Goal: Transaction & Acquisition: Purchase product/service

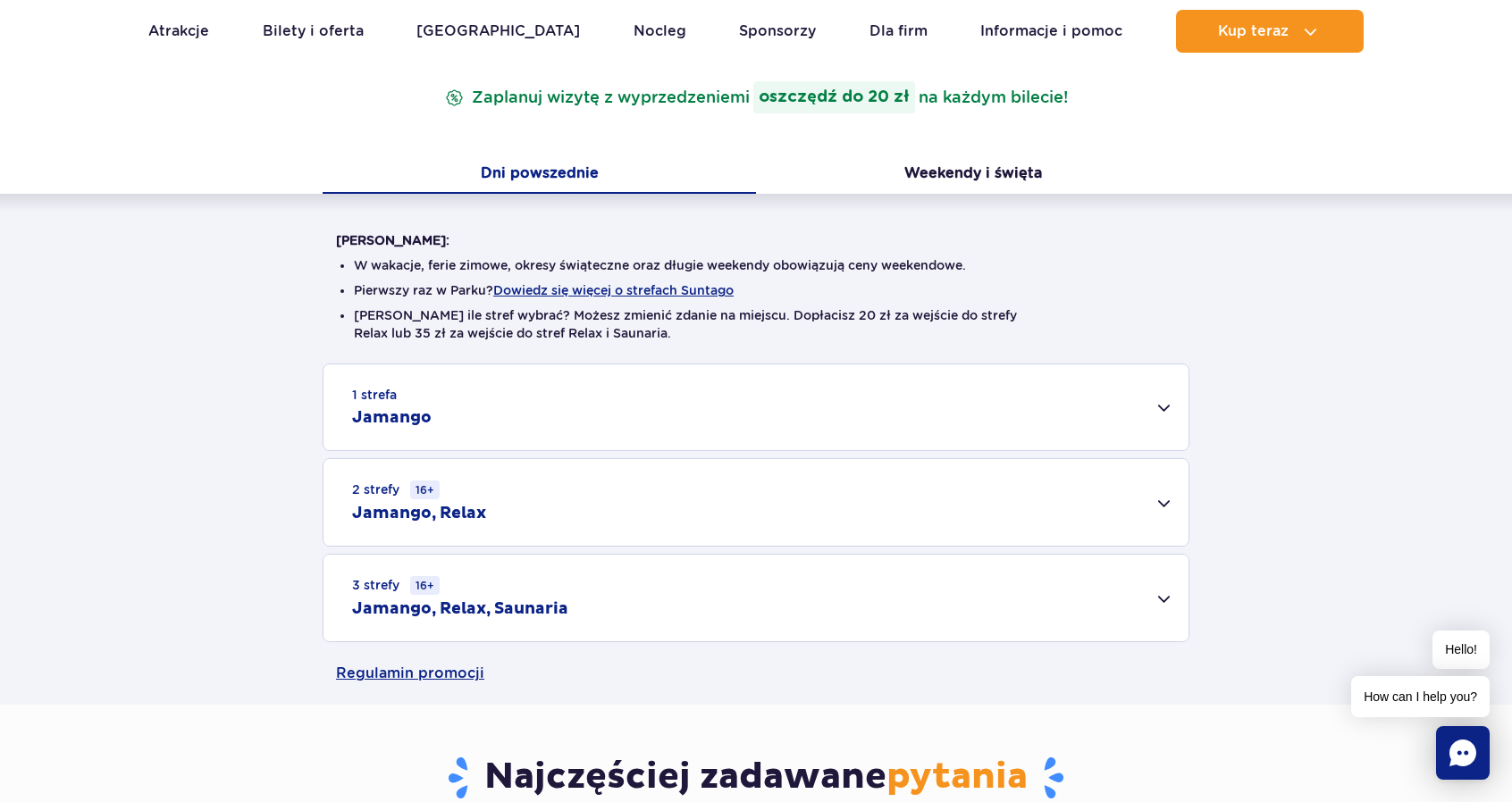
click at [546, 612] on h2 "Jamango, Relax, Saunaria" at bounding box center [460, 609] width 216 height 22
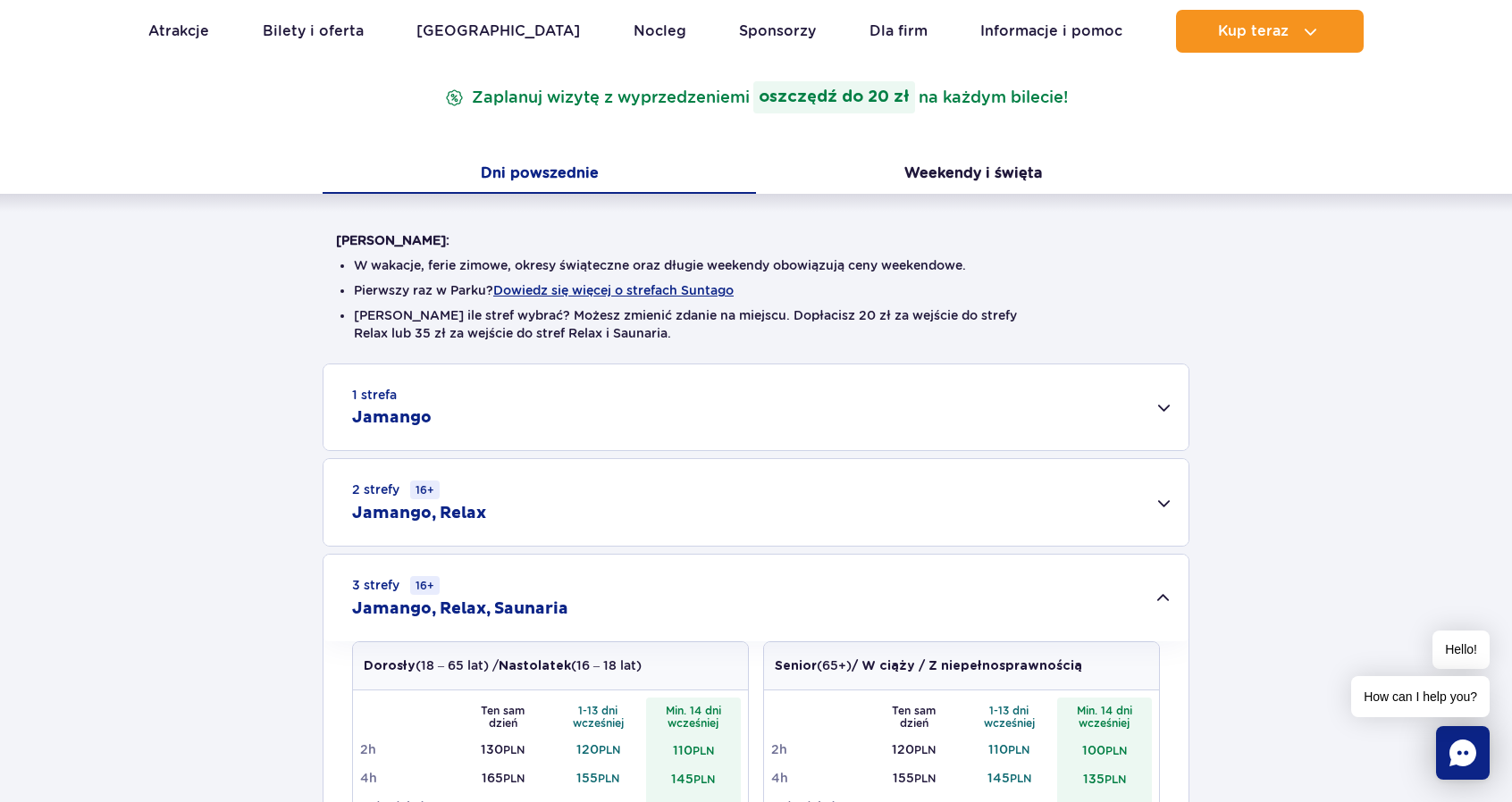
scroll to position [595, 0]
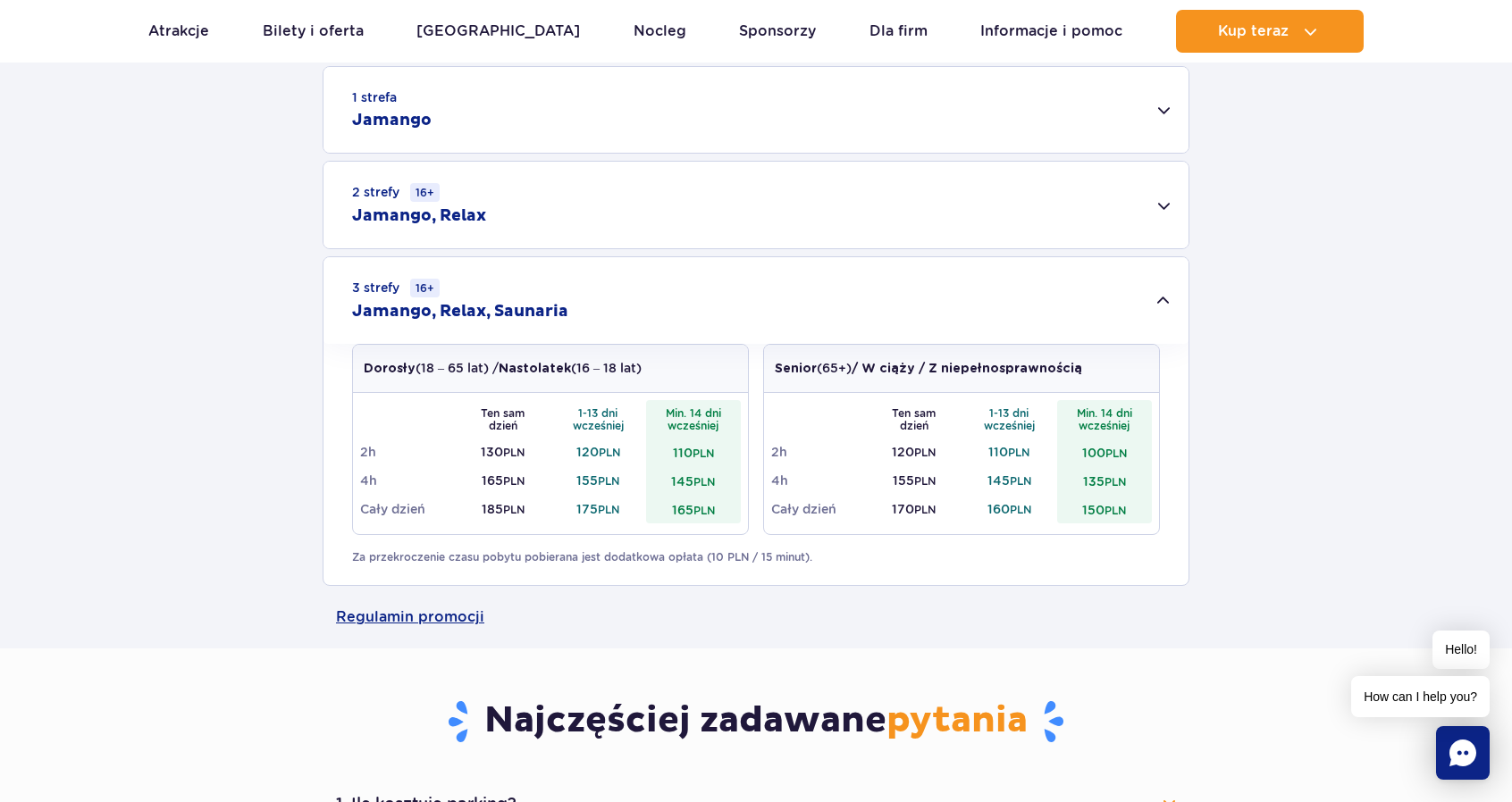
click at [1493, 553] on div "1 strefa Jamango Dorosły (18 – 65 lat) / Nastolatek (16 – 18 lat) Ten sam dzień…" at bounding box center [756, 325] width 1512 height 519
click at [499, 194] on div "2 strefy 16+ Jamango, Relax" at bounding box center [756, 204] width 865 height 87
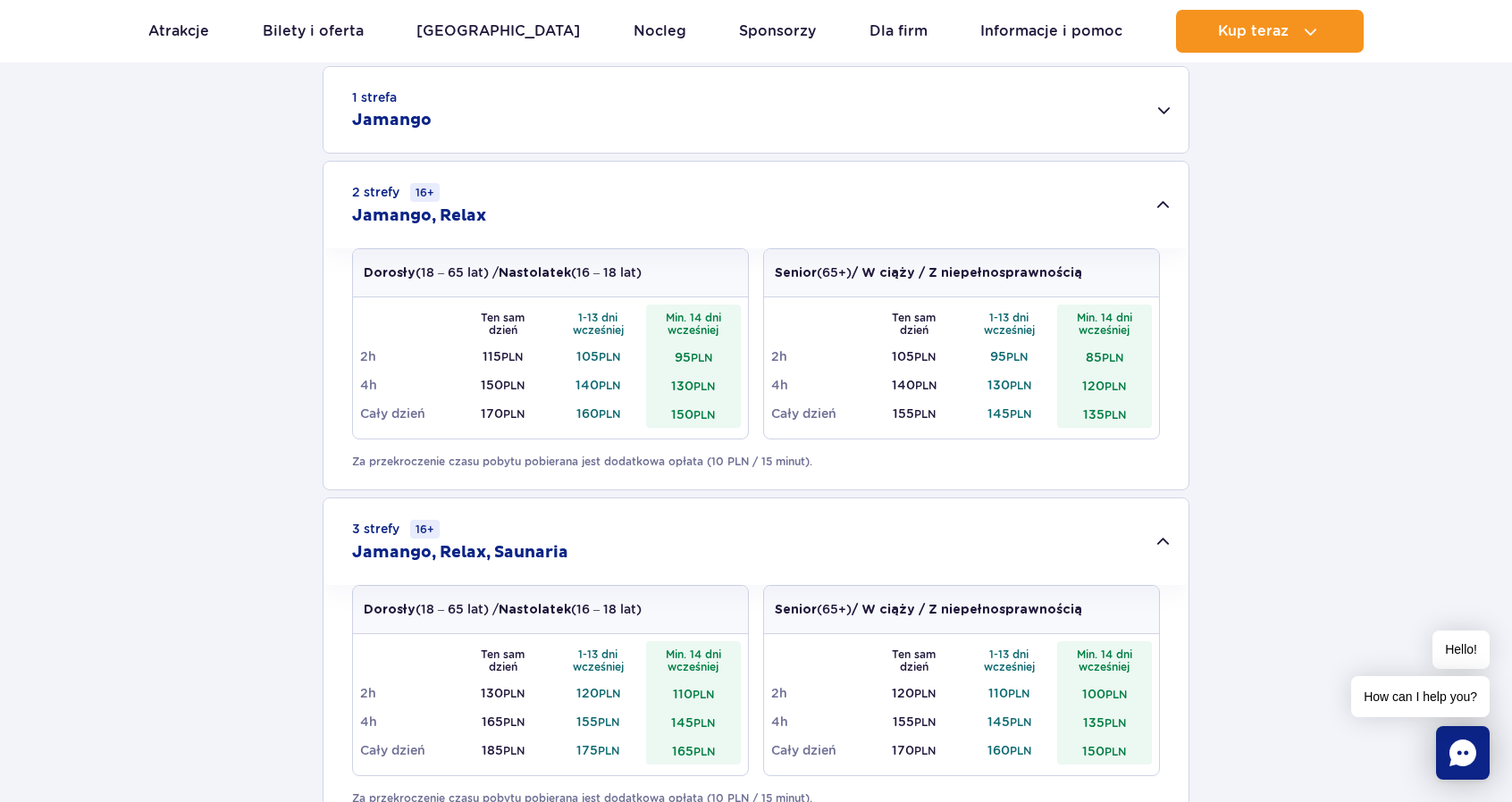
scroll to position [1191, 0]
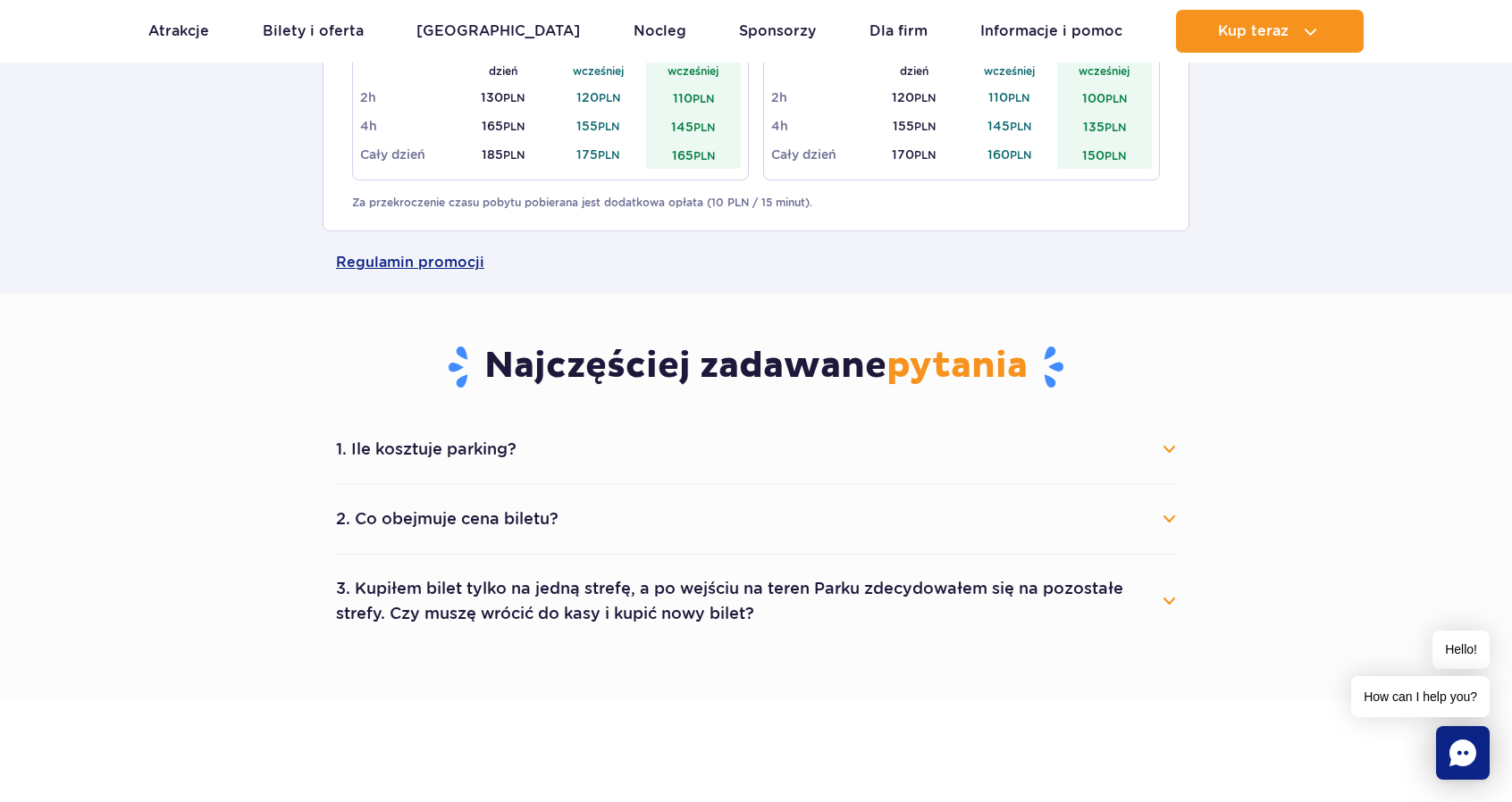
click at [449, 620] on button "3. Kupiłem bilet tylko na jedną strefę, a po wejściu na teren Parku zdecydowałe…" at bounding box center [756, 601] width 840 height 65
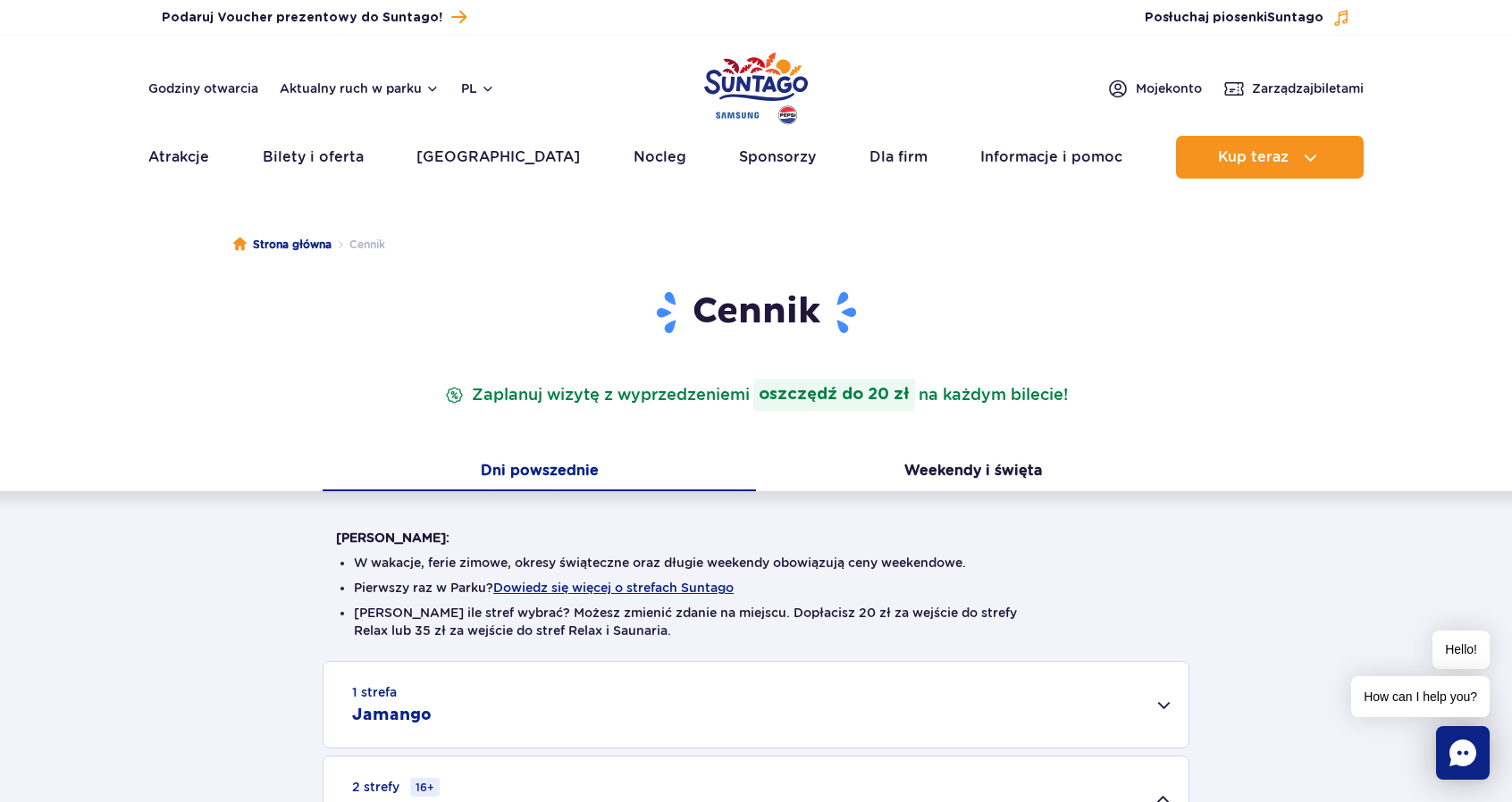
scroll to position [298, 0]
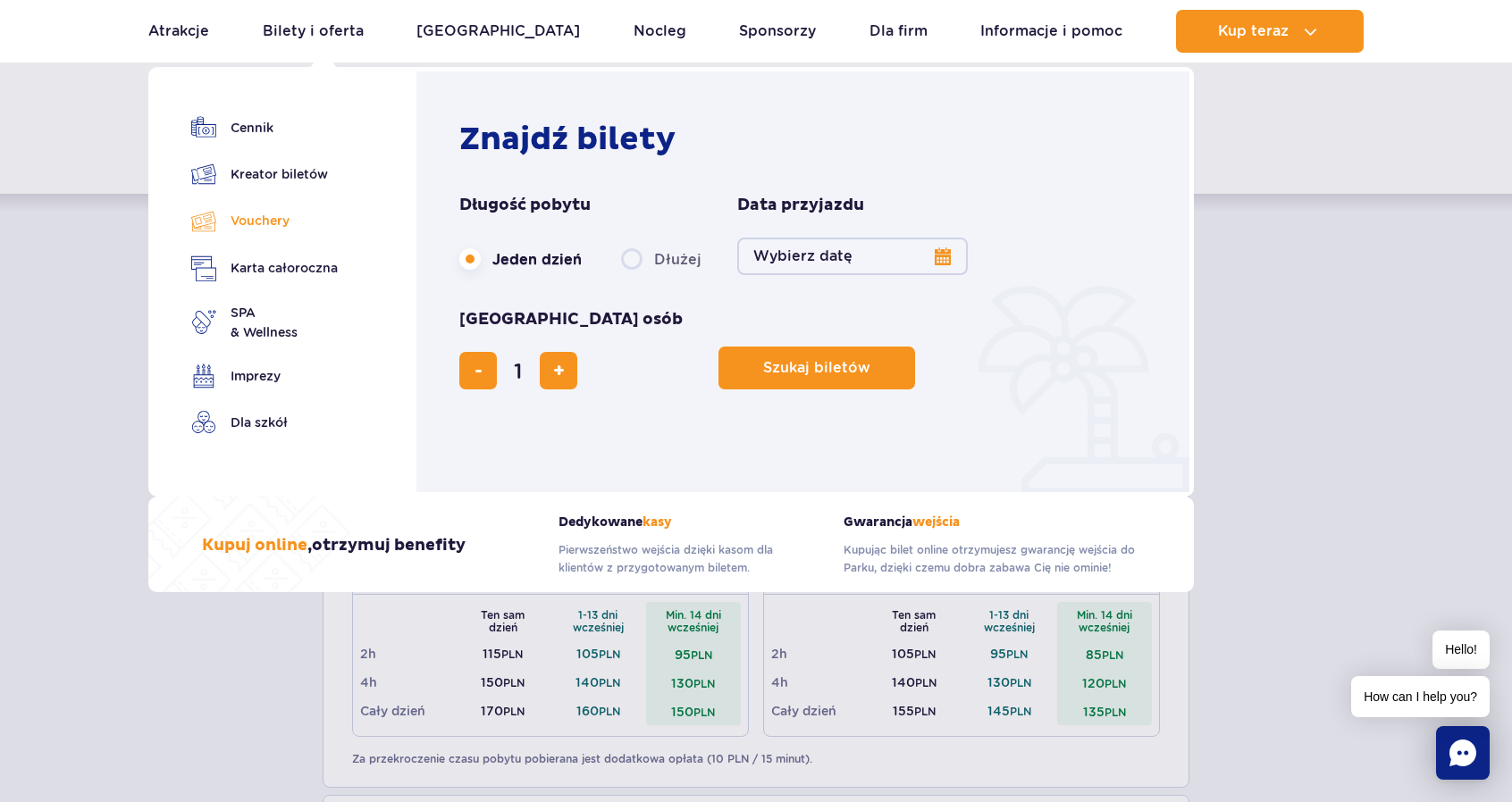
click at [269, 223] on link "Vouchery" at bounding box center [264, 221] width 146 height 26
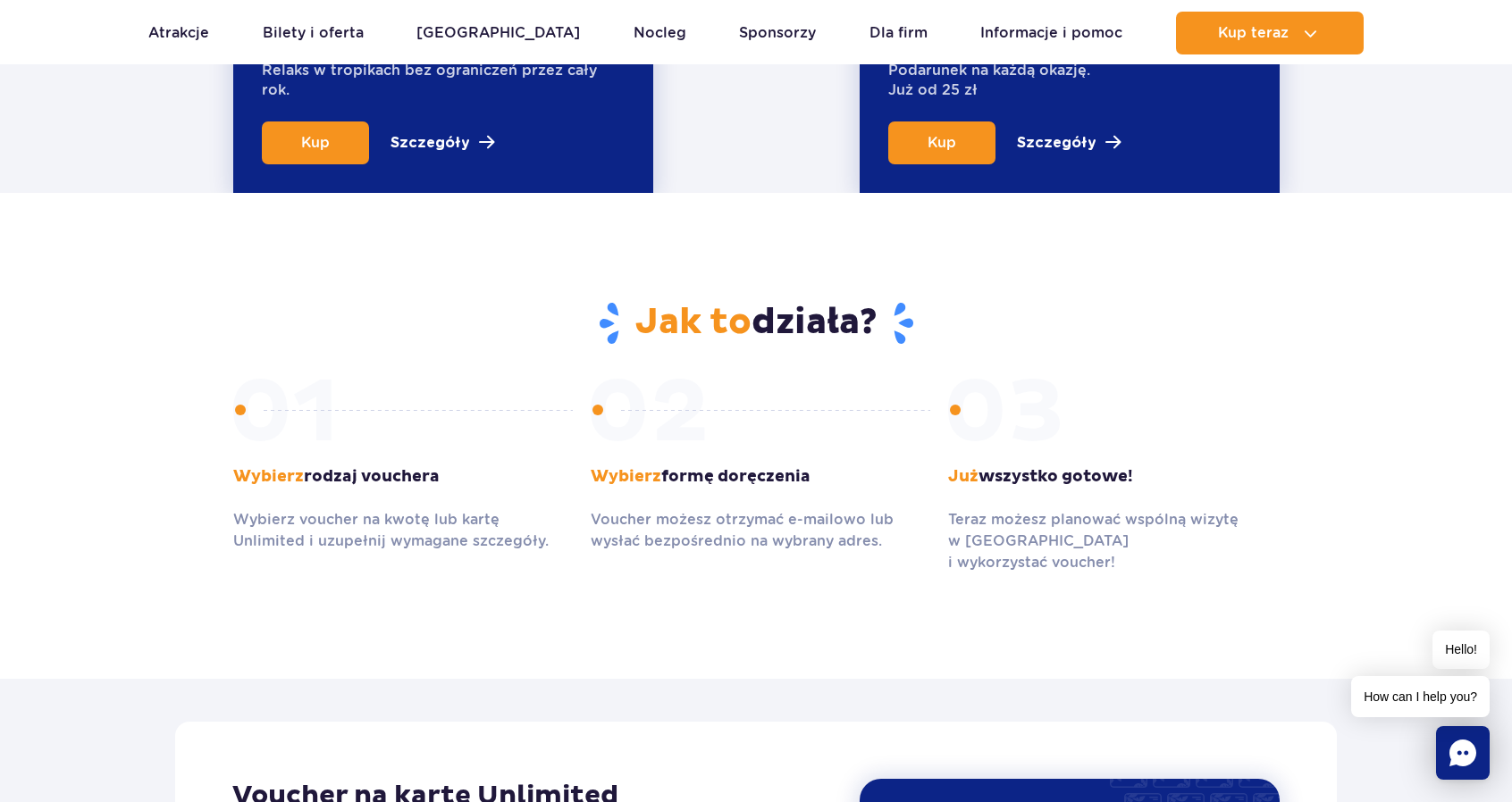
scroll to position [1191, 0]
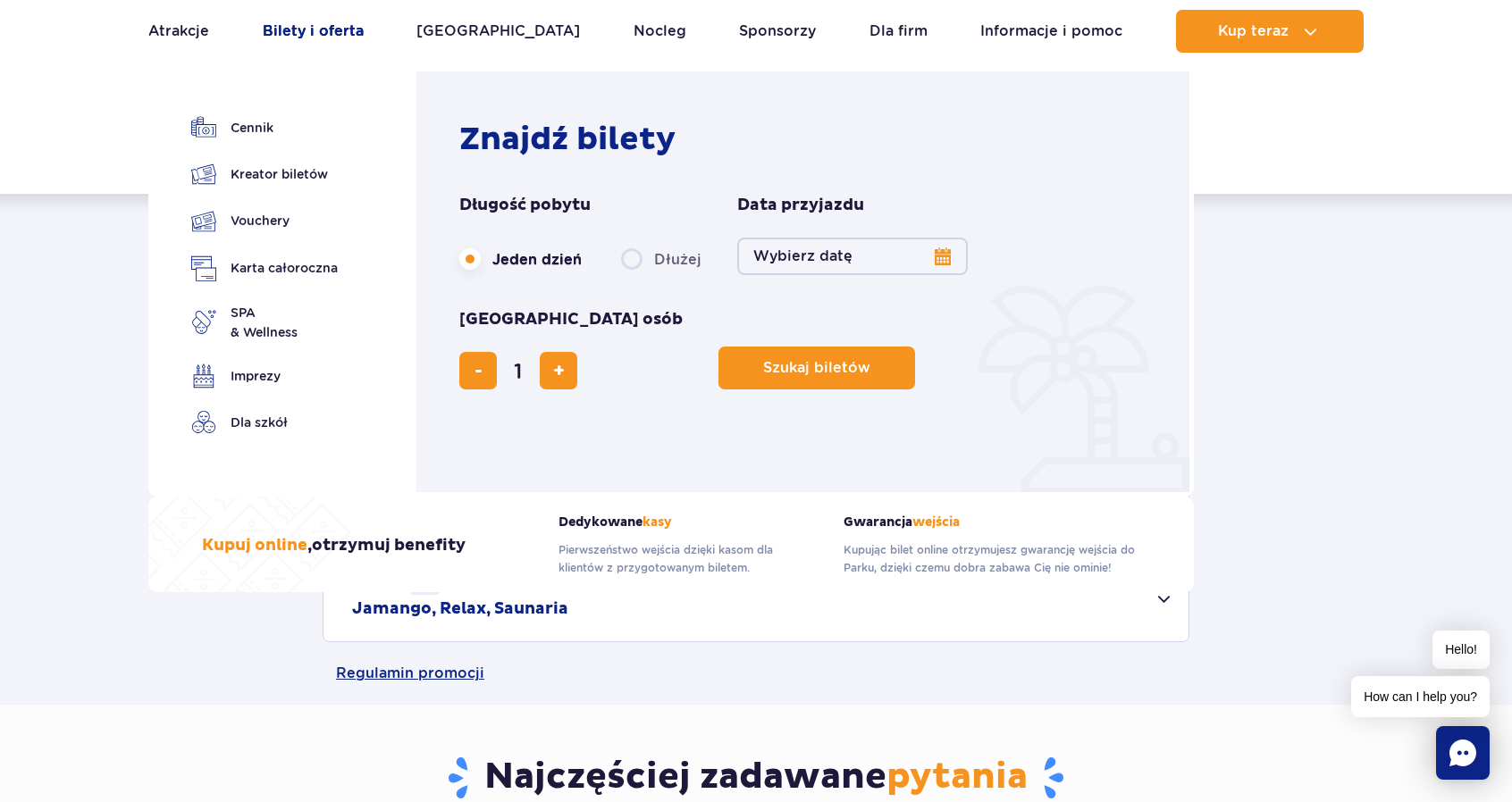
click at [304, 49] on link "Bilety i oferta" at bounding box center [313, 31] width 101 height 43
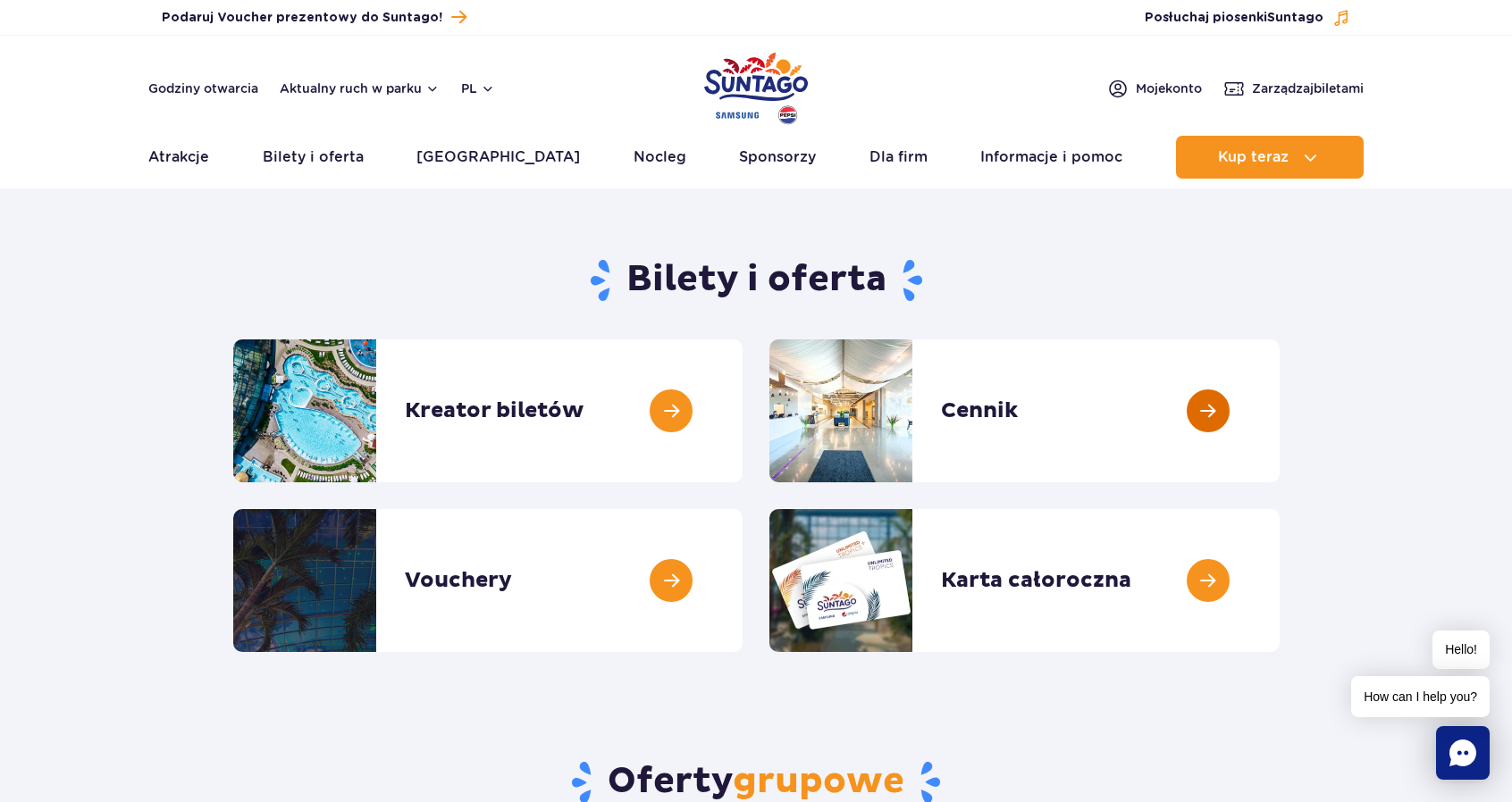
click at [1280, 422] on link at bounding box center [1280, 411] width 0 height 143
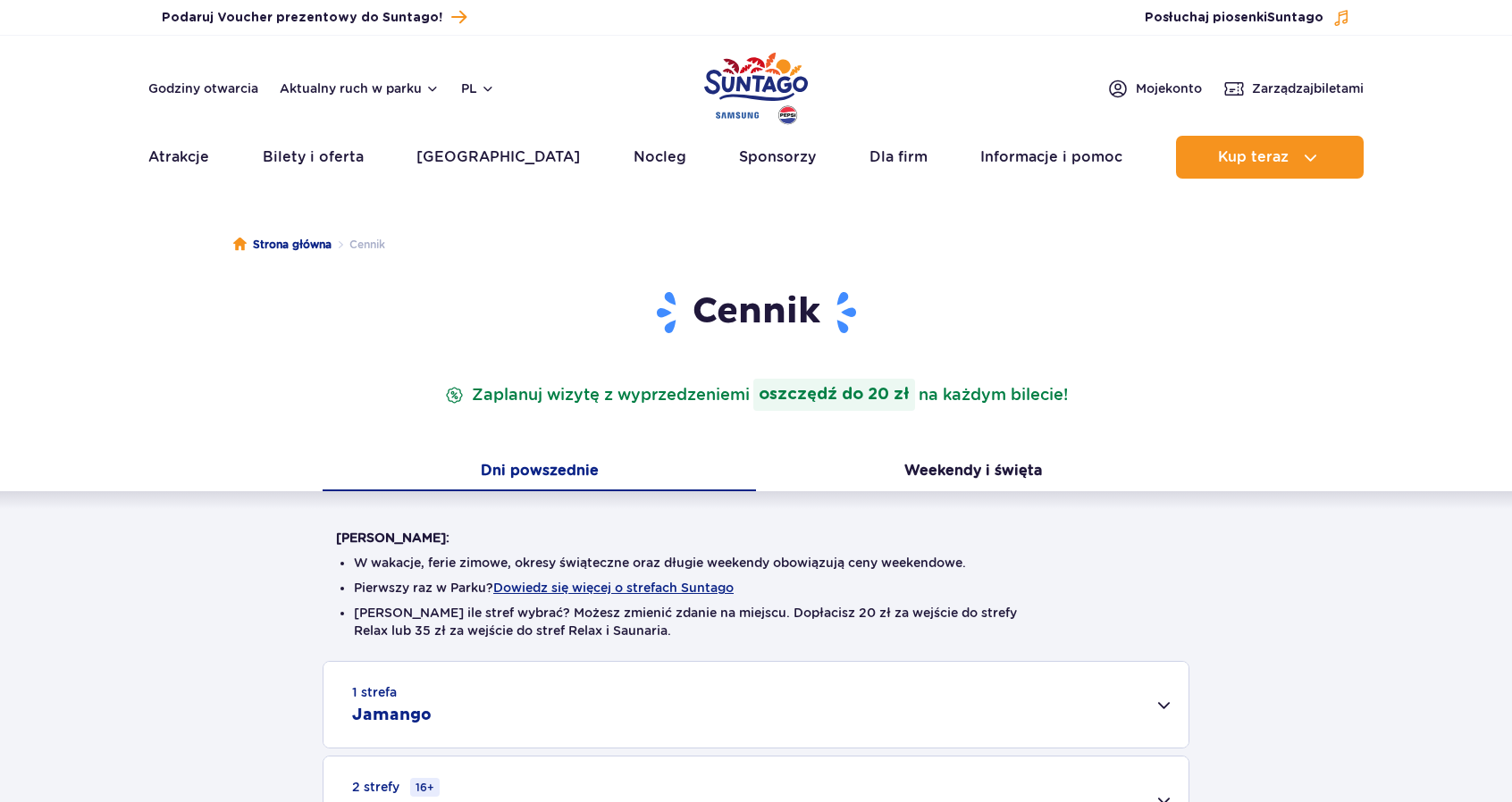
scroll to position [595, 0]
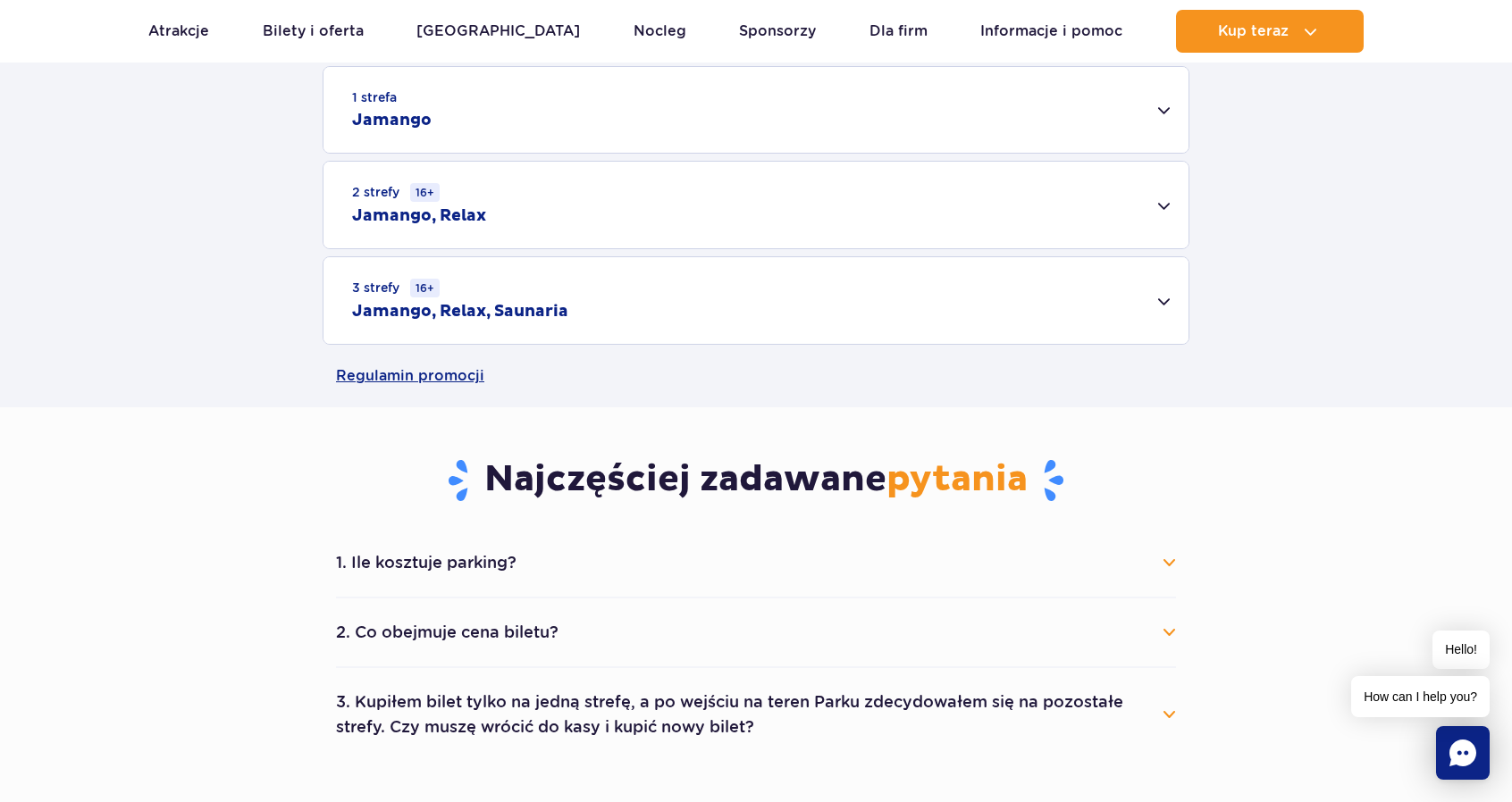
click at [740, 224] on div "2 strefy 16+ Jamango, Relax" at bounding box center [756, 204] width 865 height 87
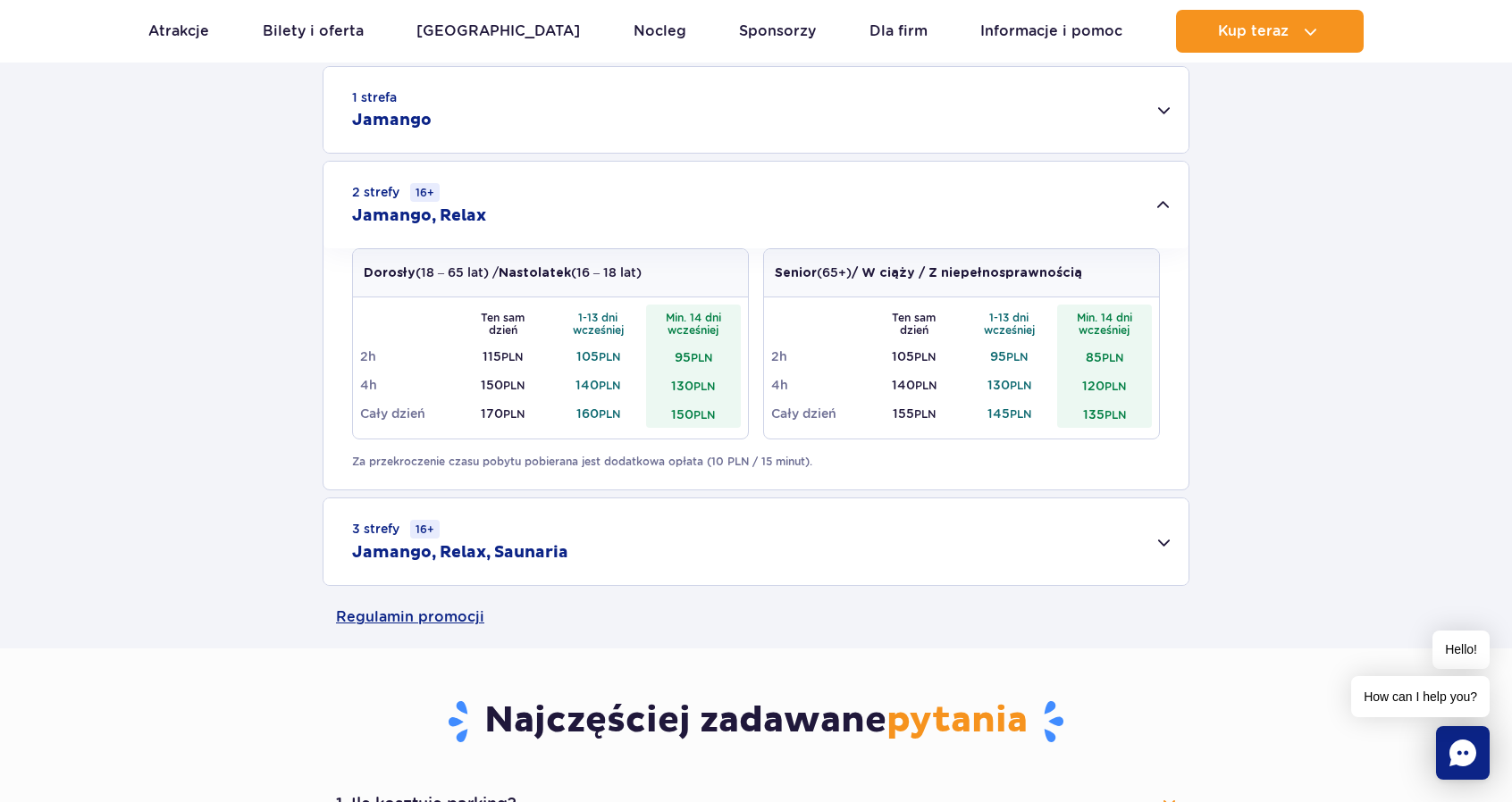
click at [691, 532] on div "3 strefy 16+ Jamango, Relax, Saunaria" at bounding box center [756, 541] width 865 height 87
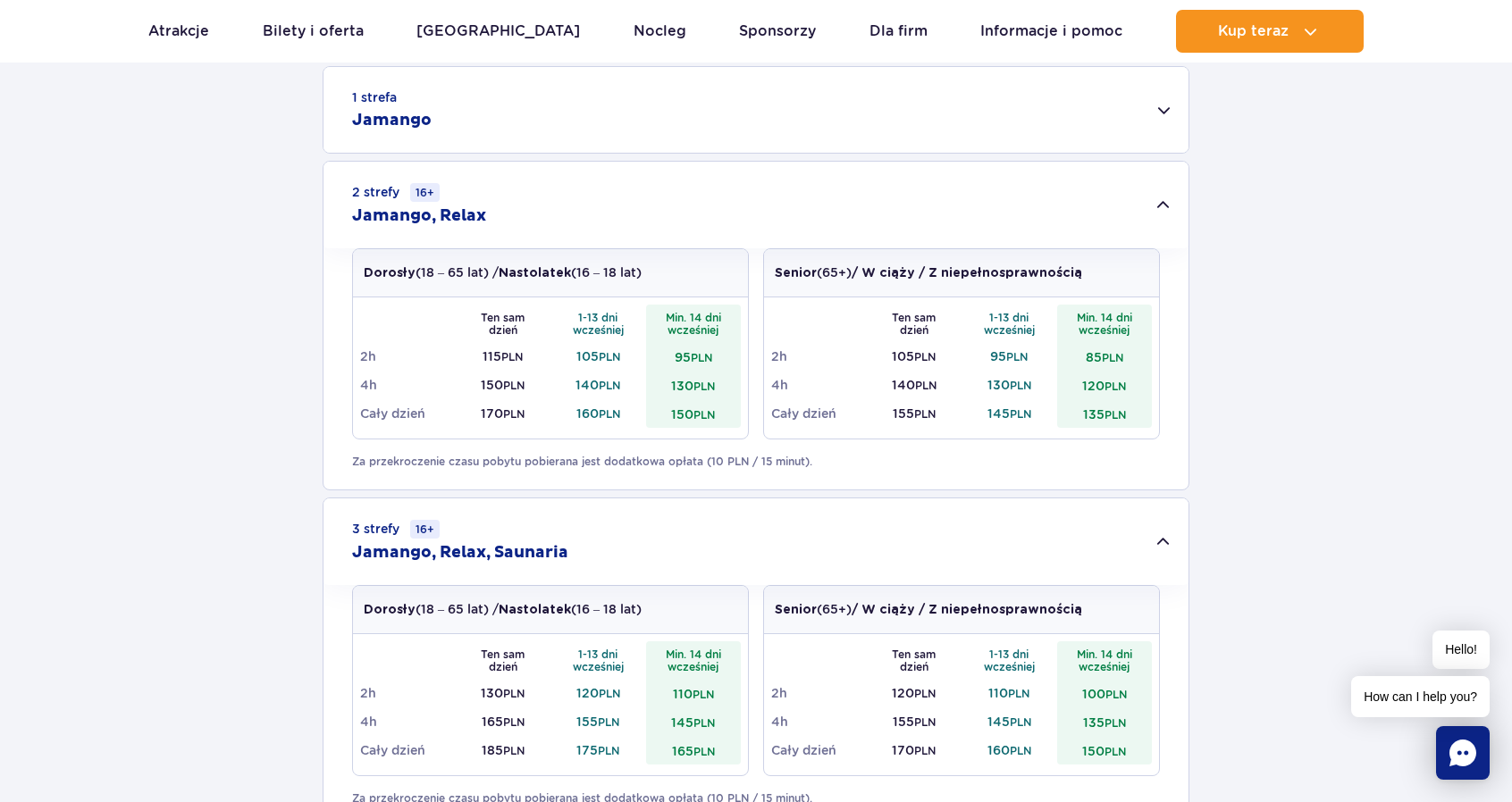
click at [561, 111] on div "1 strefa Jamango" at bounding box center [756, 109] width 865 height 86
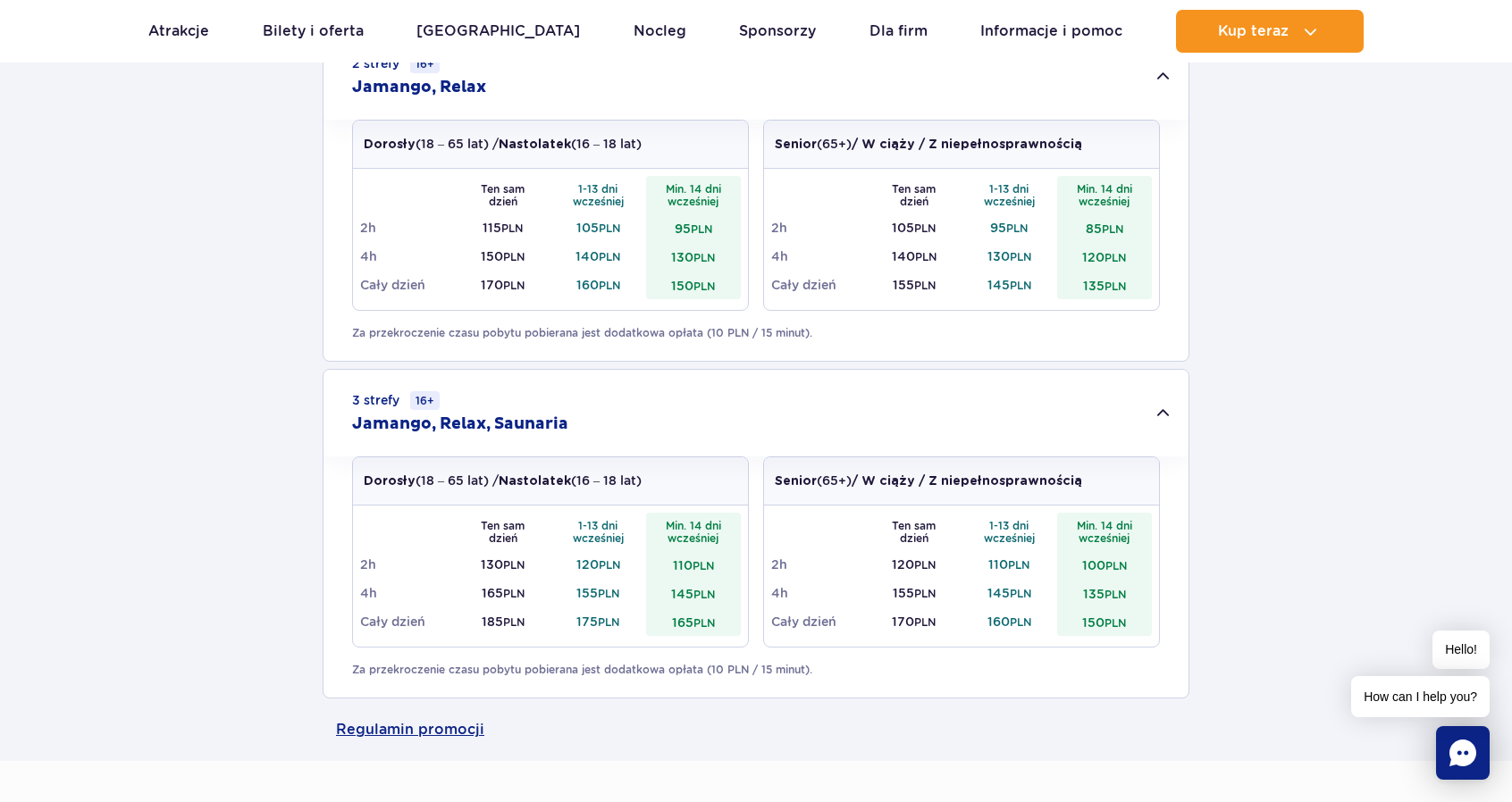
scroll to position [1354, 0]
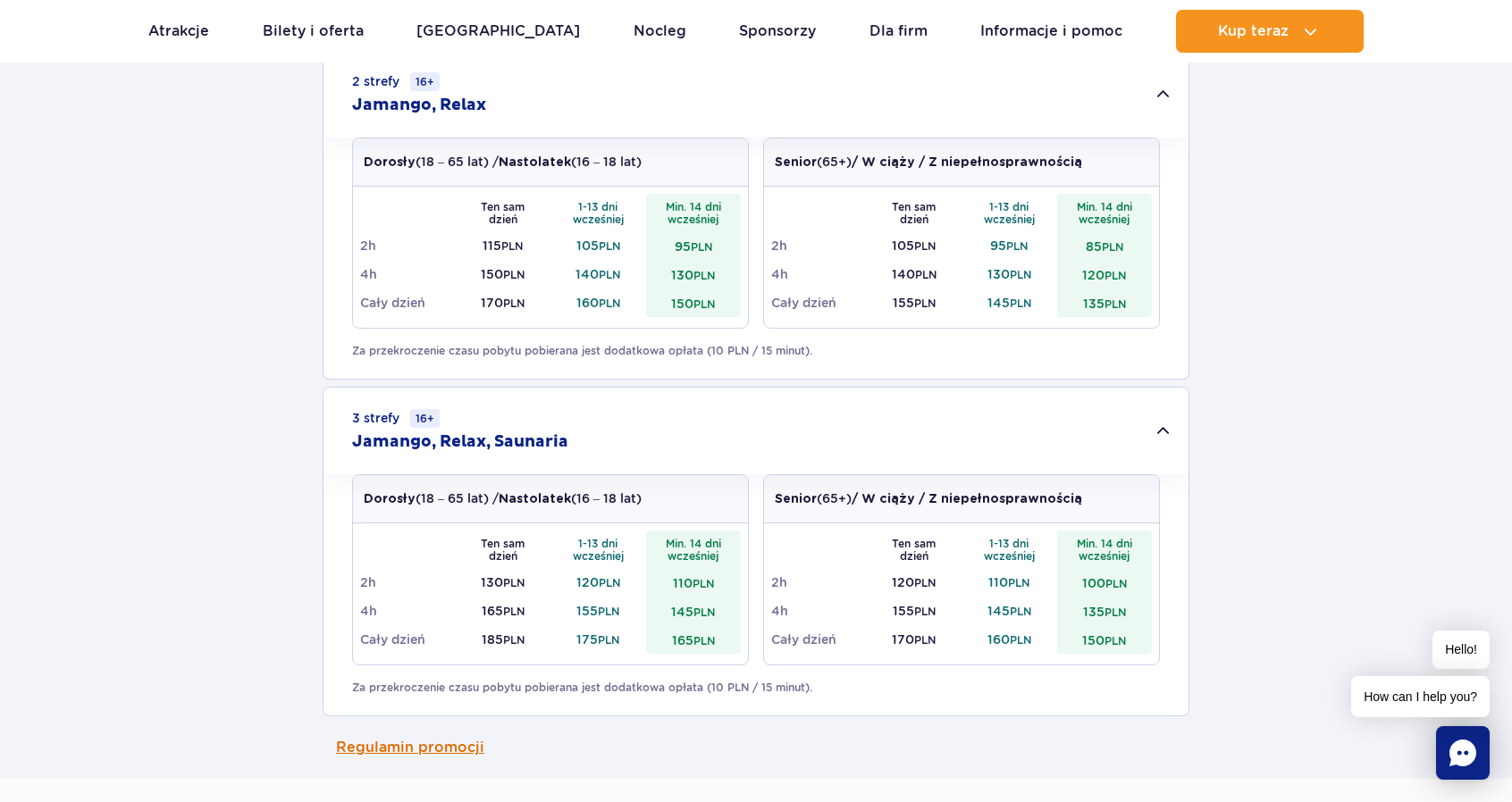
click at [453, 743] on link "Regulamin promocji" at bounding box center [756, 747] width 840 height 63
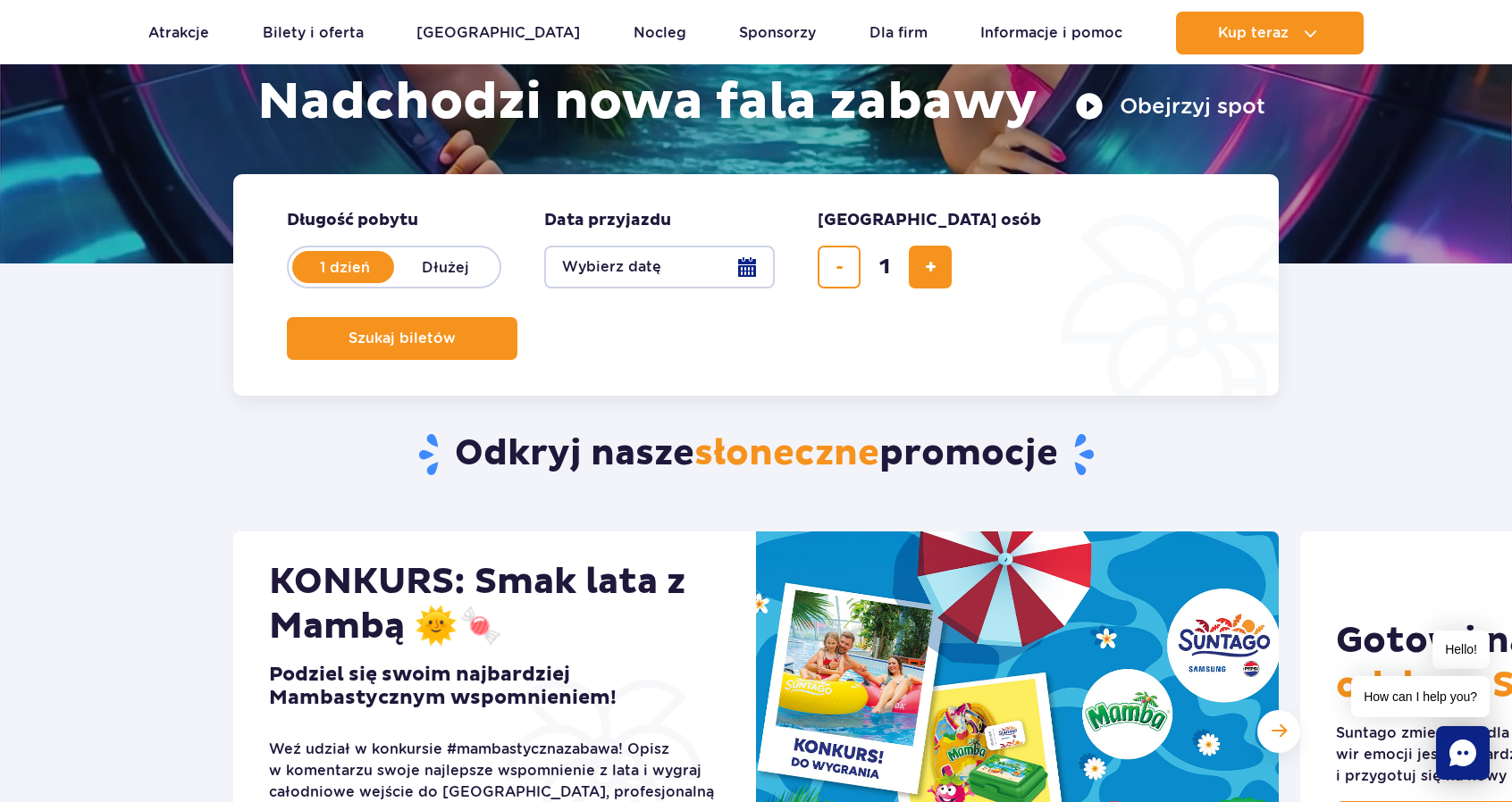
scroll to position [595, 0]
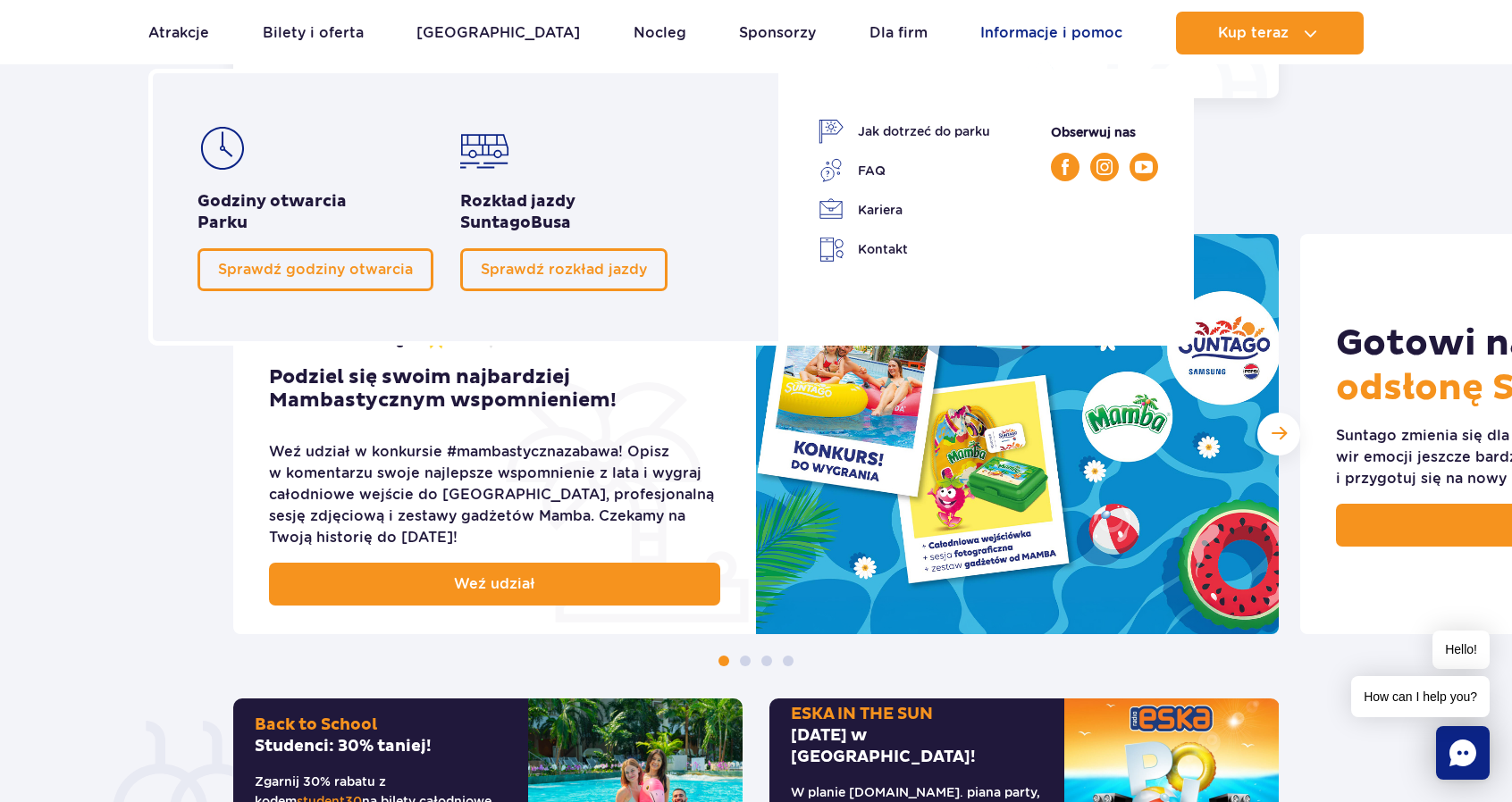
click at [1022, 42] on link "Informacje i pomoc" at bounding box center [1051, 33] width 142 height 43
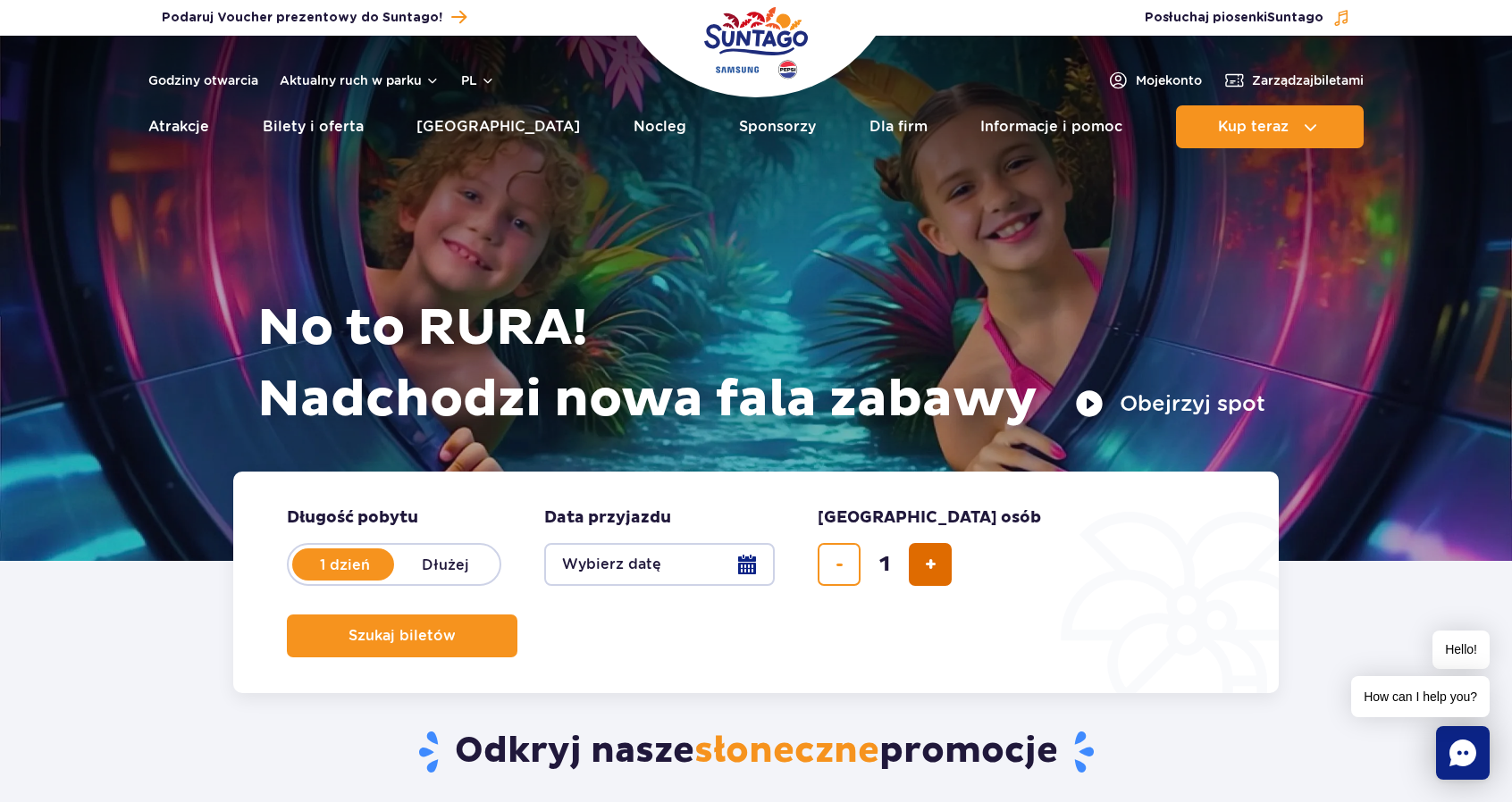
click at [930, 564] on span "dodaj bilet" at bounding box center [931, 564] width 12 height 0
type input "2"
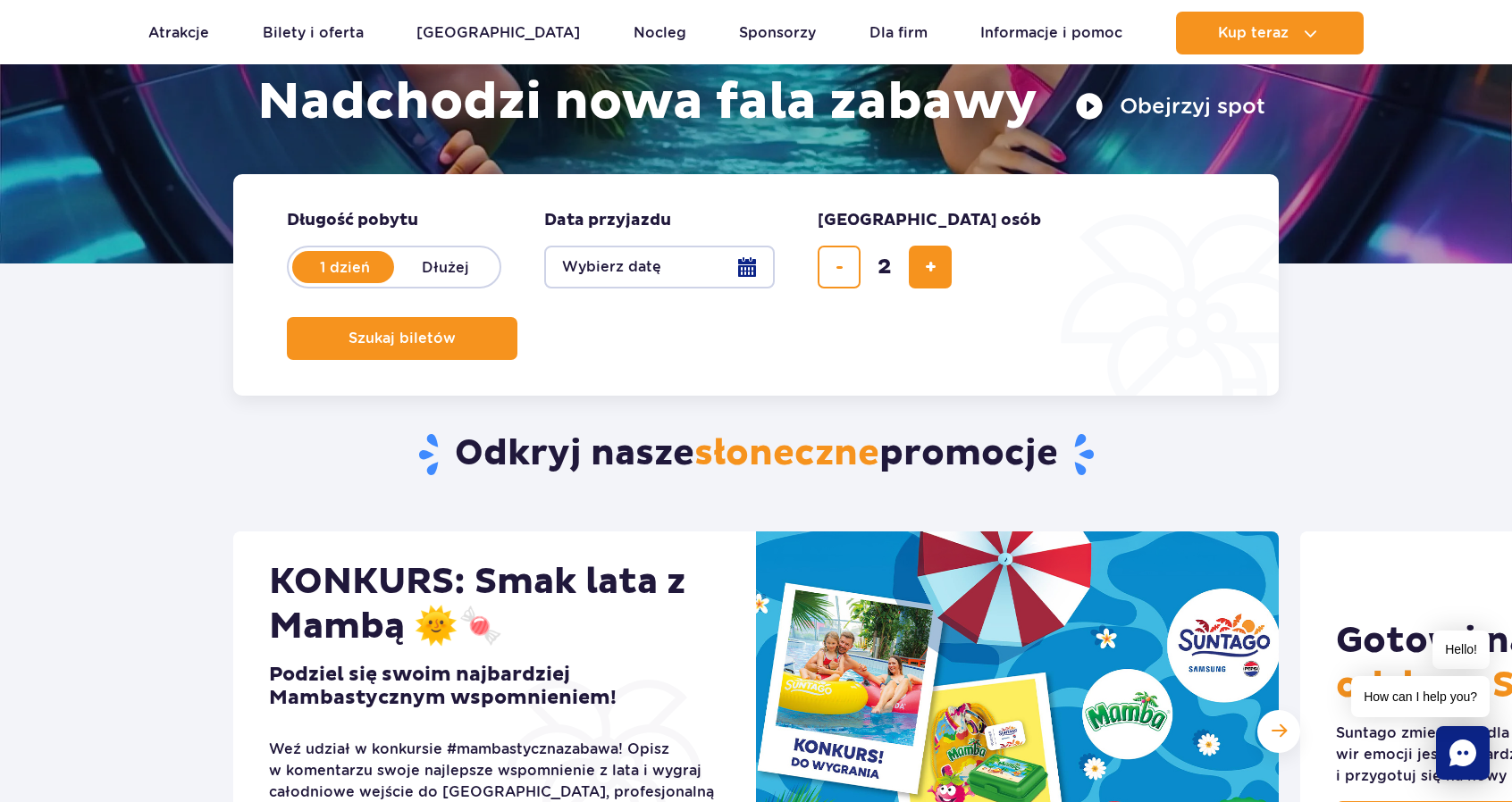
click at [806, 441] on span "słoneczne" at bounding box center [787, 454] width 185 height 45
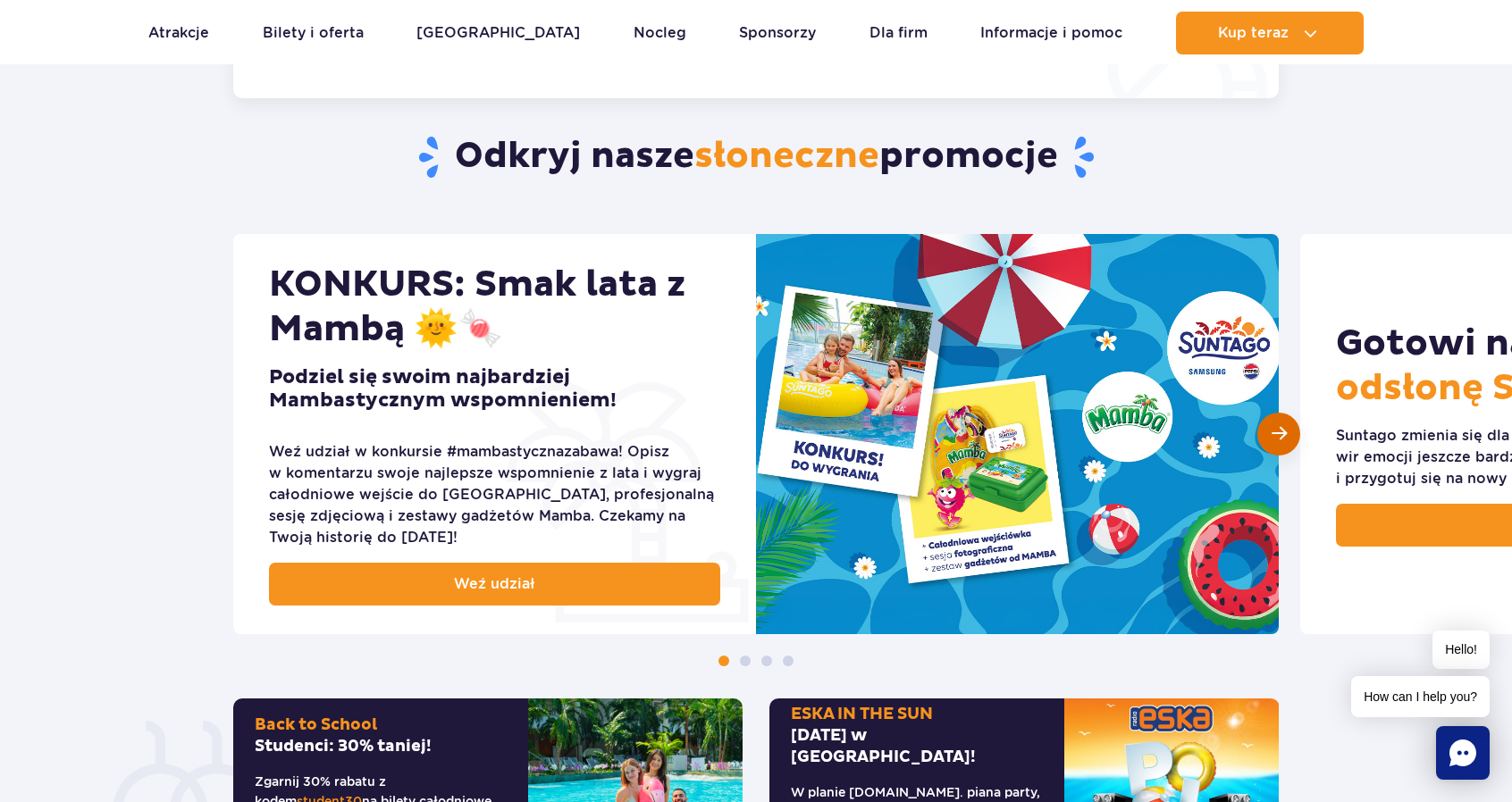
click at [1286, 430] on span "Następny slajd" at bounding box center [1278, 433] width 15 height 17
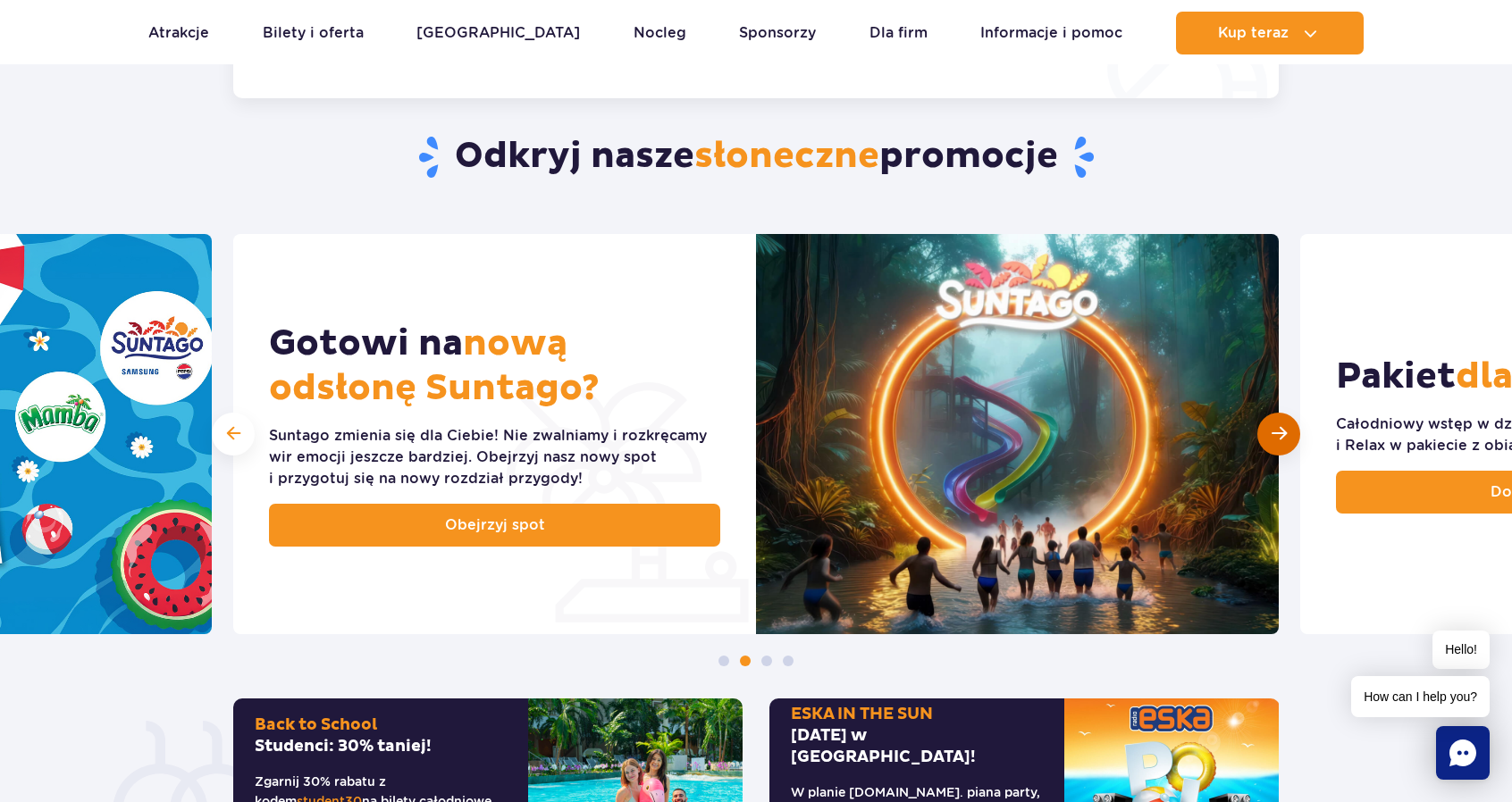
click at [1286, 430] on span "Następny slajd" at bounding box center [1278, 433] width 15 height 17
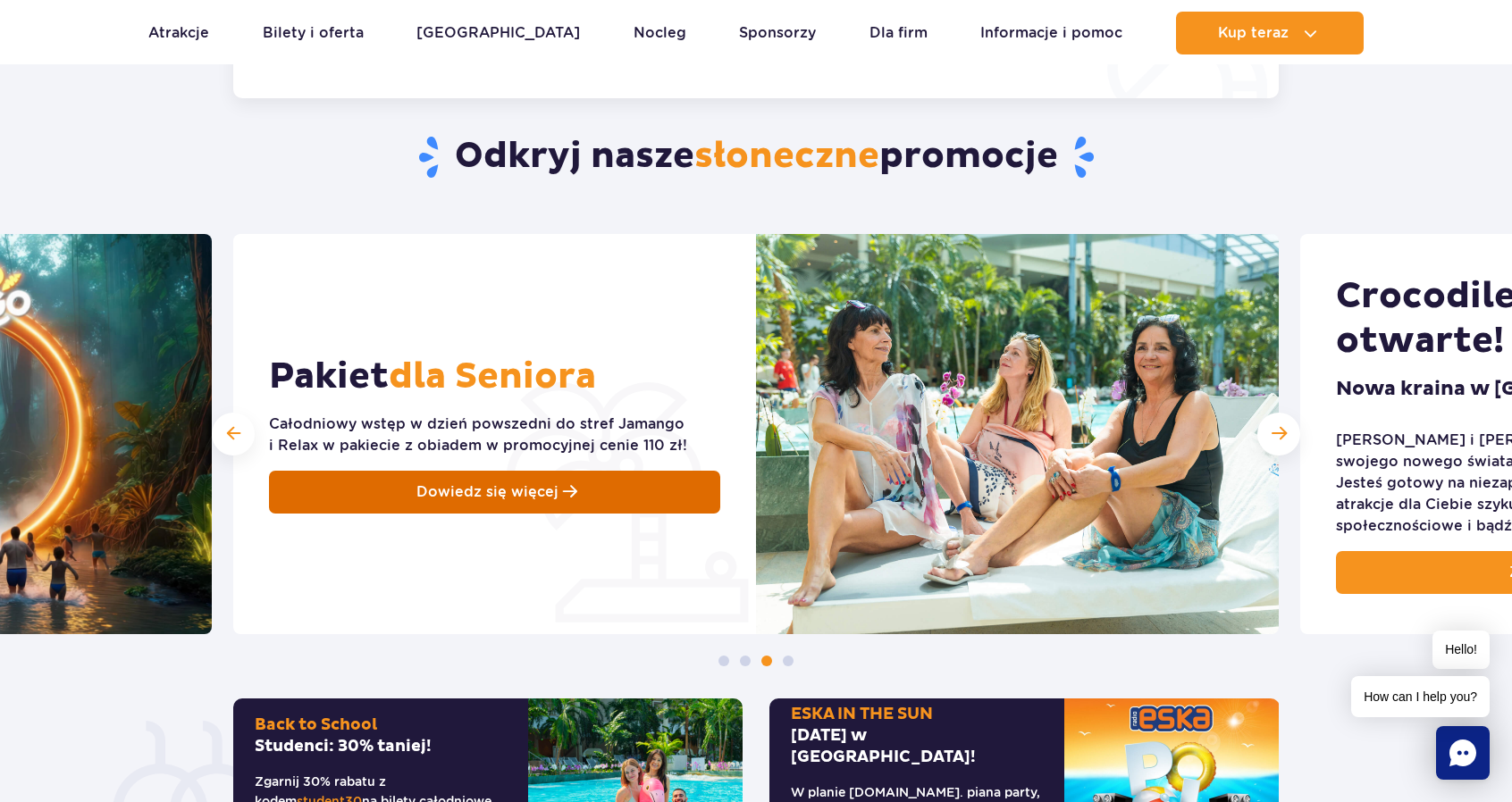
click at [490, 479] on link "Dowiedz się więcej" at bounding box center [494, 492] width 451 height 43
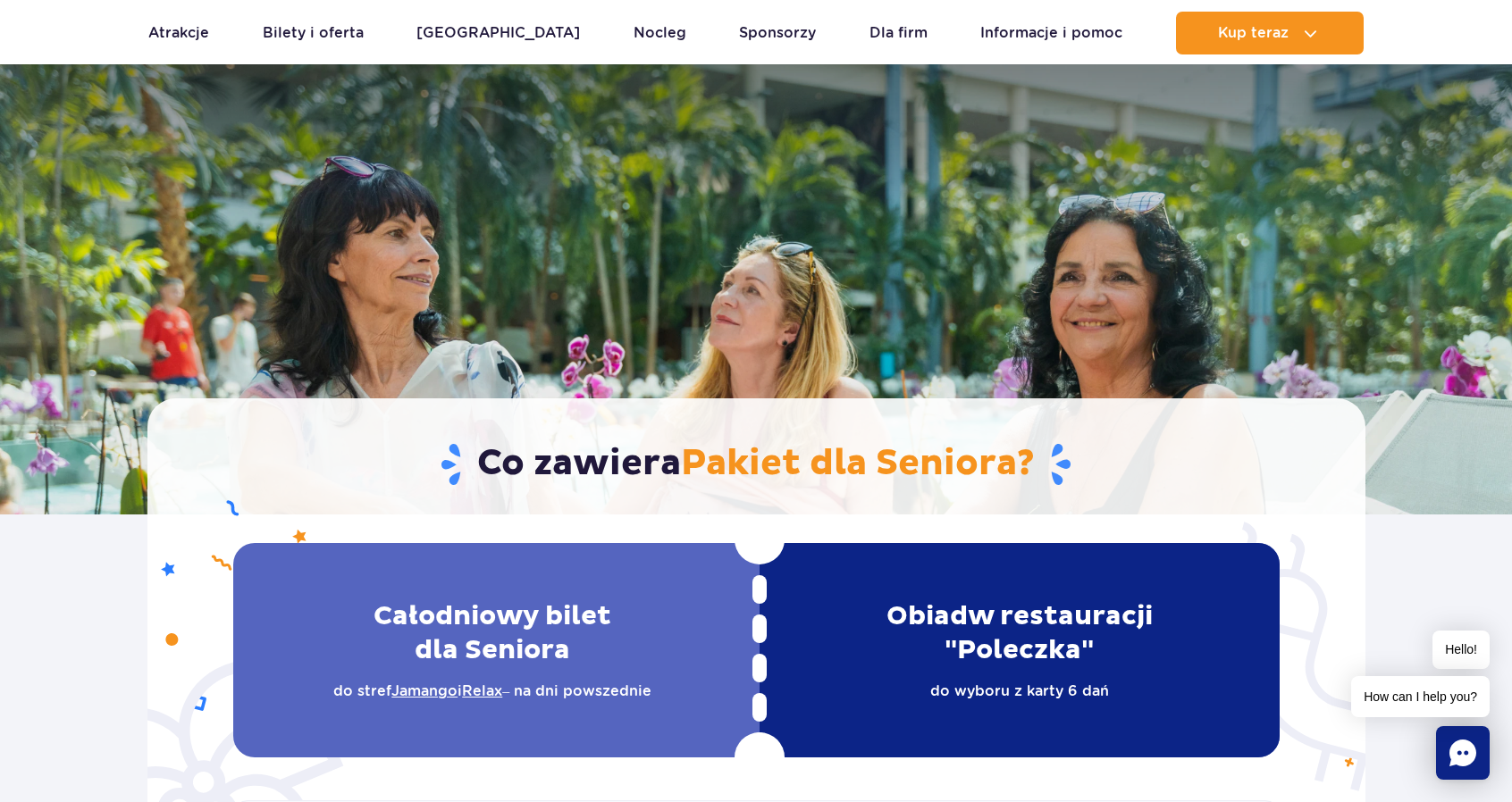
scroll to position [298, 0]
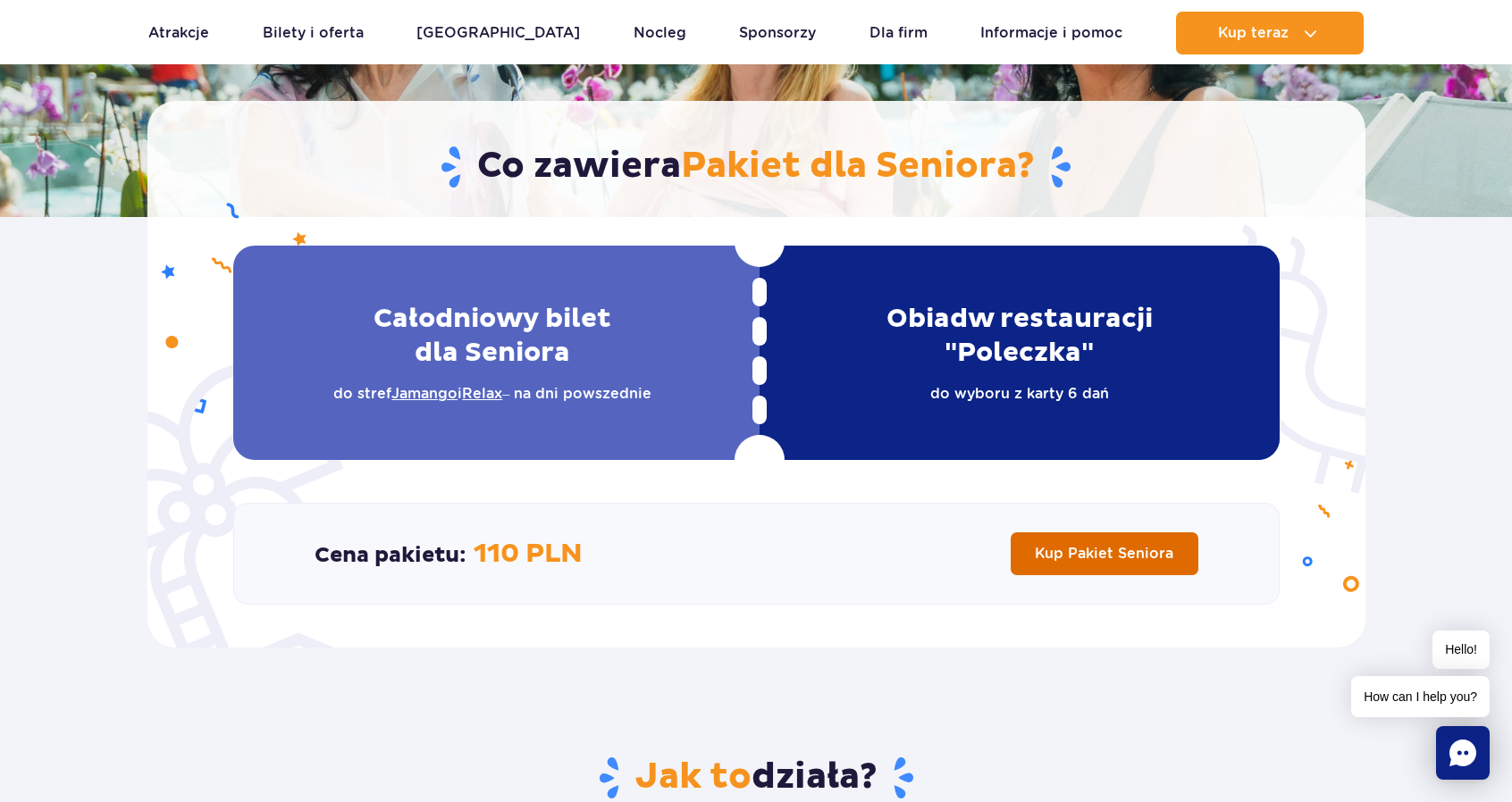
click at [1044, 553] on span "Kup Pakiet Seniora" at bounding box center [1104, 553] width 138 height 17
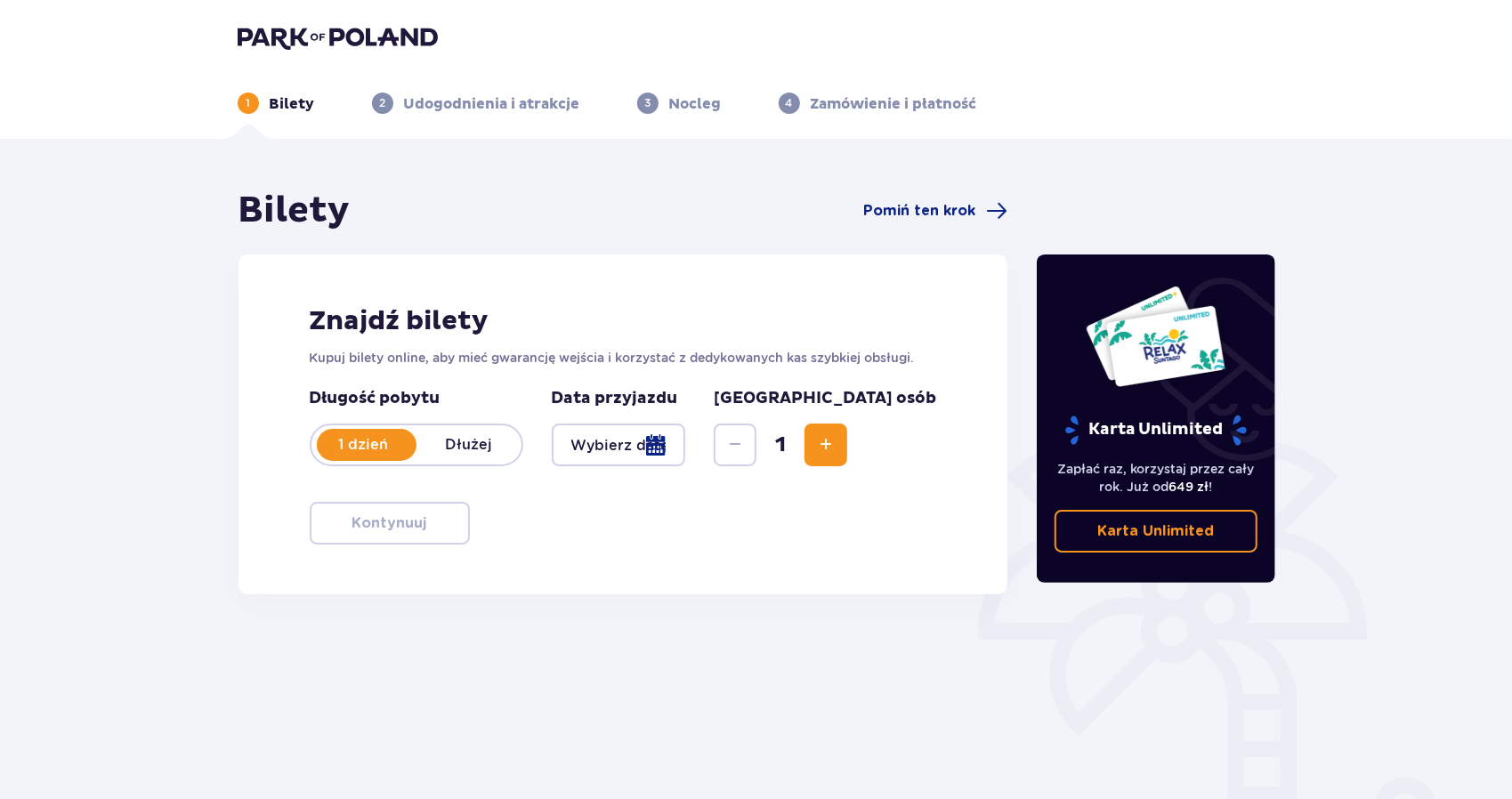
click at [664, 442] on div at bounding box center [620, 444] width 135 height 43
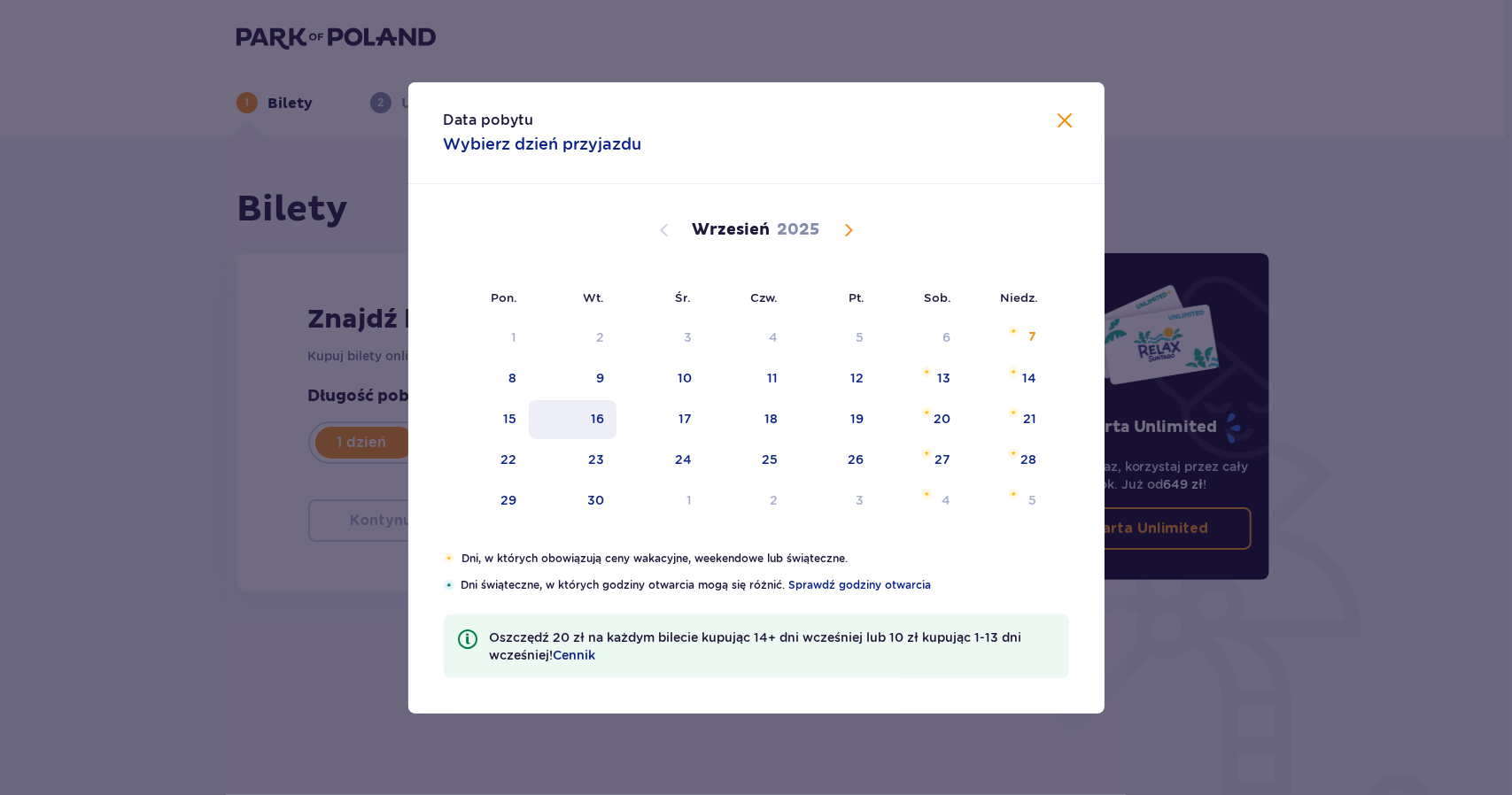
click at [609, 417] on div "16" at bounding box center [572, 419] width 88 height 38
type input "16.09.25"
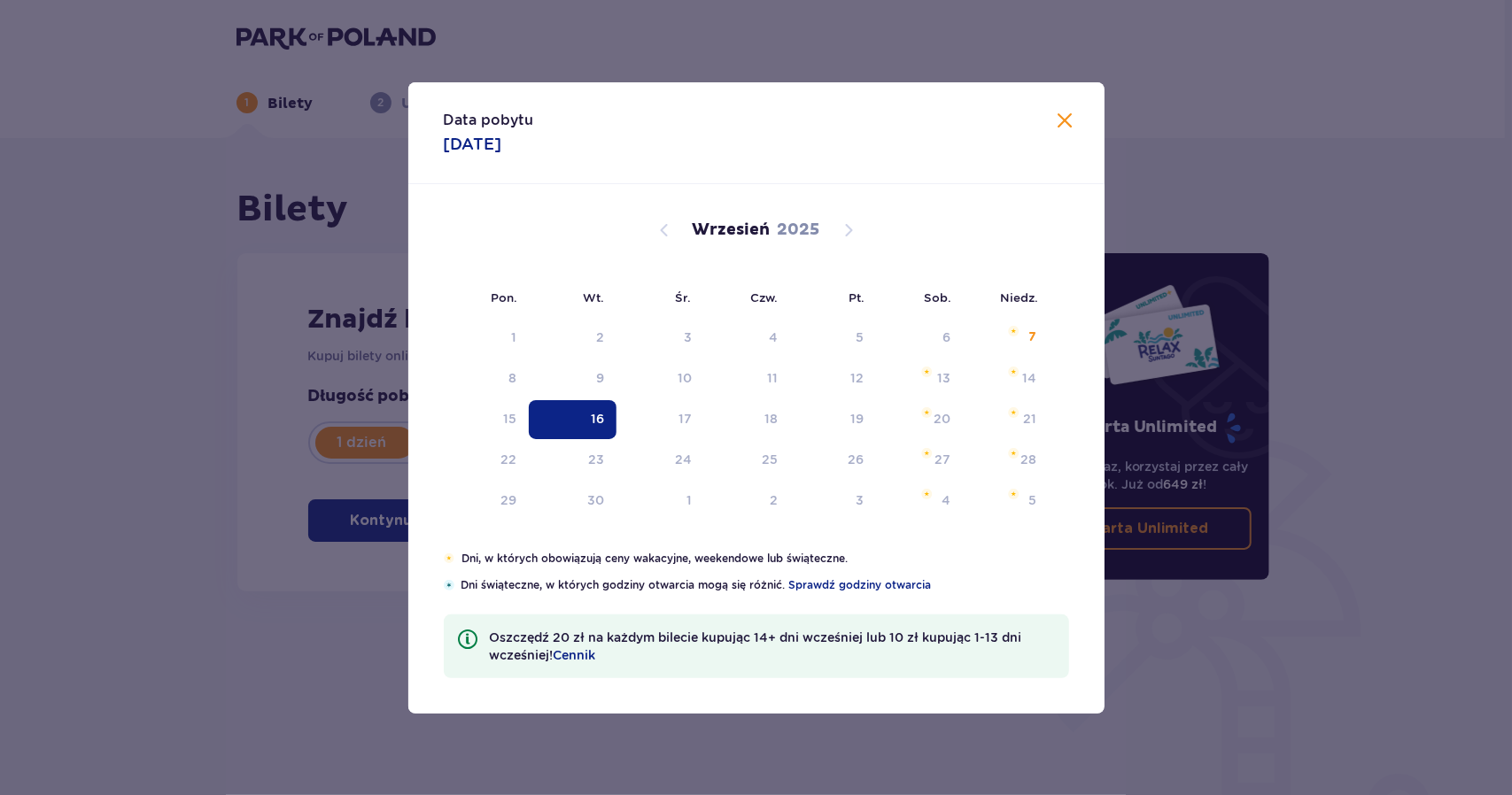
click at [225, 642] on div "Bilety Pomiń ten krok Znajdź bilety Kupuj bilety online, aby mieć gwarancję wej…" at bounding box center [620, 491] width 796 height 609
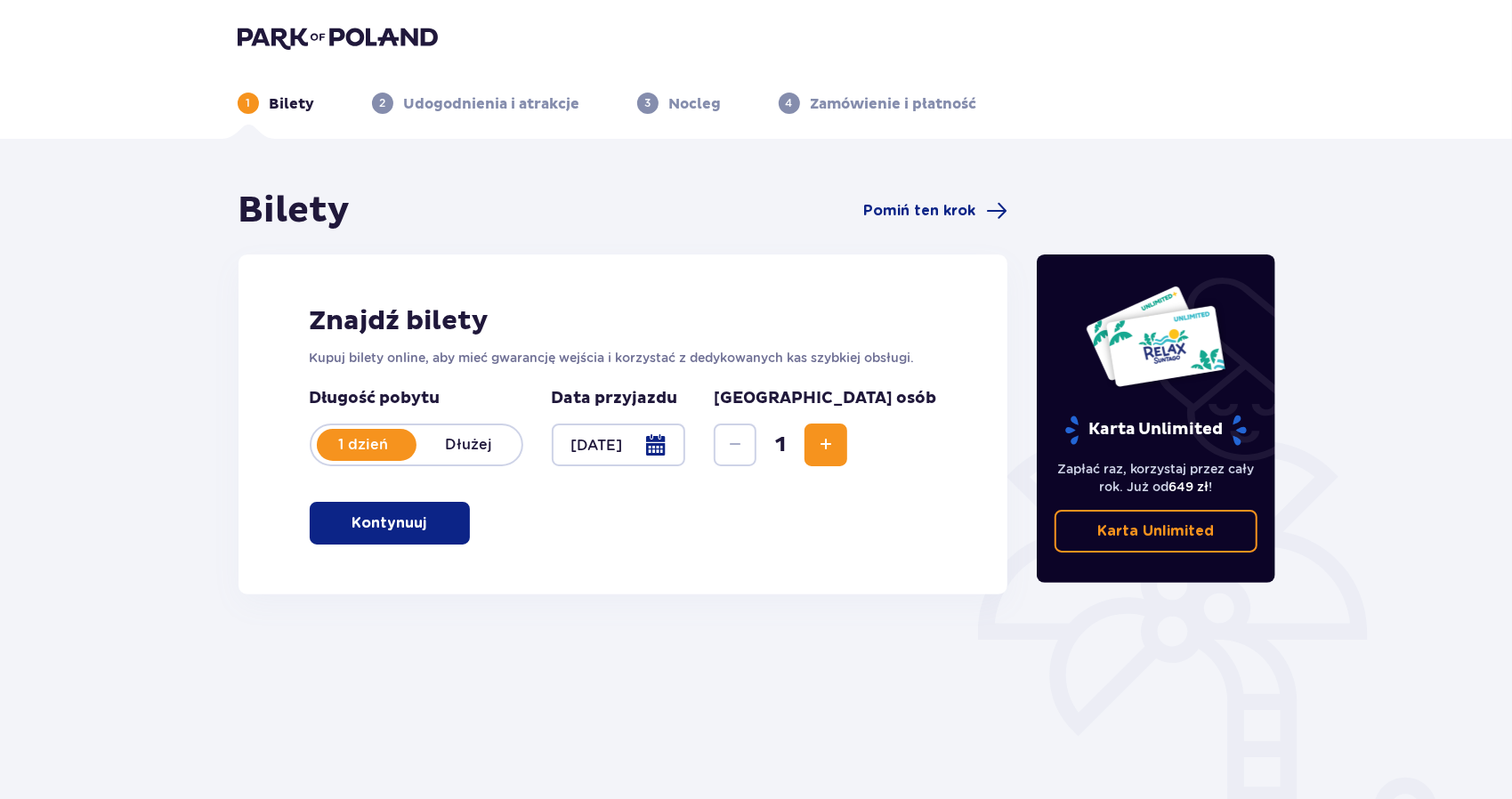
click at [837, 439] on span "Increase" at bounding box center [826, 445] width 22 height 22
click at [408, 514] on p "Kontynuuj" at bounding box center [389, 523] width 74 height 20
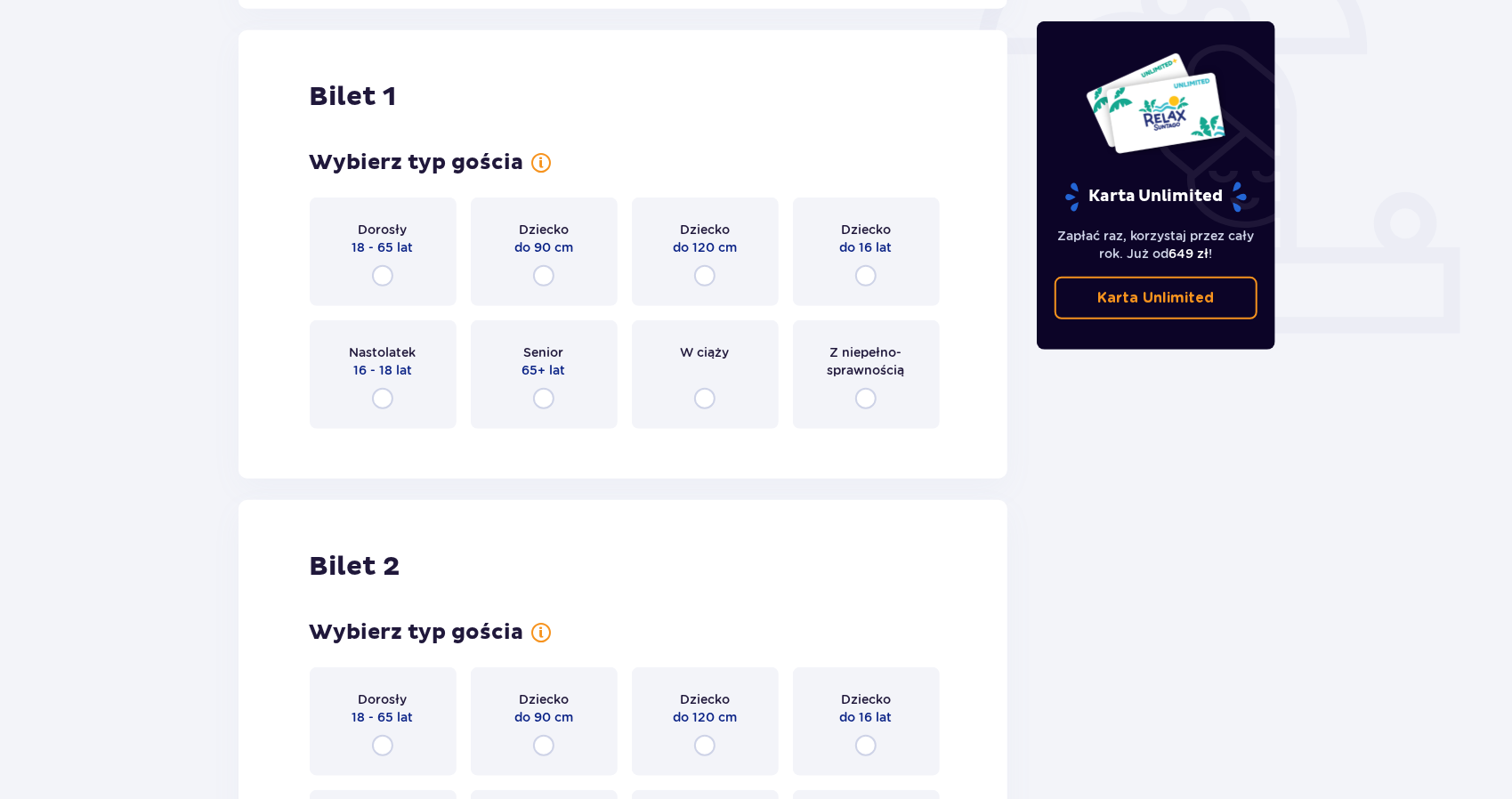
scroll to position [595, 0]
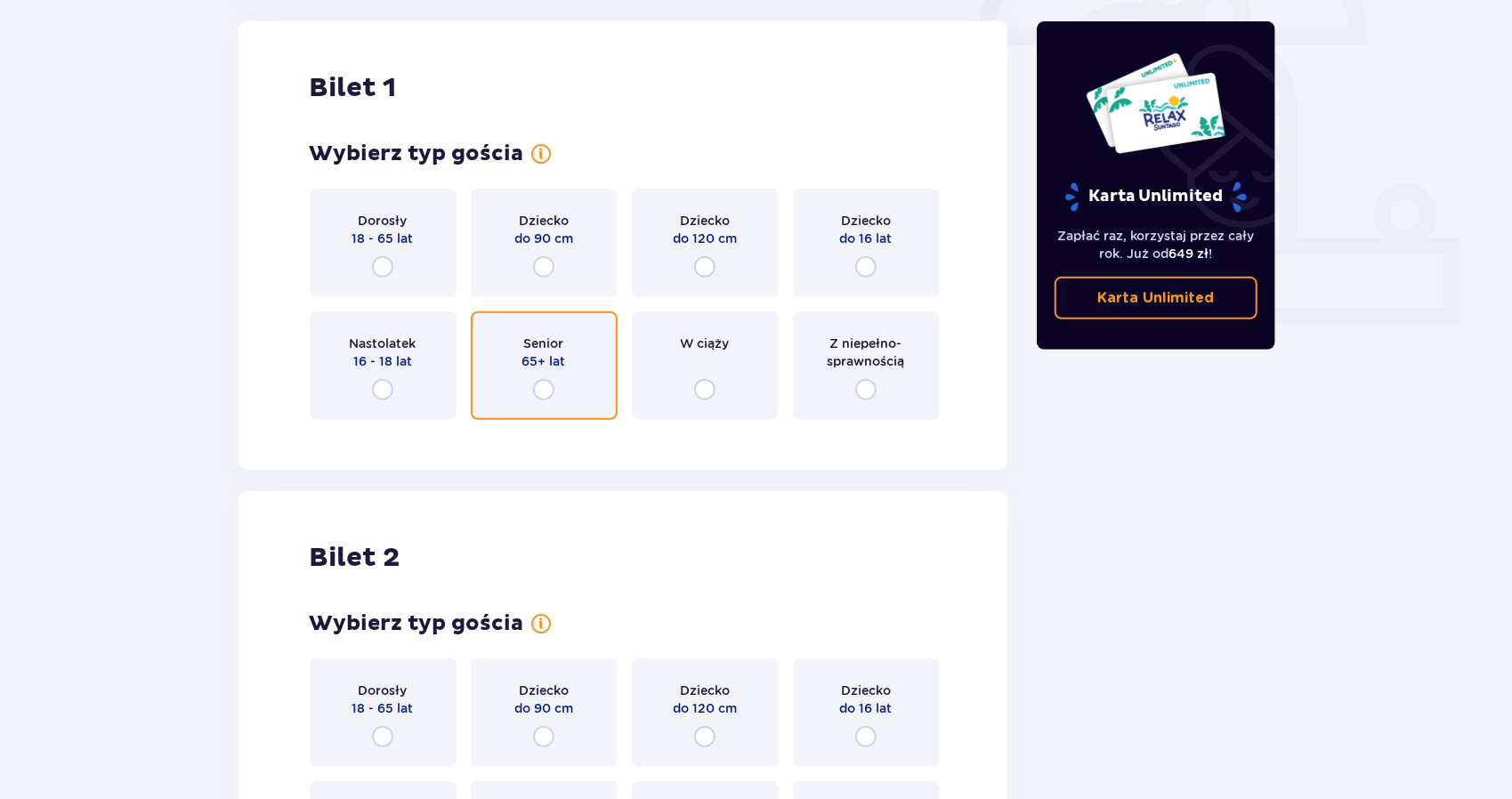
click at [535, 398] on input "radio" at bounding box center [544, 390] width 22 height 22
radio input "true"
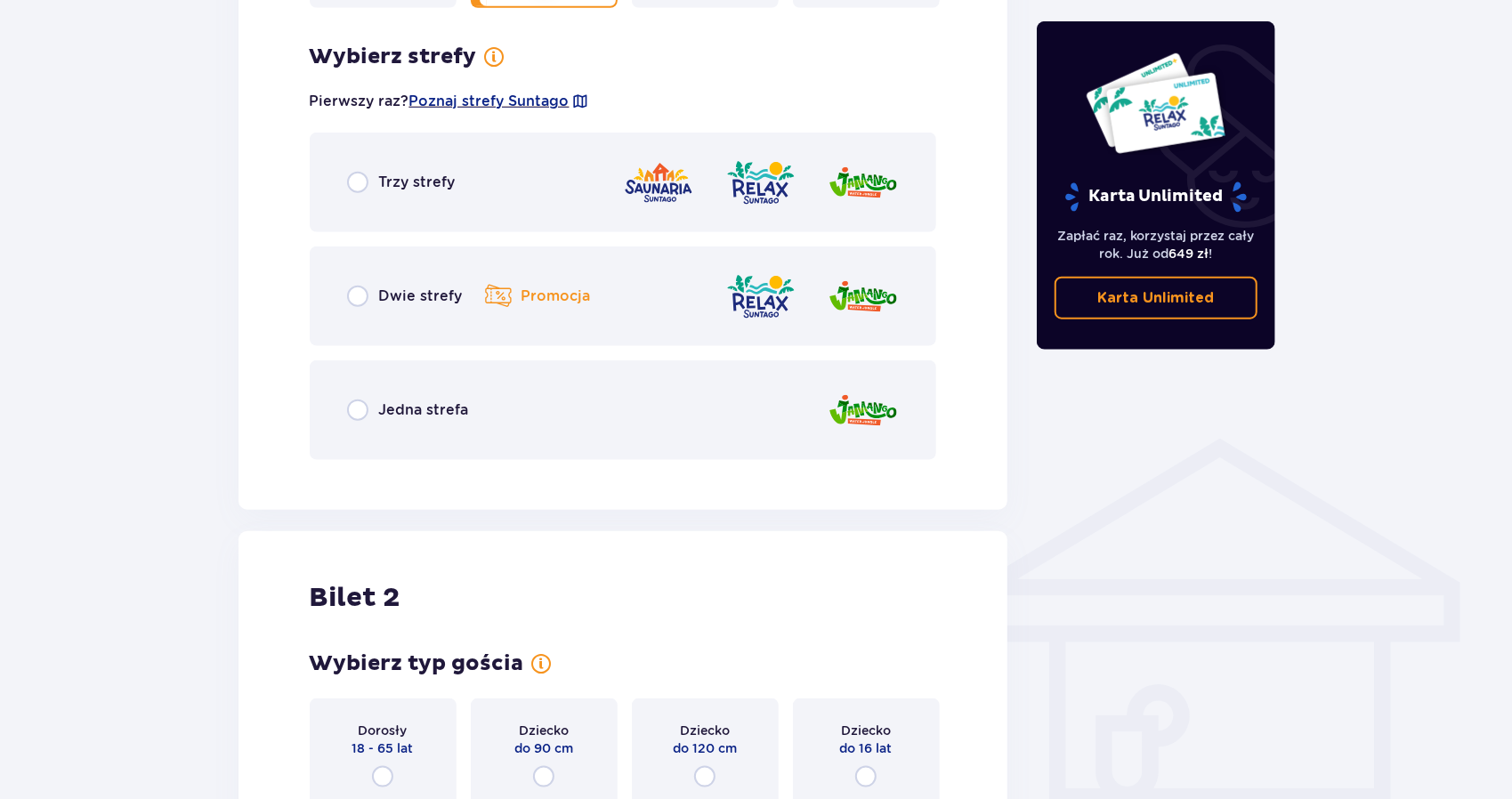
scroll to position [1029, 0]
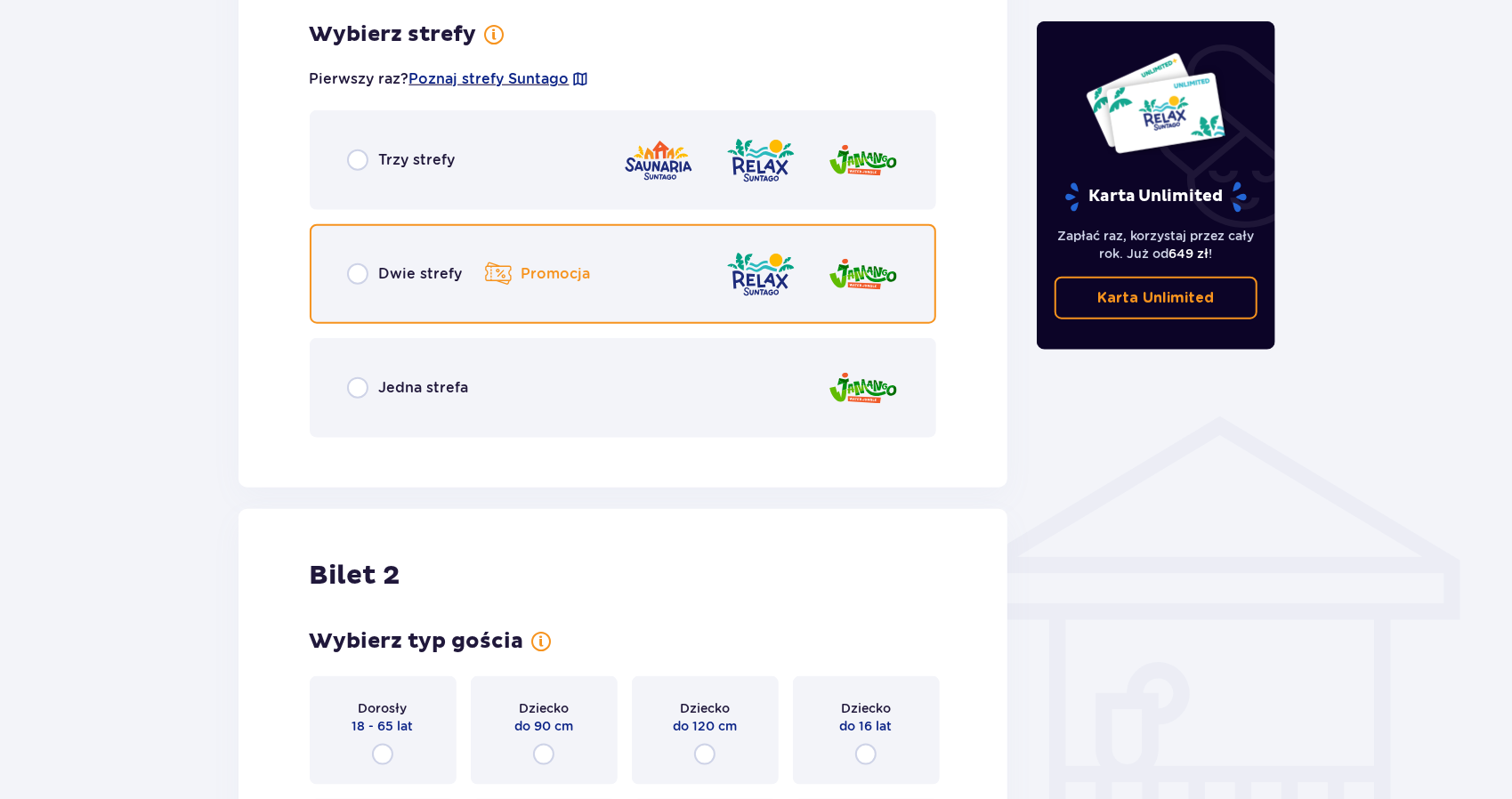
click at [347, 269] on input "radio" at bounding box center [358, 275] width 22 height 22
radio input "true"
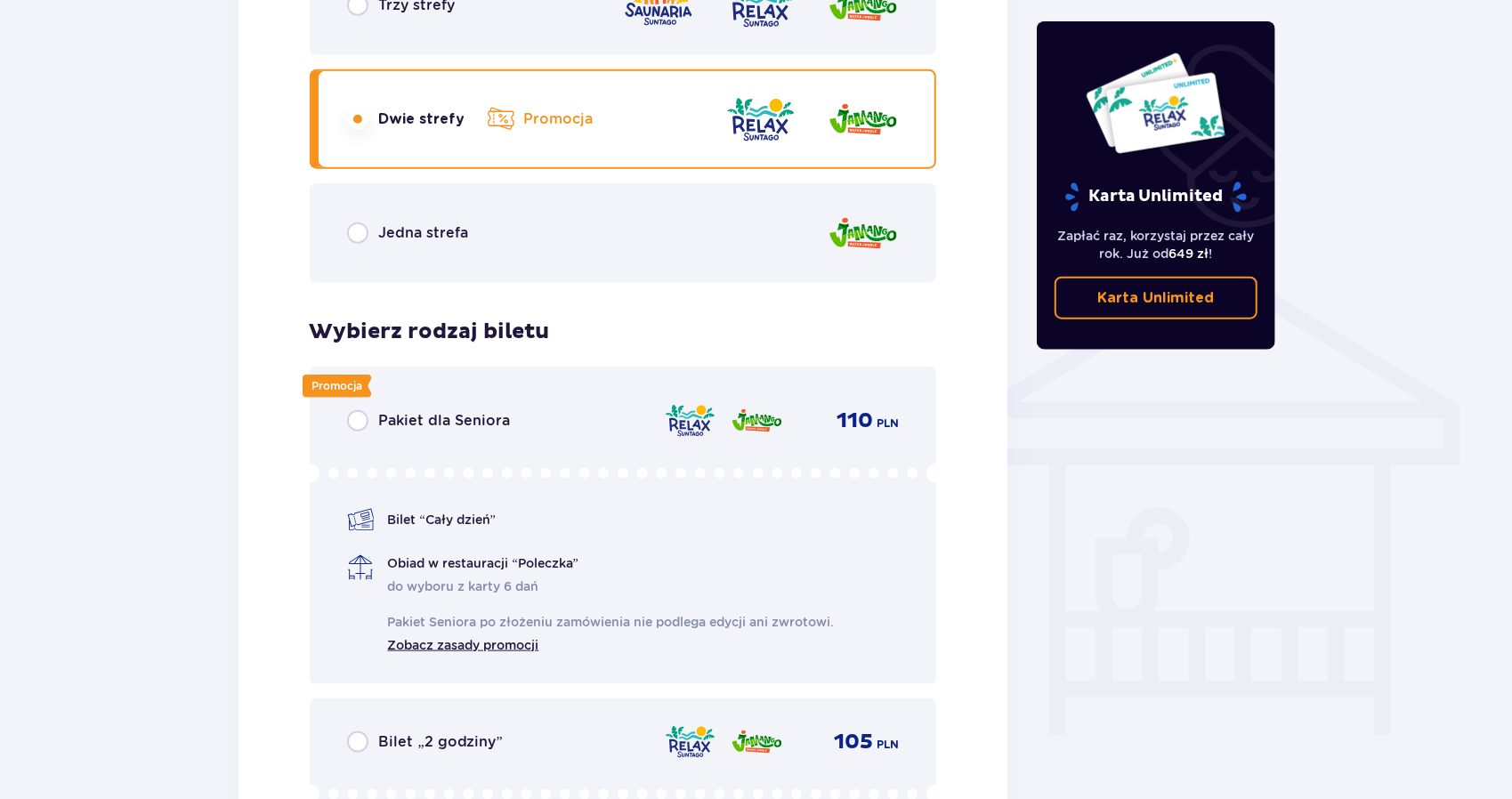
scroll to position [1481, 0]
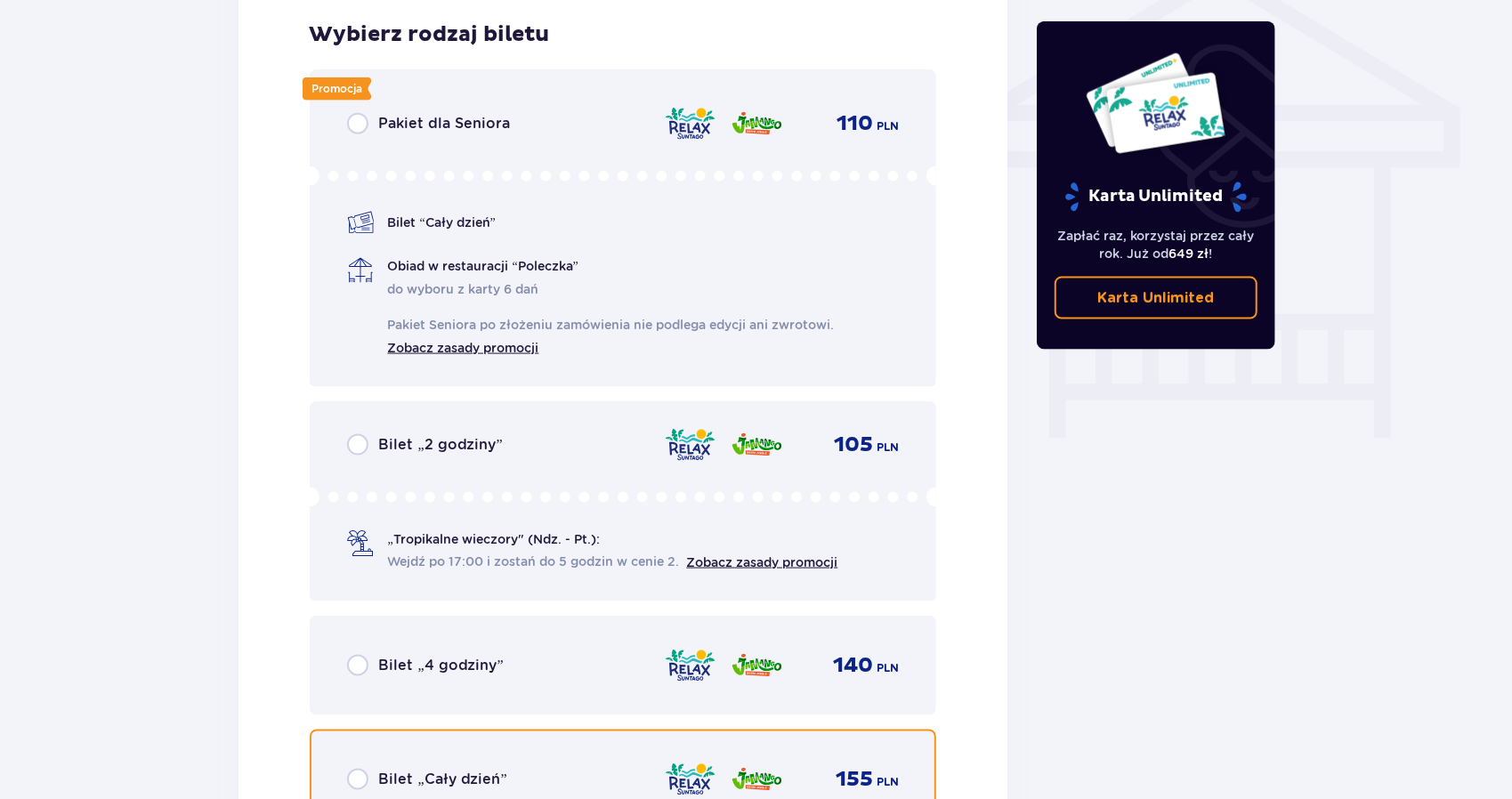
click at [367, 776] on input "radio" at bounding box center [358, 780] width 22 height 22
radio input "true"
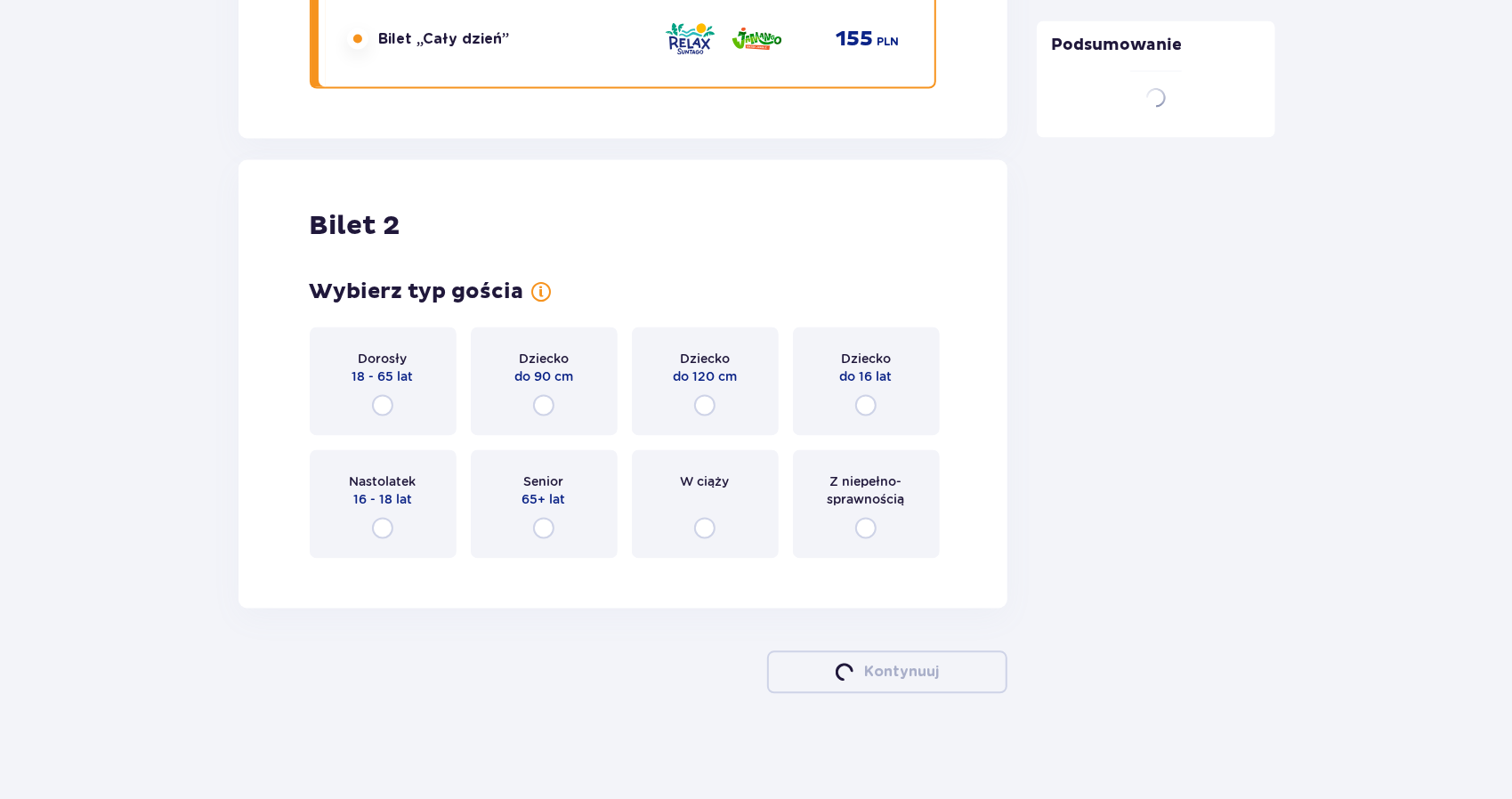
scroll to position [2223, 0]
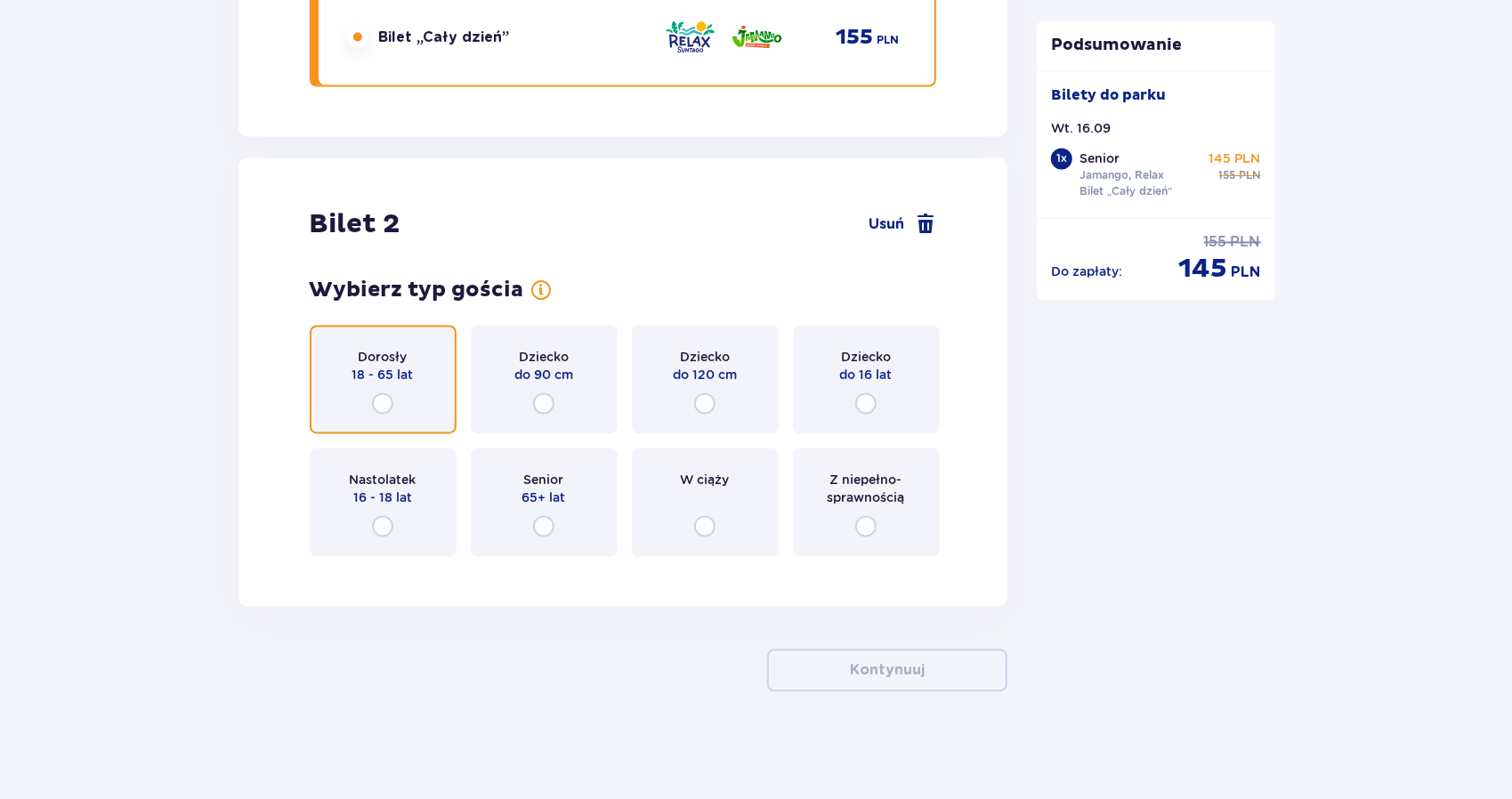
click at [383, 409] on input "radio" at bounding box center [383, 404] width 22 height 22
radio input "true"
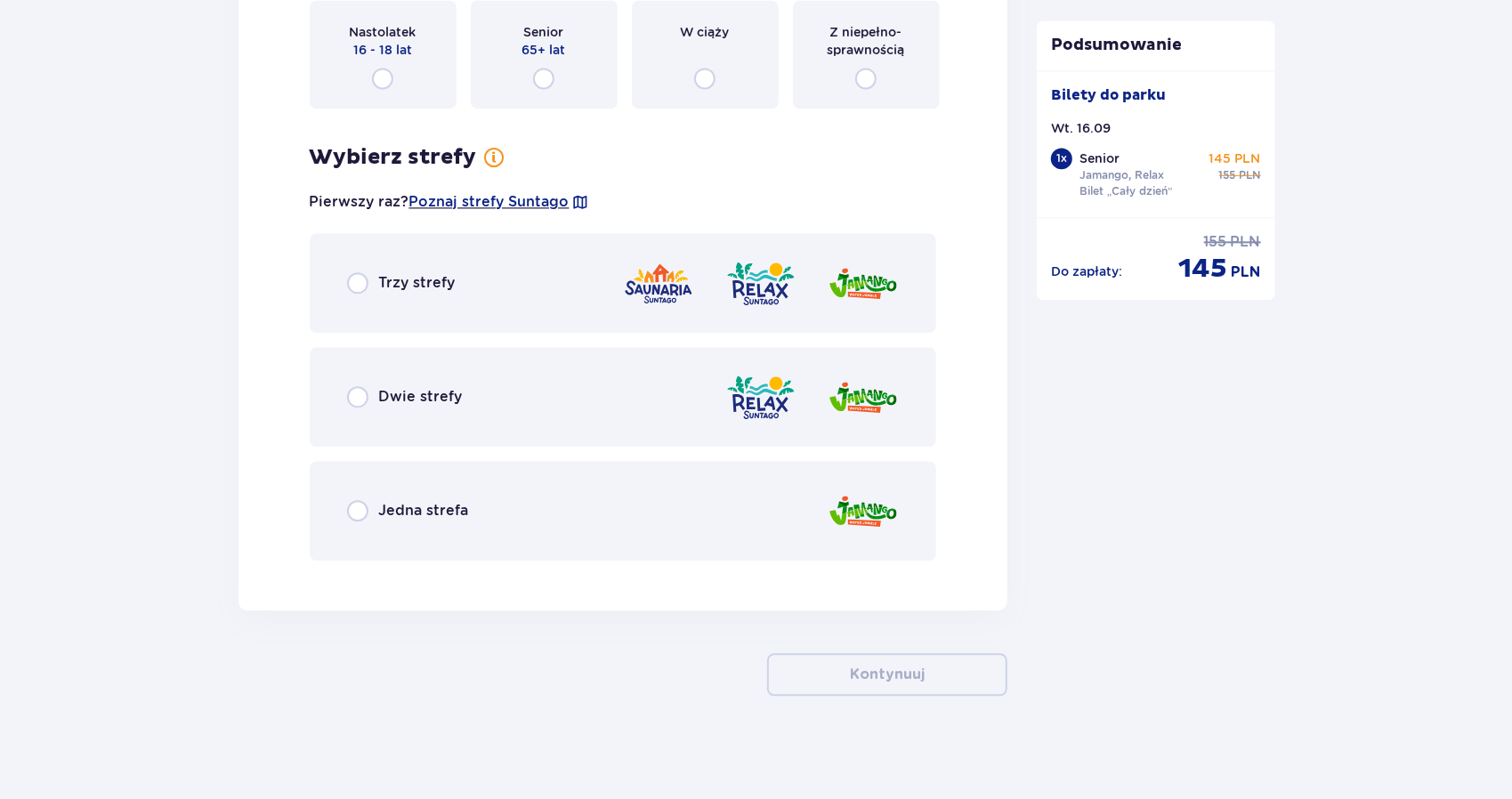
scroll to position [2676, 0]
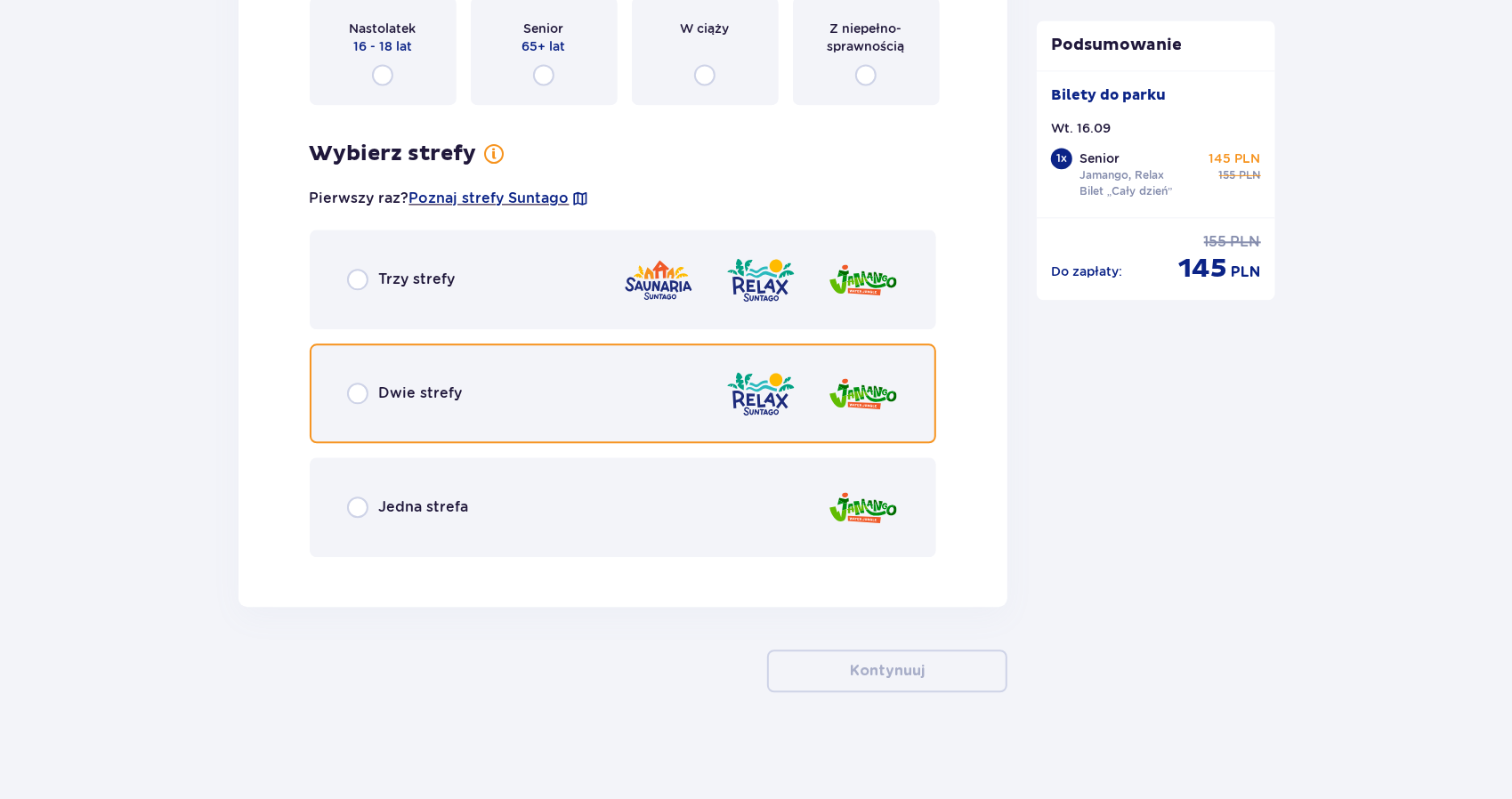
click at [363, 397] on input "radio" at bounding box center [358, 394] width 22 height 22
radio input "true"
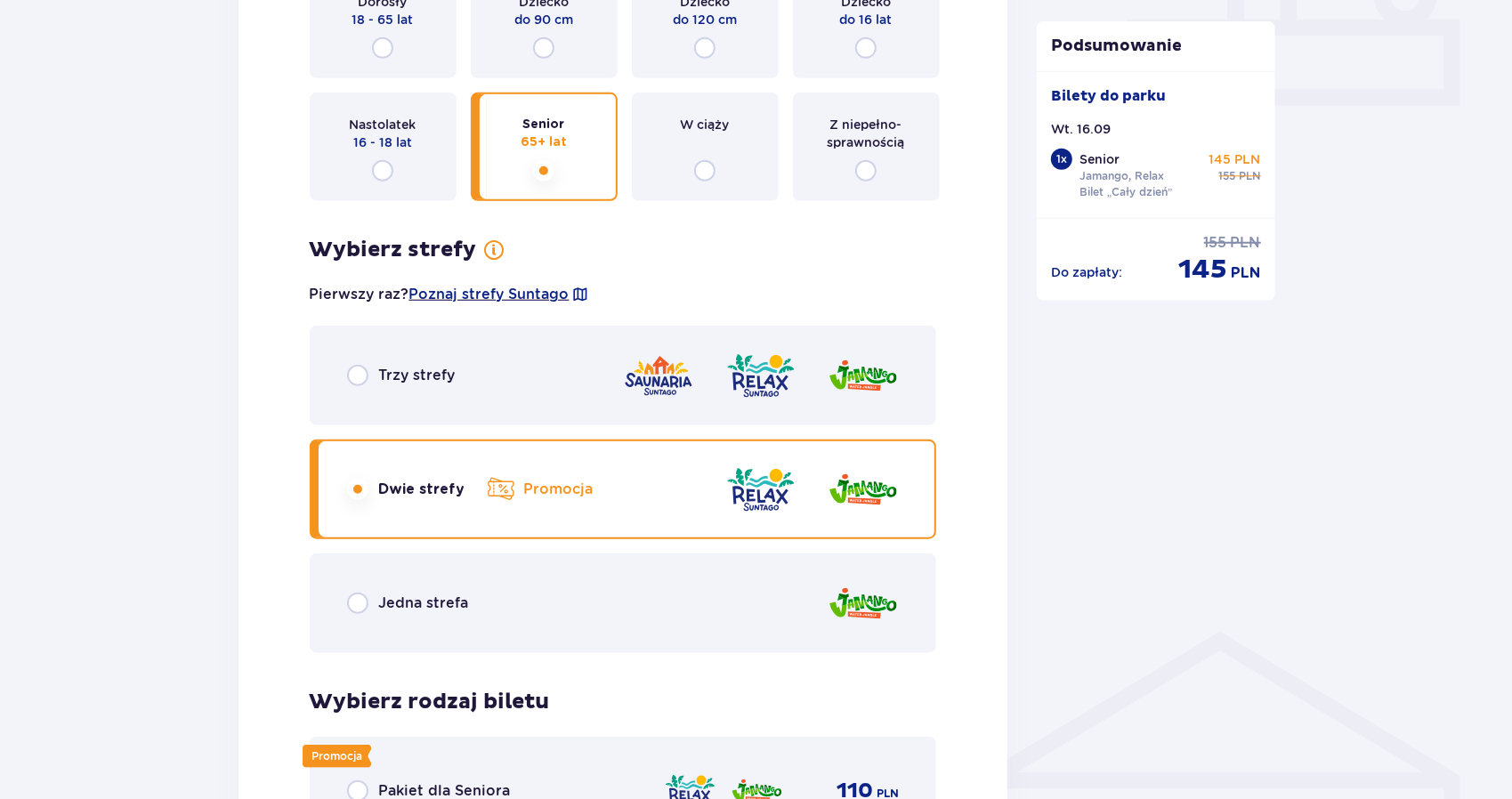
scroll to position [1110, 0]
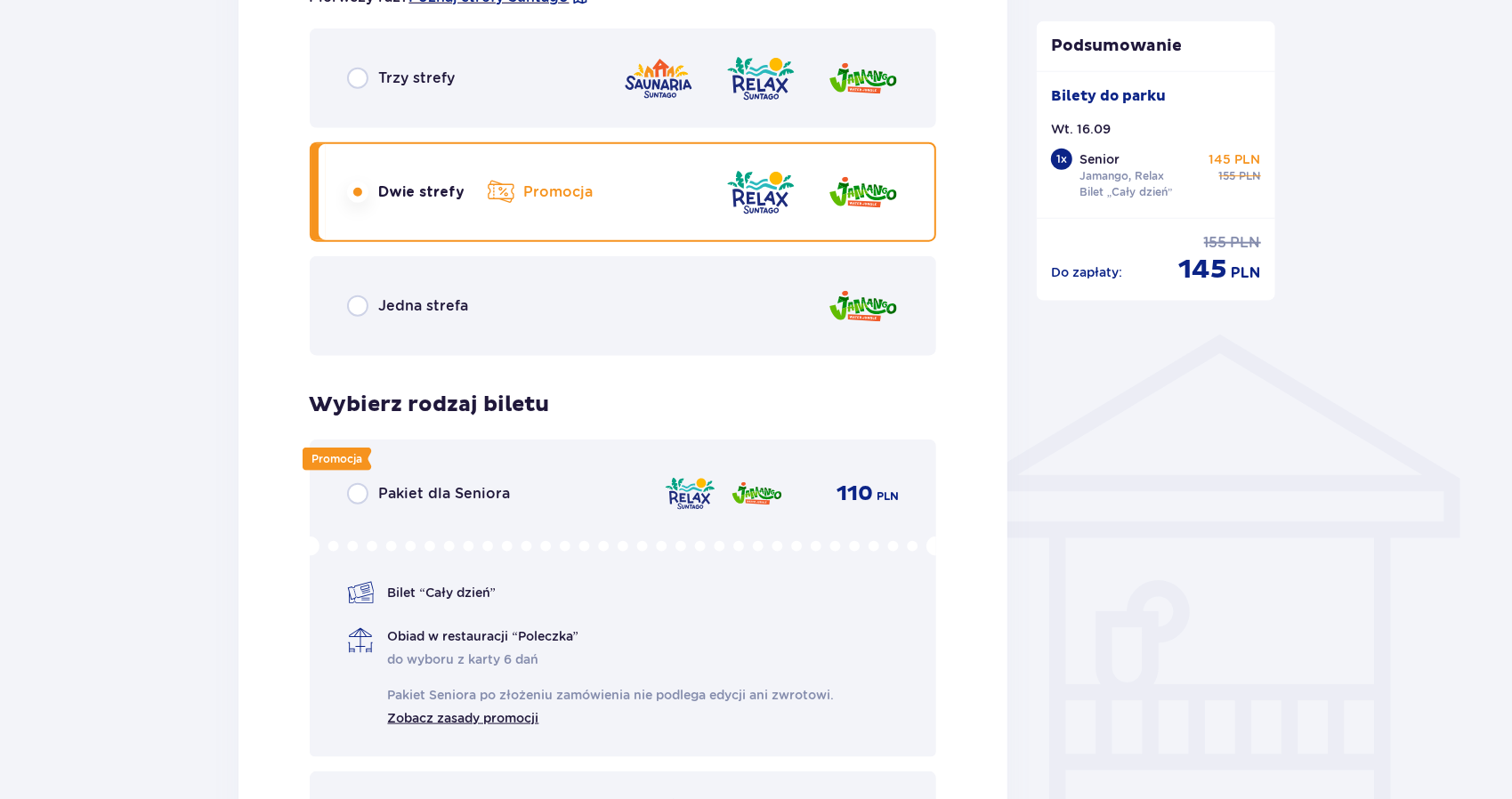
click at [344, 489] on div "Promocja Pakiet dla Seniora 110 PLN Bilet “Cały dzień” Obiad w restauracji “Pol…" at bounding box center [623, 598] width 628 height 317
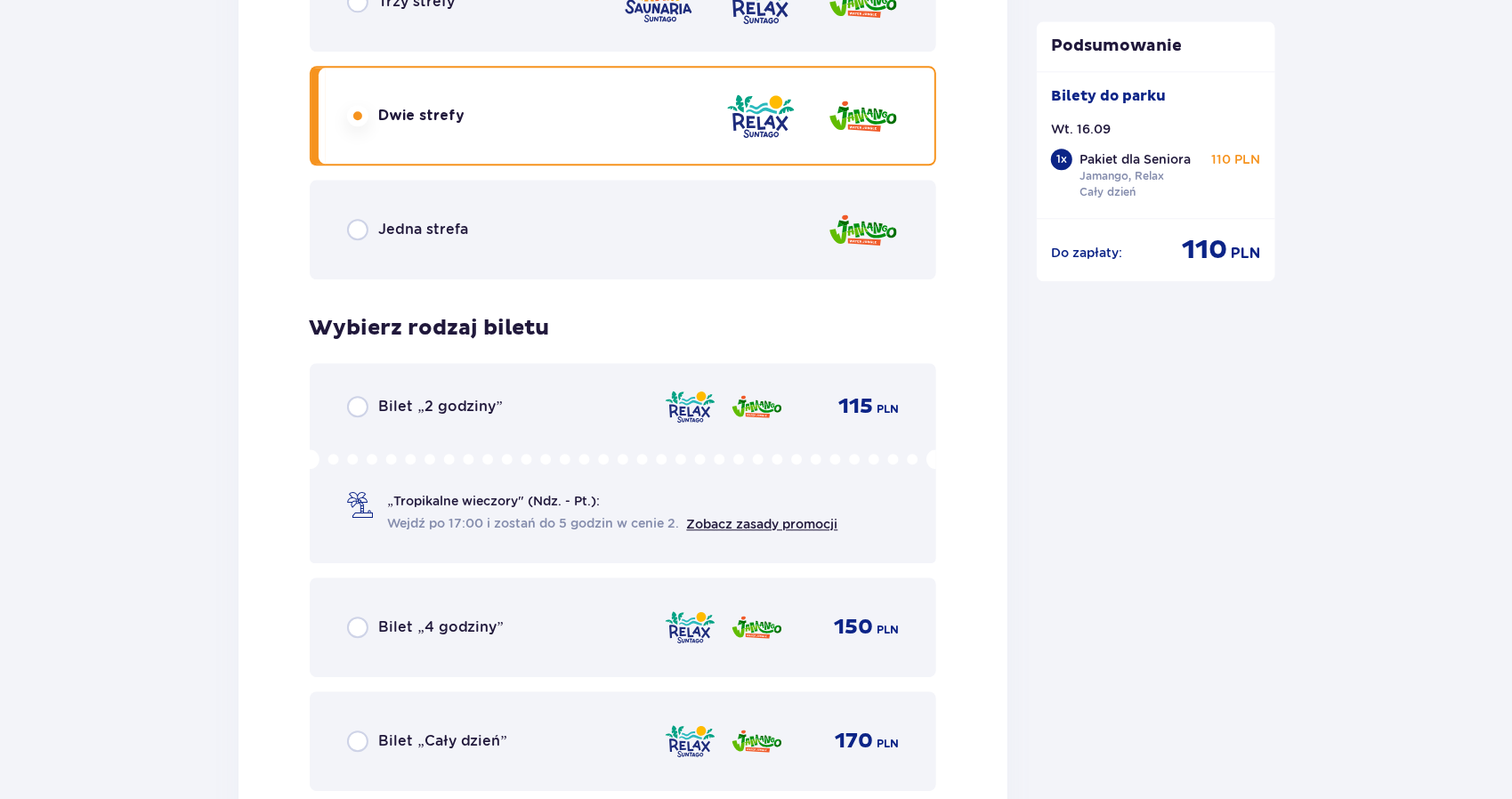
scroll to position [3187, 0]
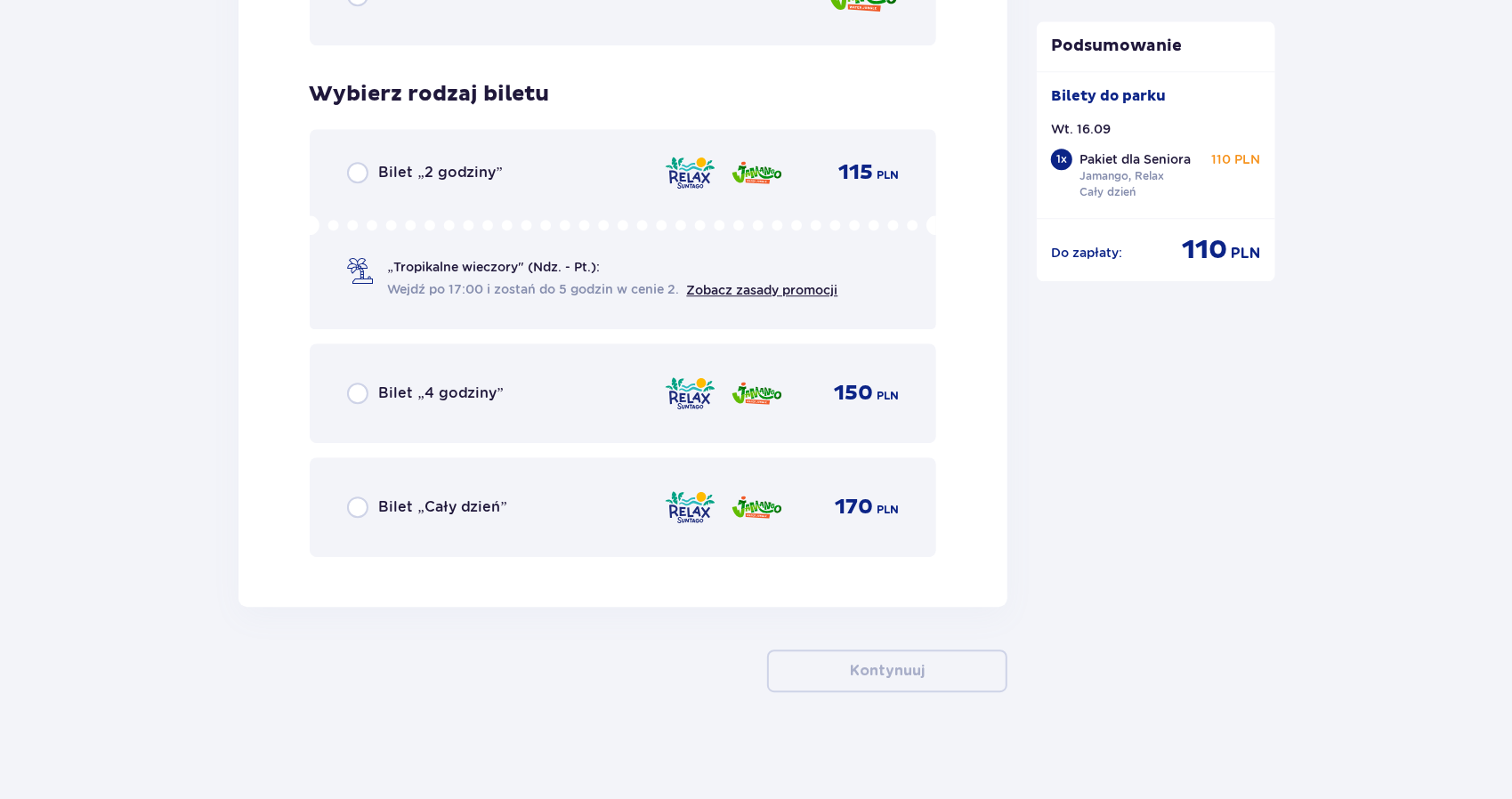
click at [340, 514] on div "Bilet „Cały dzień” 170 PLN" at bounding box center [623, 507] width 628 height 100
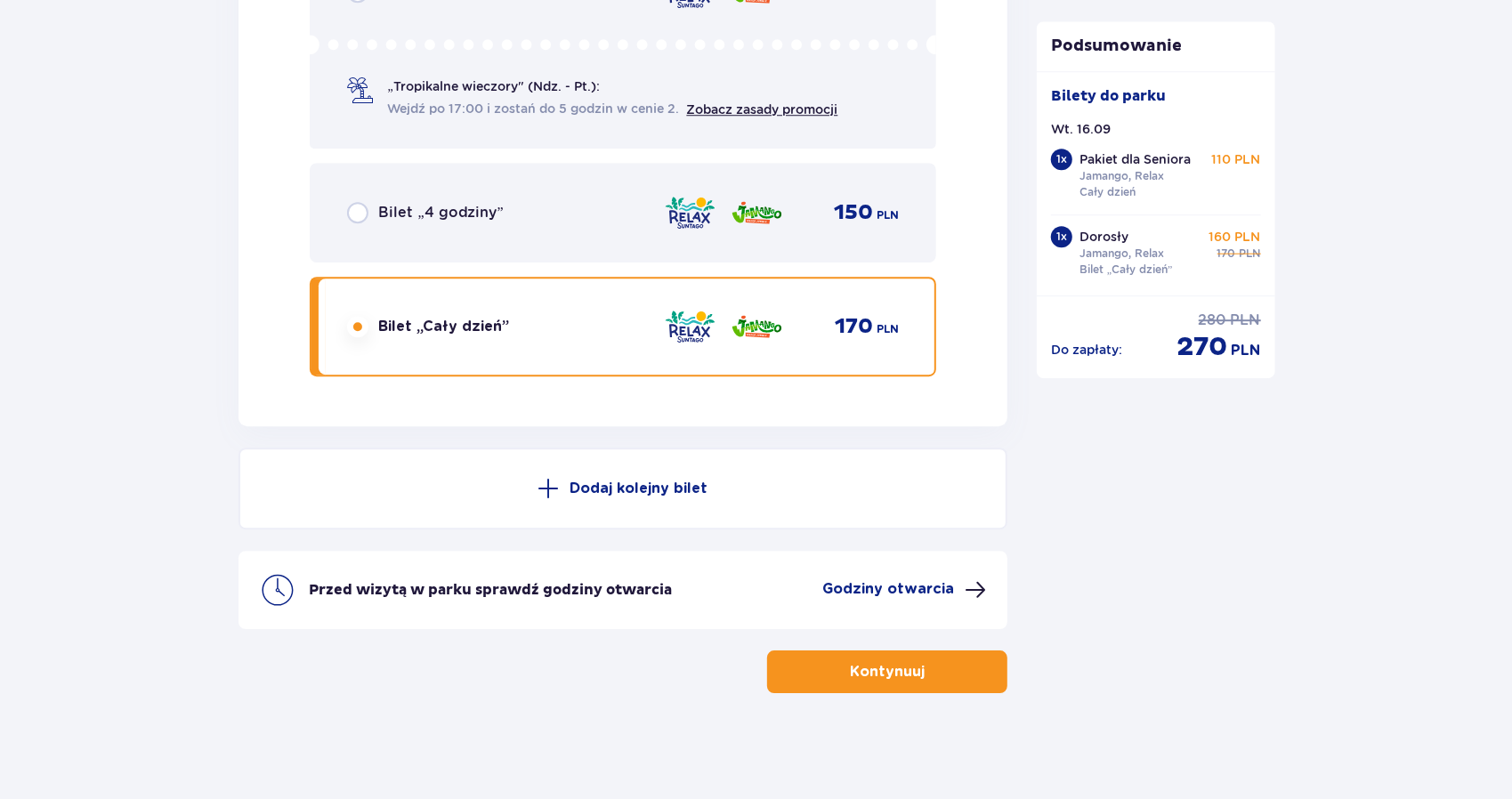
scroll to position [3368, 0]
click at [1197, 151] on div "Pakiet dla Seniora Jamango, Relax Cały dzień 110 PLN" at bounding box center [1170, 175] width 181 height 50
click at [1131, 239] on div "Dorosły Jamango, Relax Bilet „Cały dzień”" at bounding box center [1126, 253] width 93 height 50
click at [872, 657] on button "Kontynuuj" at bounding box center [887, 670] width 240 height 43
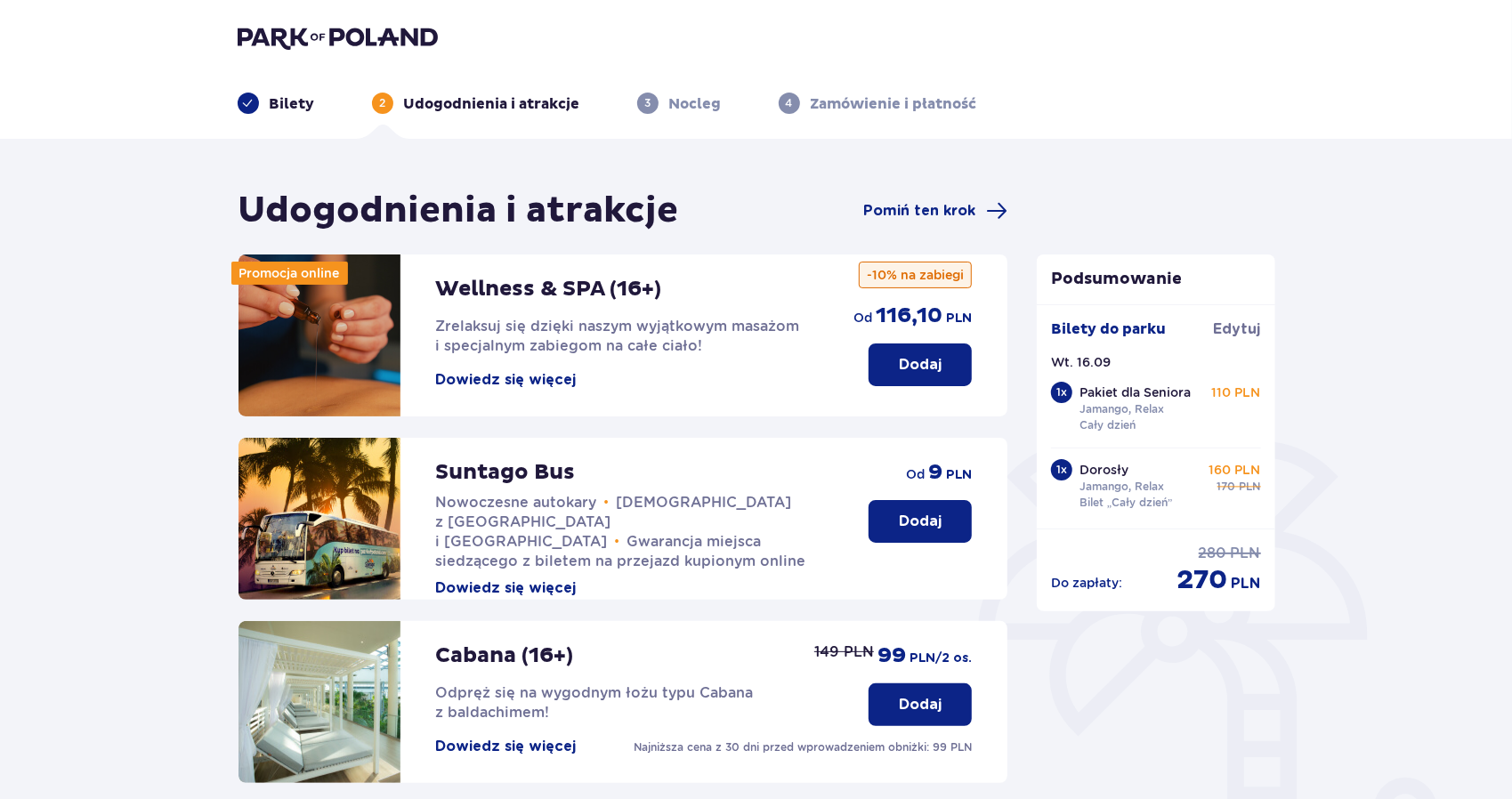
scroll to position [407, 0]
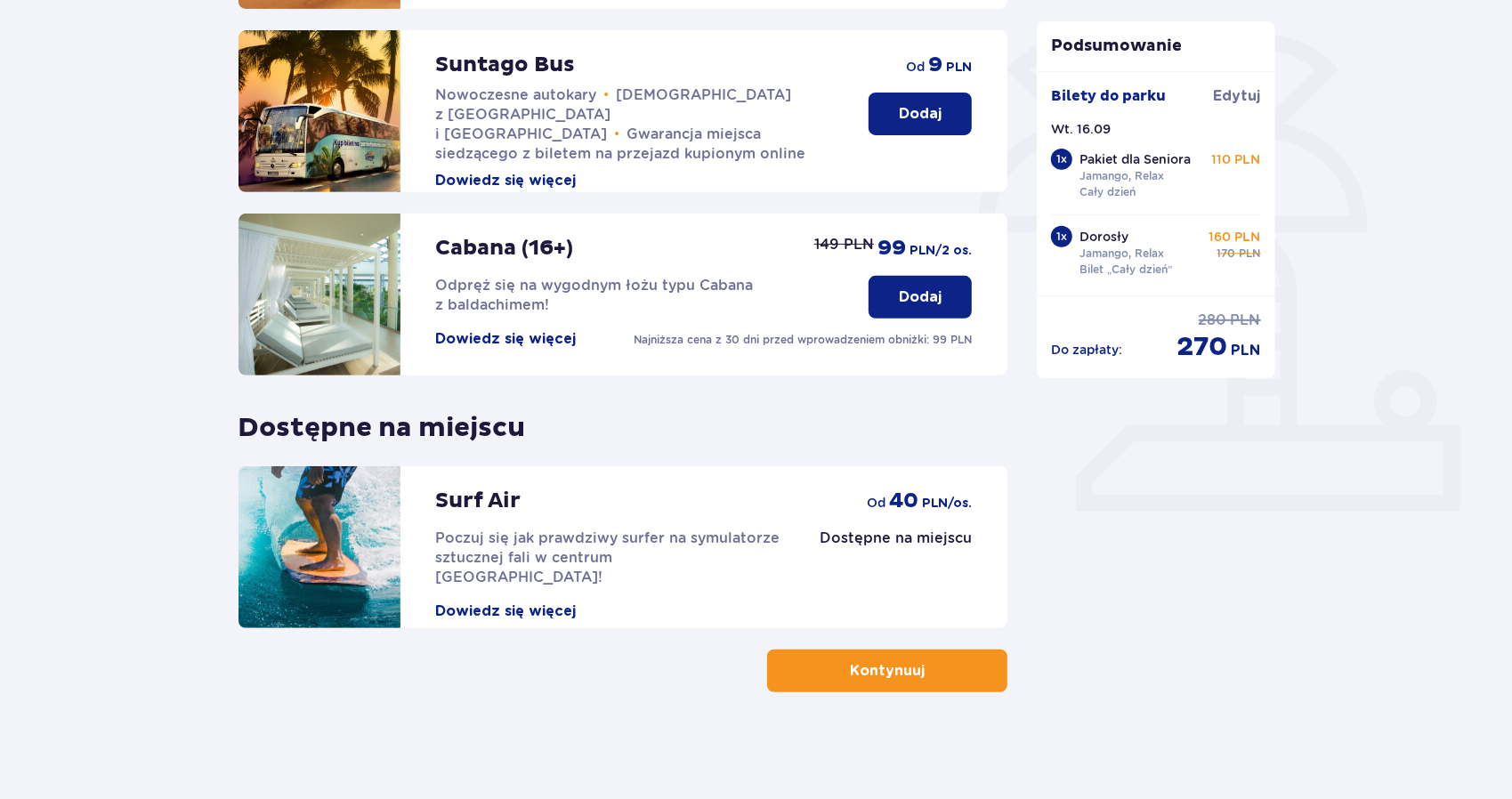
click at [804, 675] on button "Kontynuuj" at bounding box center [887, 670] width 240 height 43
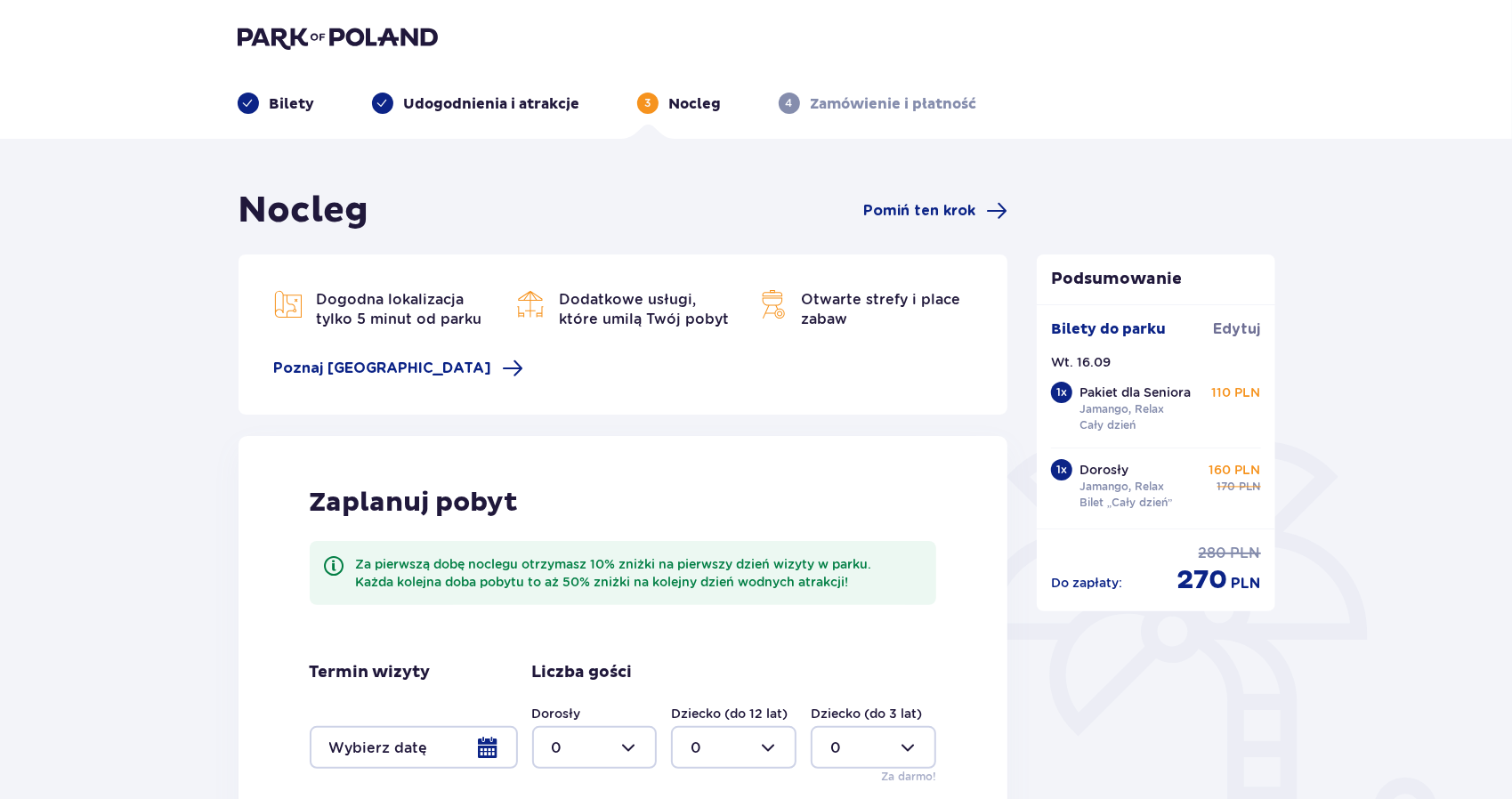
scroll to position [271, 0]
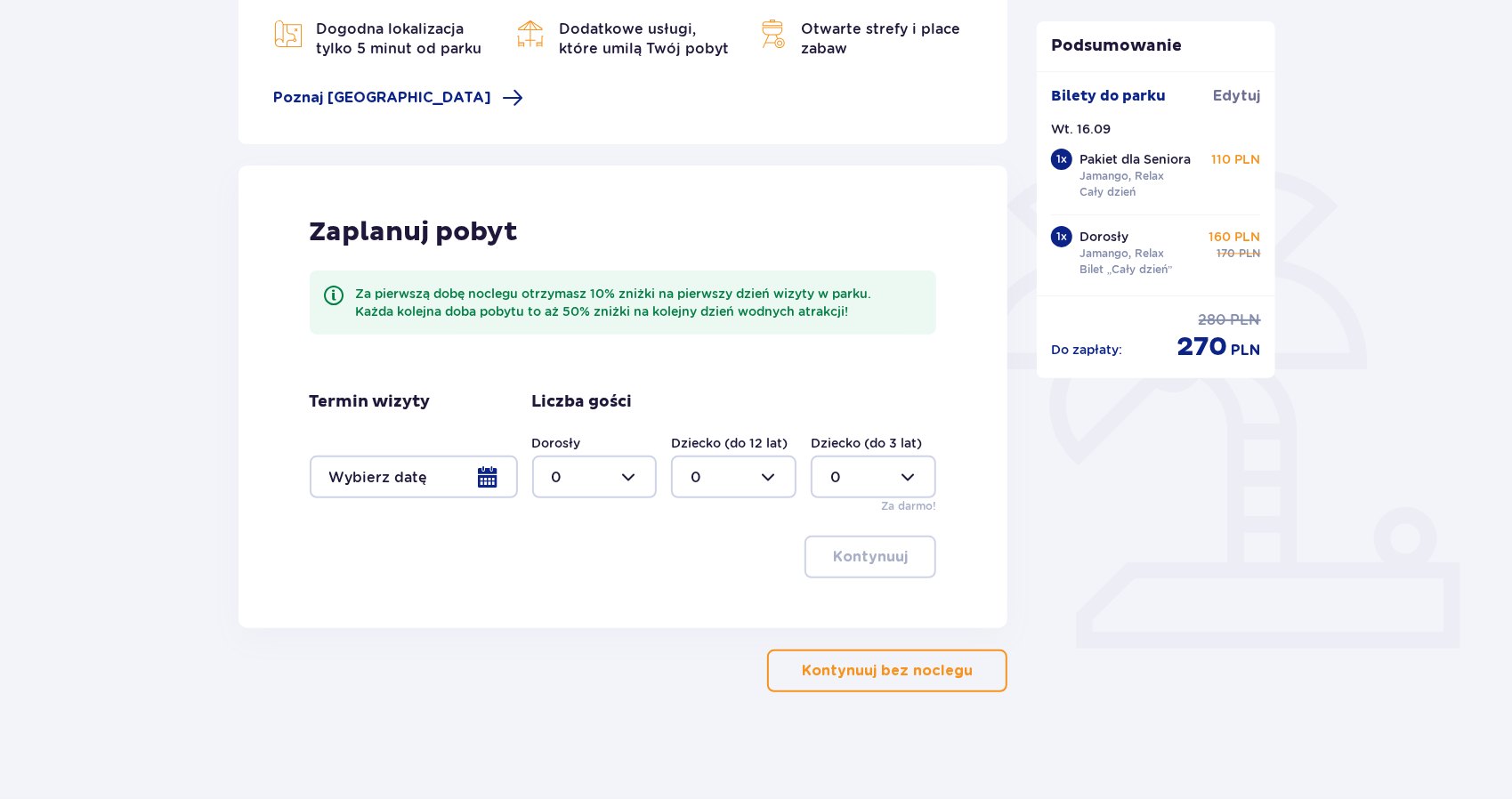
click at [365, 469] on div at bounding box center [413, 477] width 208 height 43
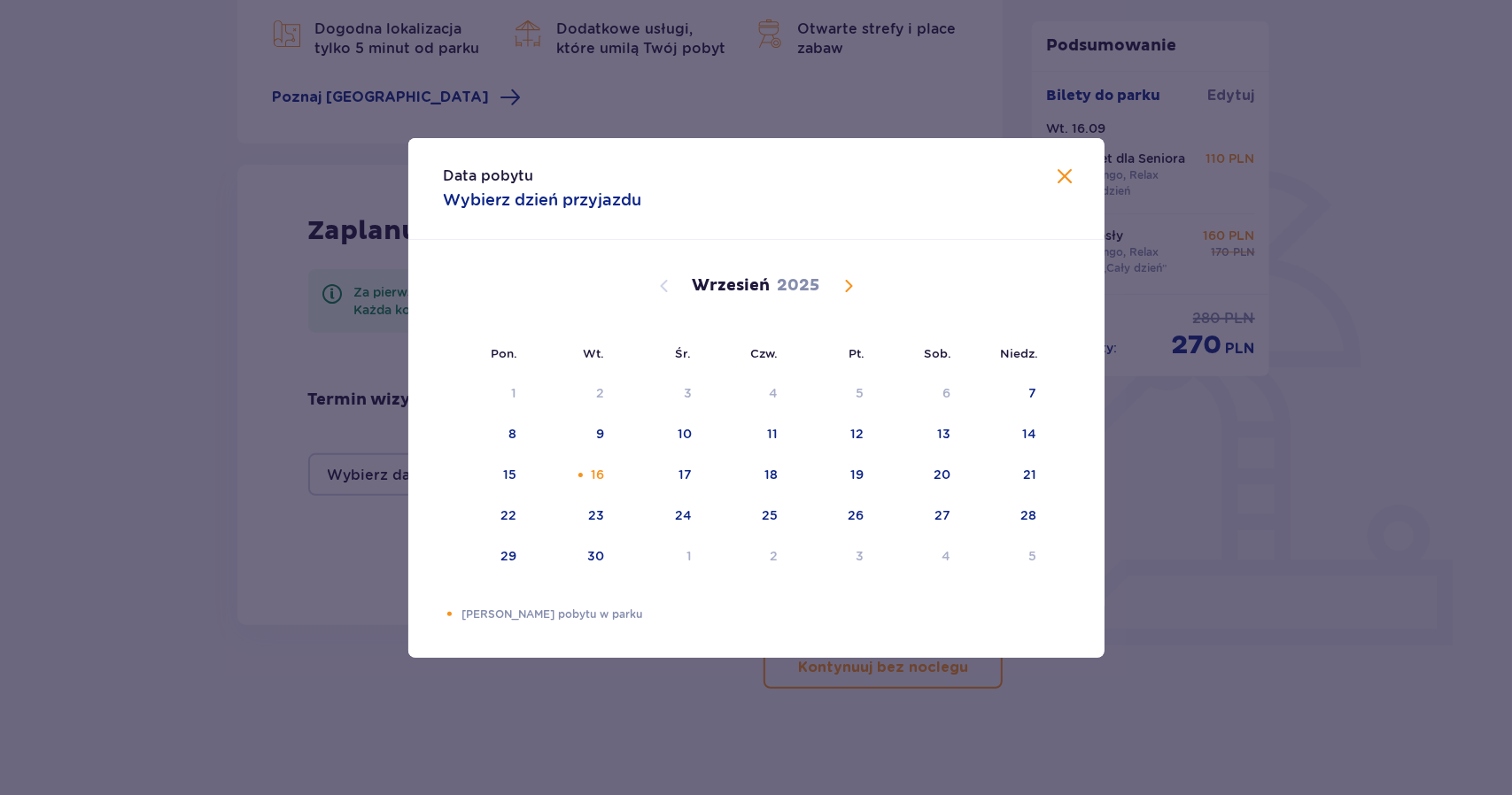
click at [148, 473] on div "Data pobytu Wybierz dzień przyjazdu Pon. Wt. Śr. Czw. Pt. Sob. Niedz. Sierpień …" at bounding box center [756, 398] width 1512 height 795
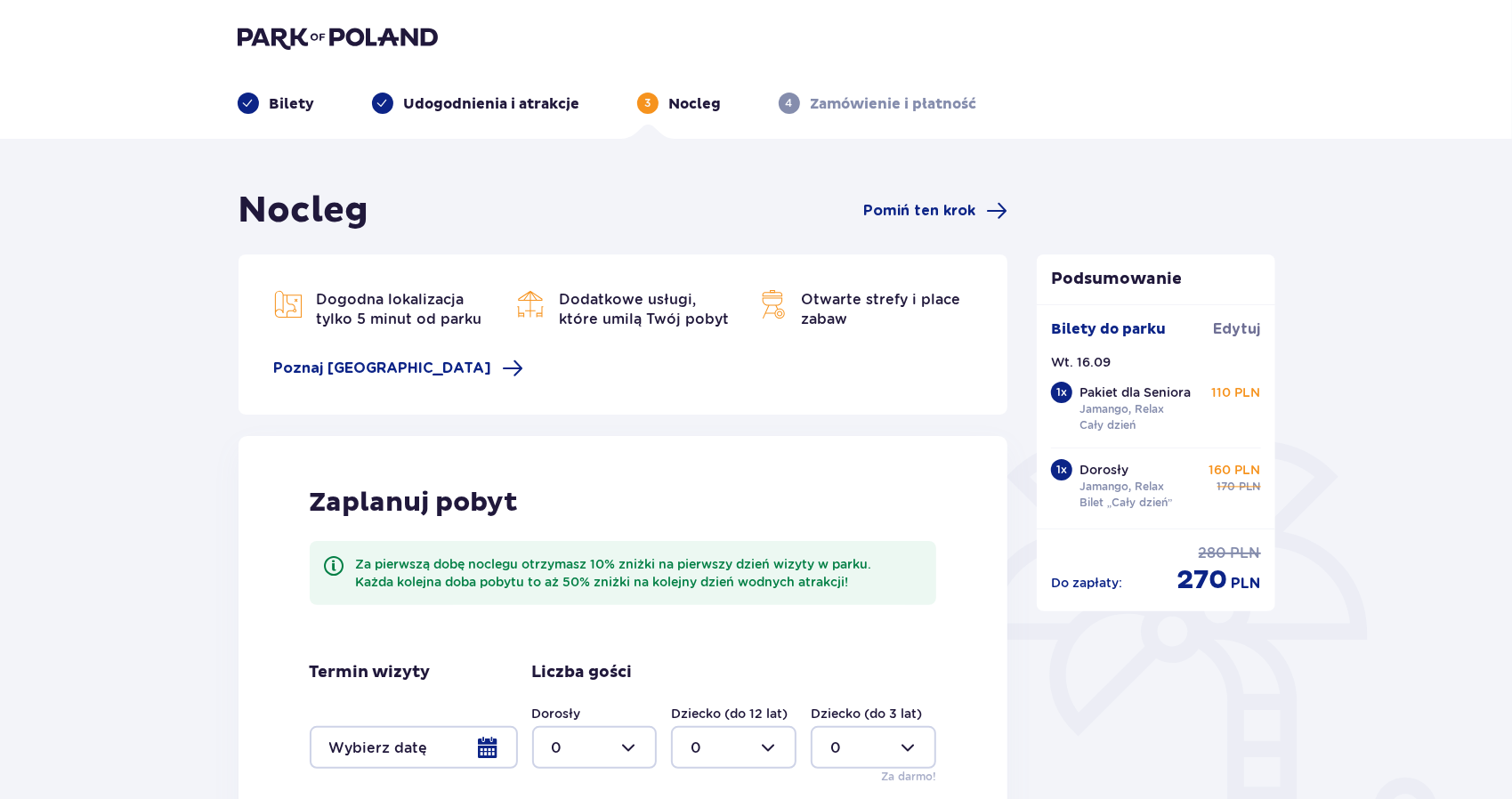
scroll to position [271, 0]
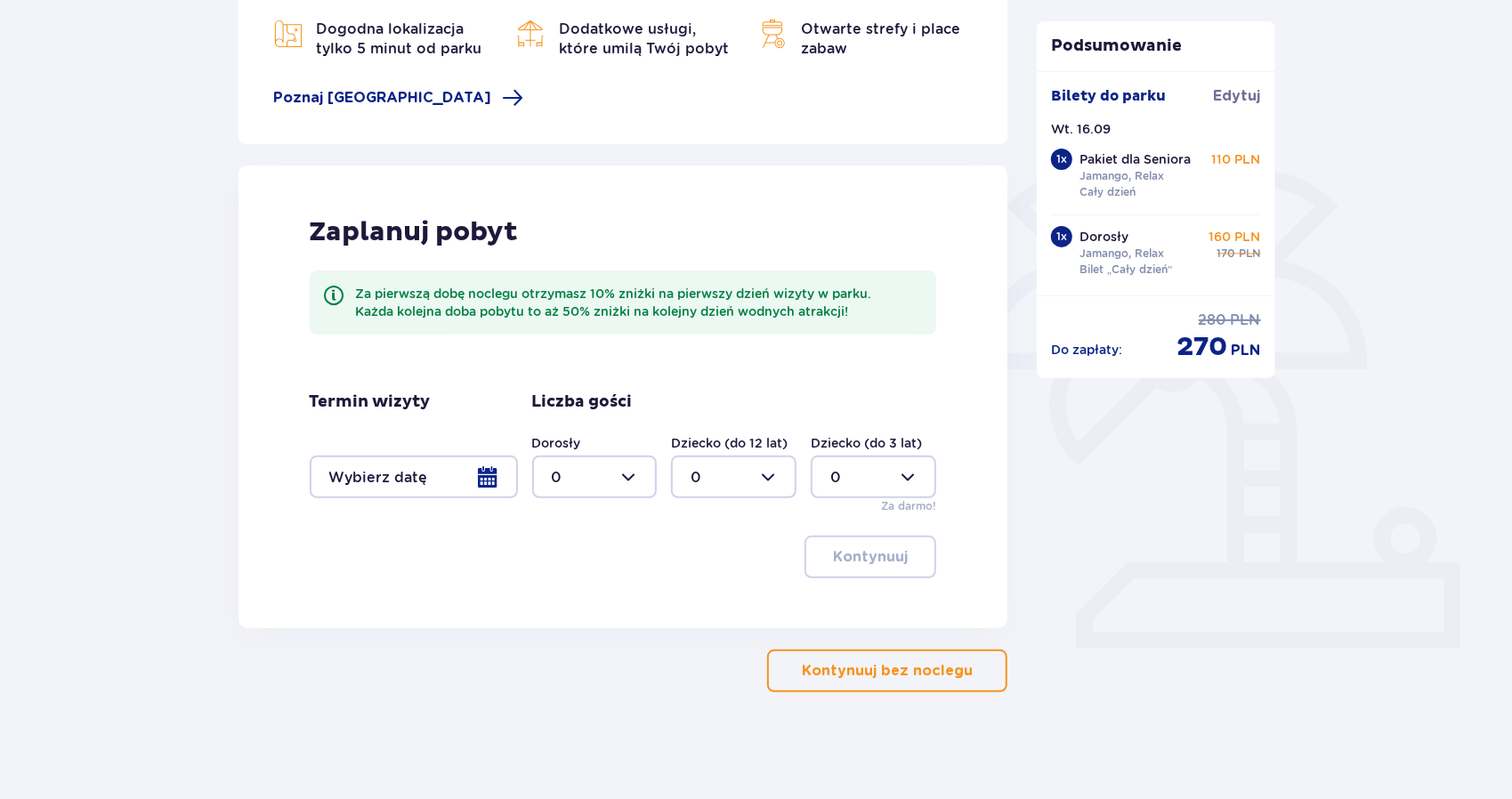
click at [376, 472] on div at bounding box center [413, 477] width 208 height 43
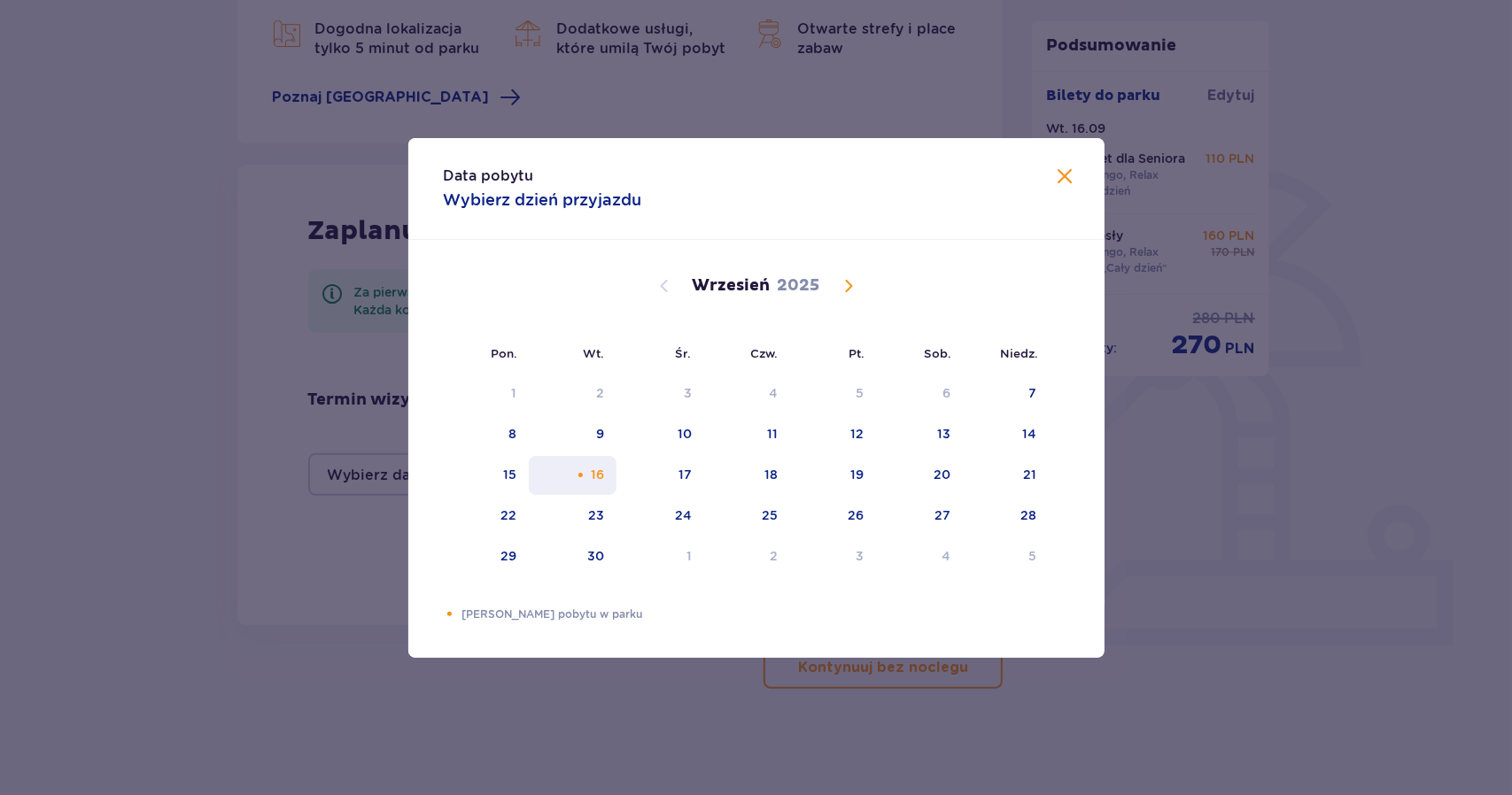
click at [606, 478] on div "16" at bounding box center [572, 474] width 88 height 38
click at [697, 467] on div "17" at bounding box center [660, 474] width 88 height 38
type input "16.09.25 - 17.09.25"
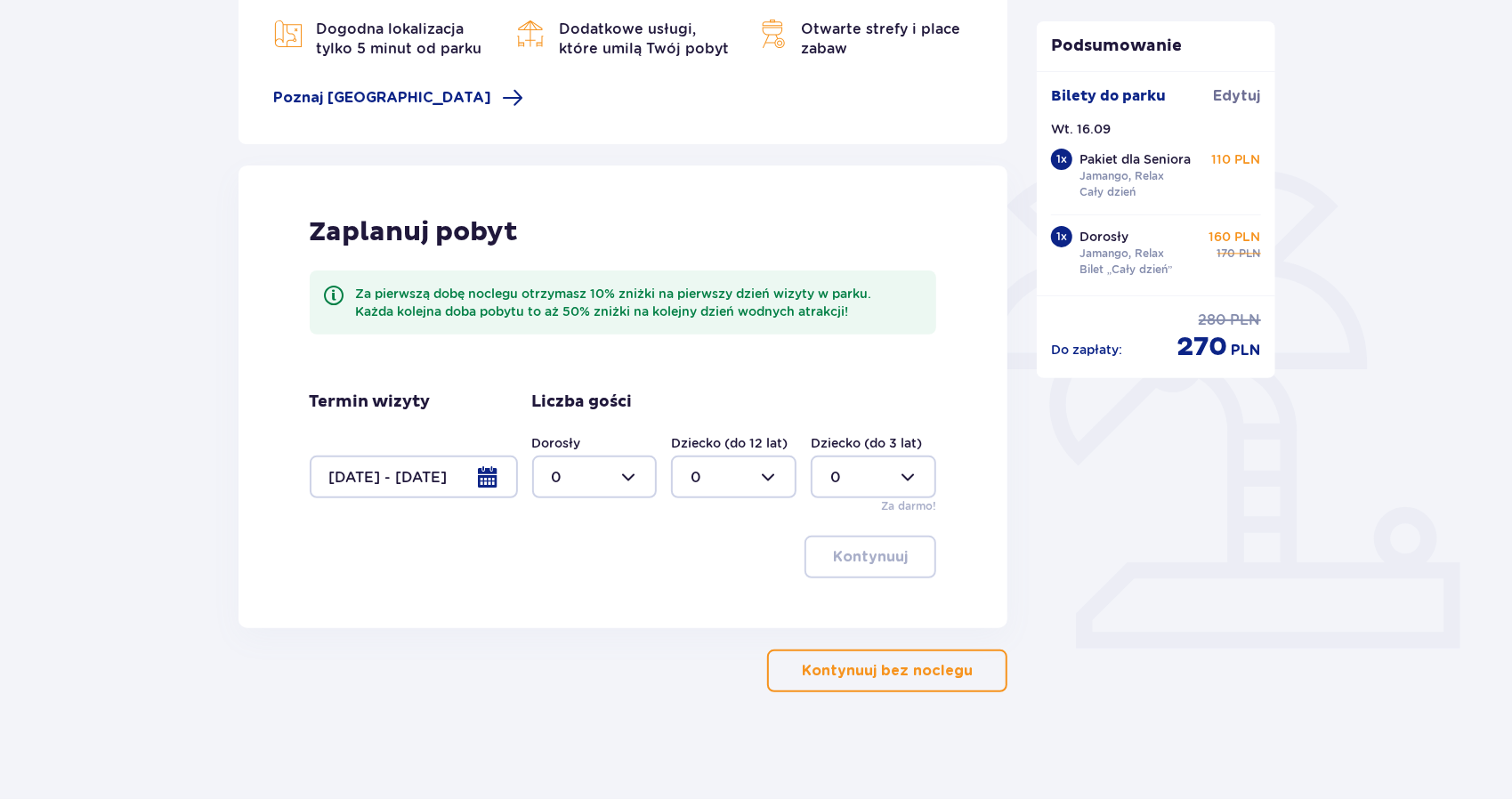
click at [1277, 535] on div "Podsumowanie Bilety do parku Edytuj Wt. 16.09 1 x Pakiet dla Seniora Jamango, R…" at bounding box center [1155, 304] width 267 height 774
click at [577, 487] on div at bounding box center [595, 477] width 126 height 43
click at [582, 596] on div "2" at bounding box center [595, 606] width 86 height 20
type input "2"
click at [862, 534] on div "Zaplanuj pobyt Za pierwszą dobę noclegu otrzymasz 10% zniżki na pierwszy dzień …" at bounding box center [624, 397] width 770 height 463
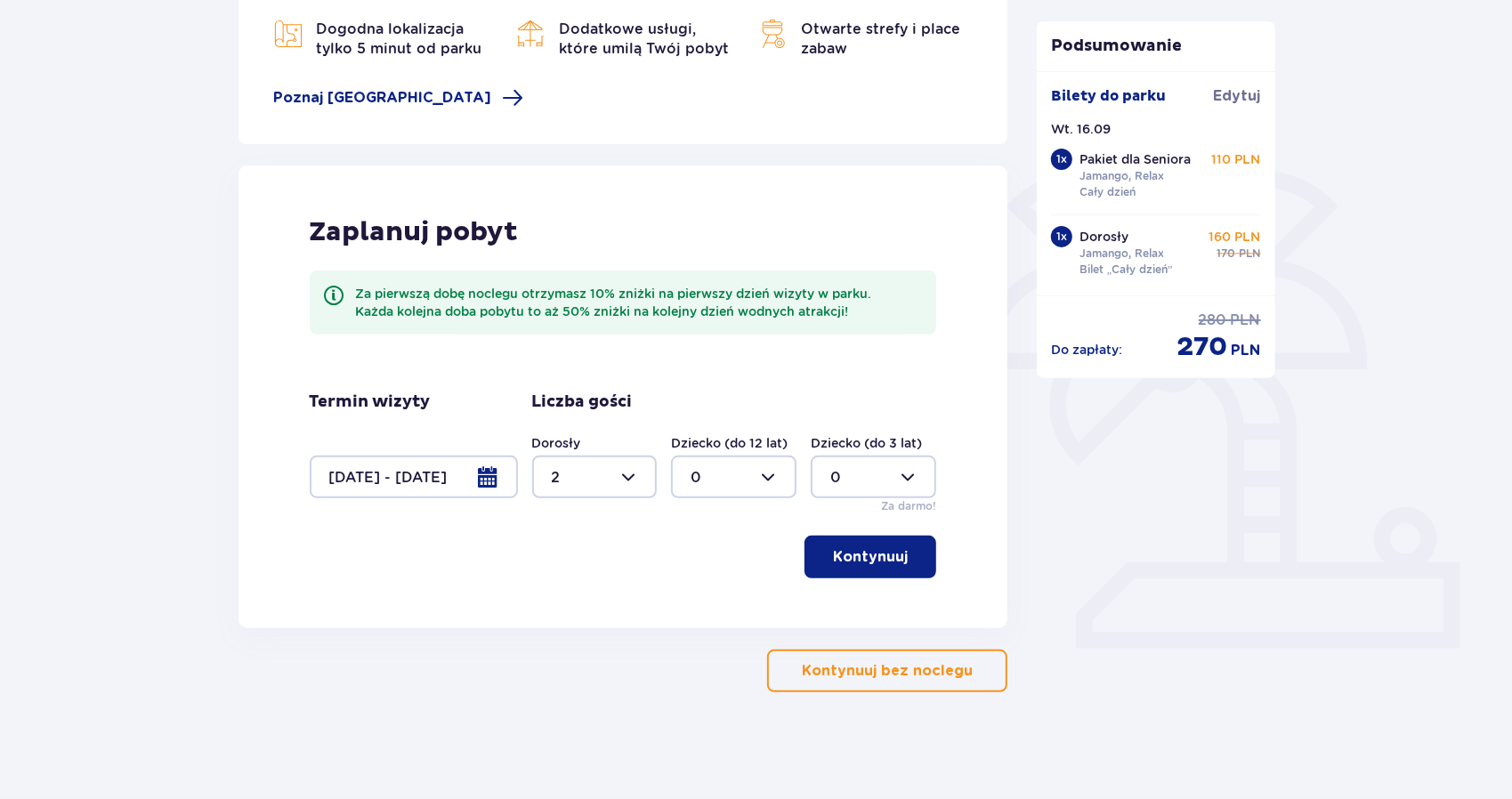
click at [866, 556] on p "Kontynuuj" at bounding box center [870, 557] width 74 height 20
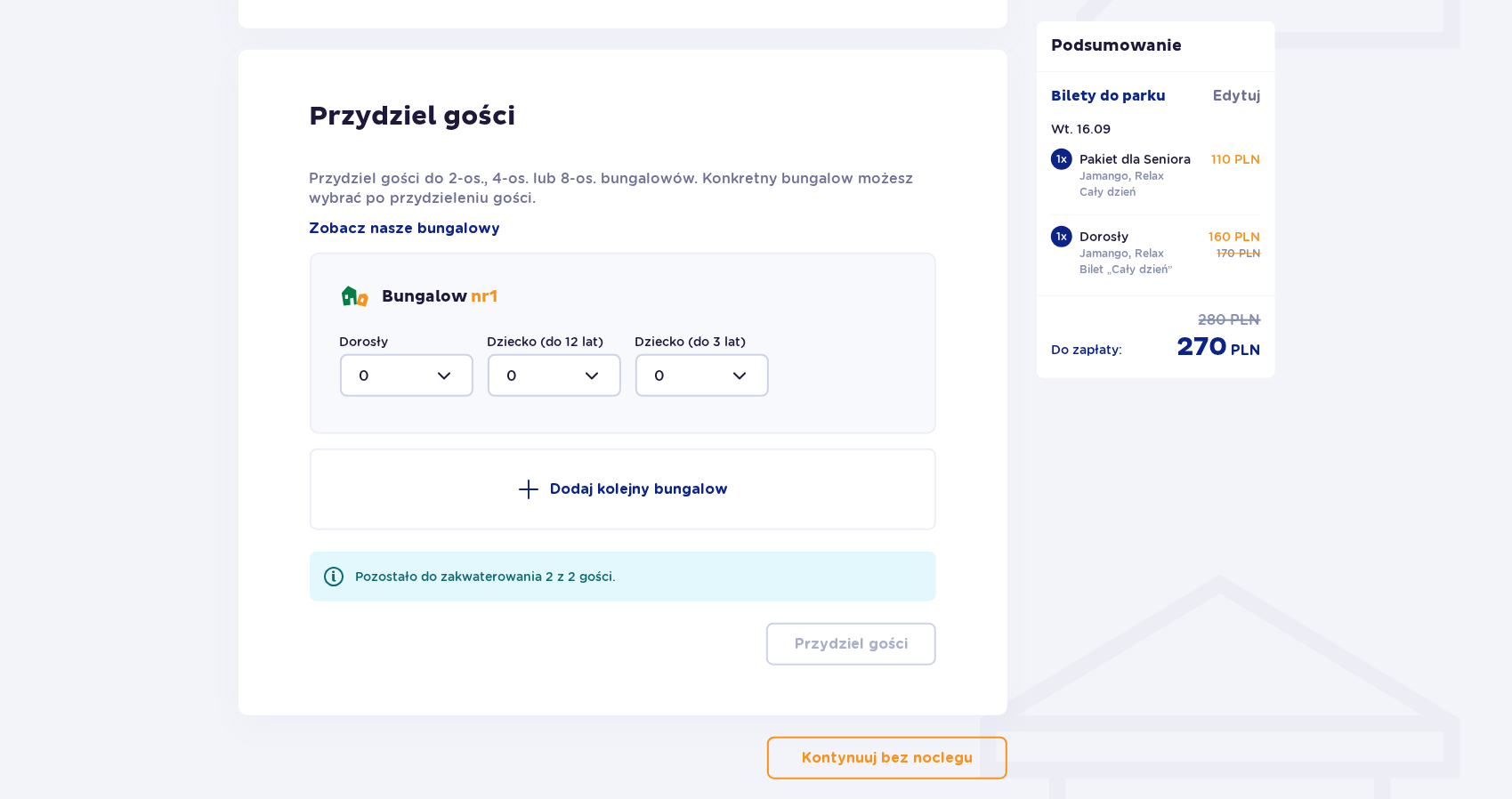
scroll to position [899, 0]
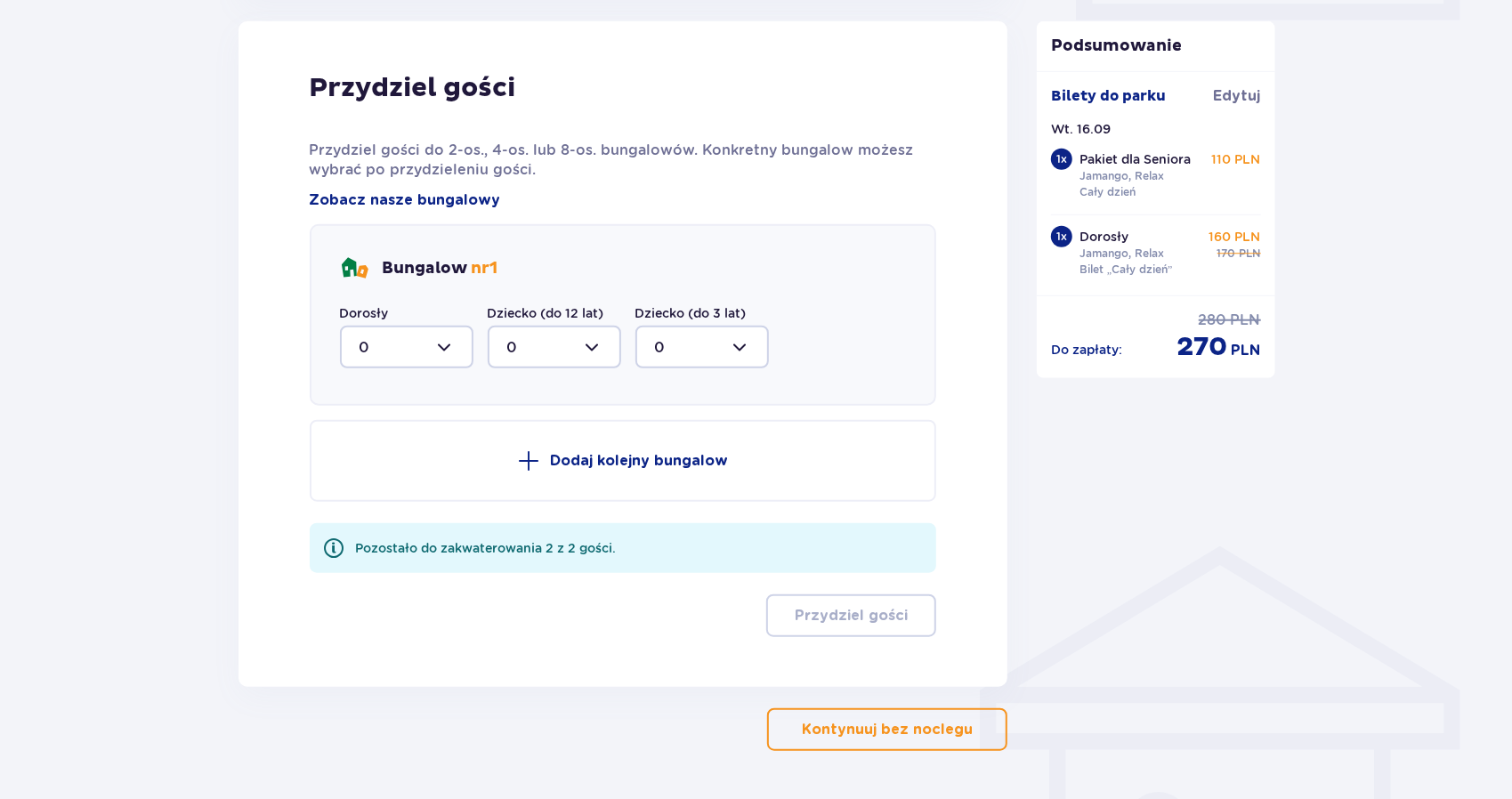
click at [387, 355] on div at bounding box center [407, 347] width 134 height 43
click at [388, 474] on div "2" at bounding box center [407, 476] width 94 height 20
type input "2"
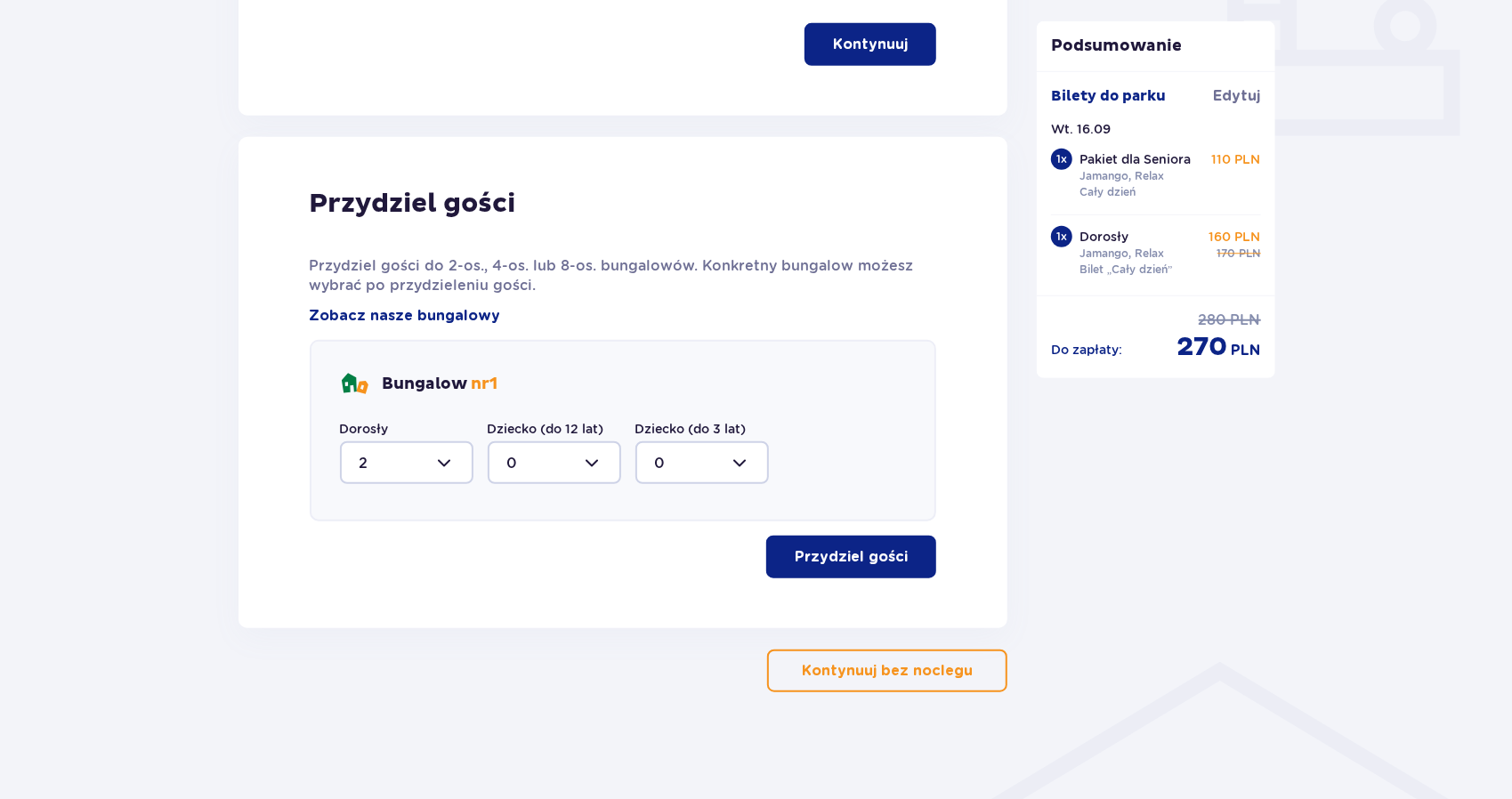
click at [844, 552] on p "Przydziel gości" at bounding box center [852, 557] width 113 height 20
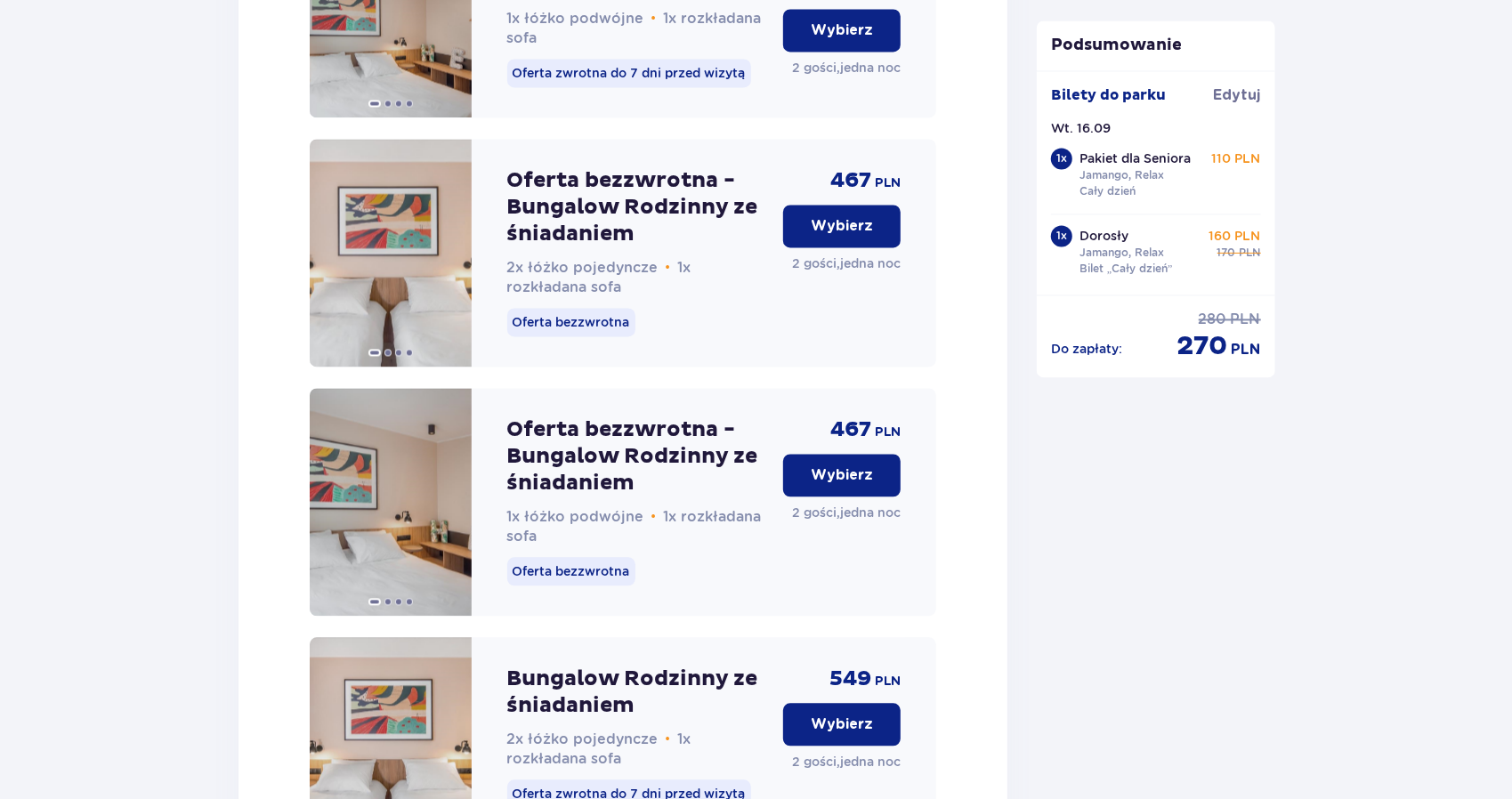
scroll to position [3817, 0]
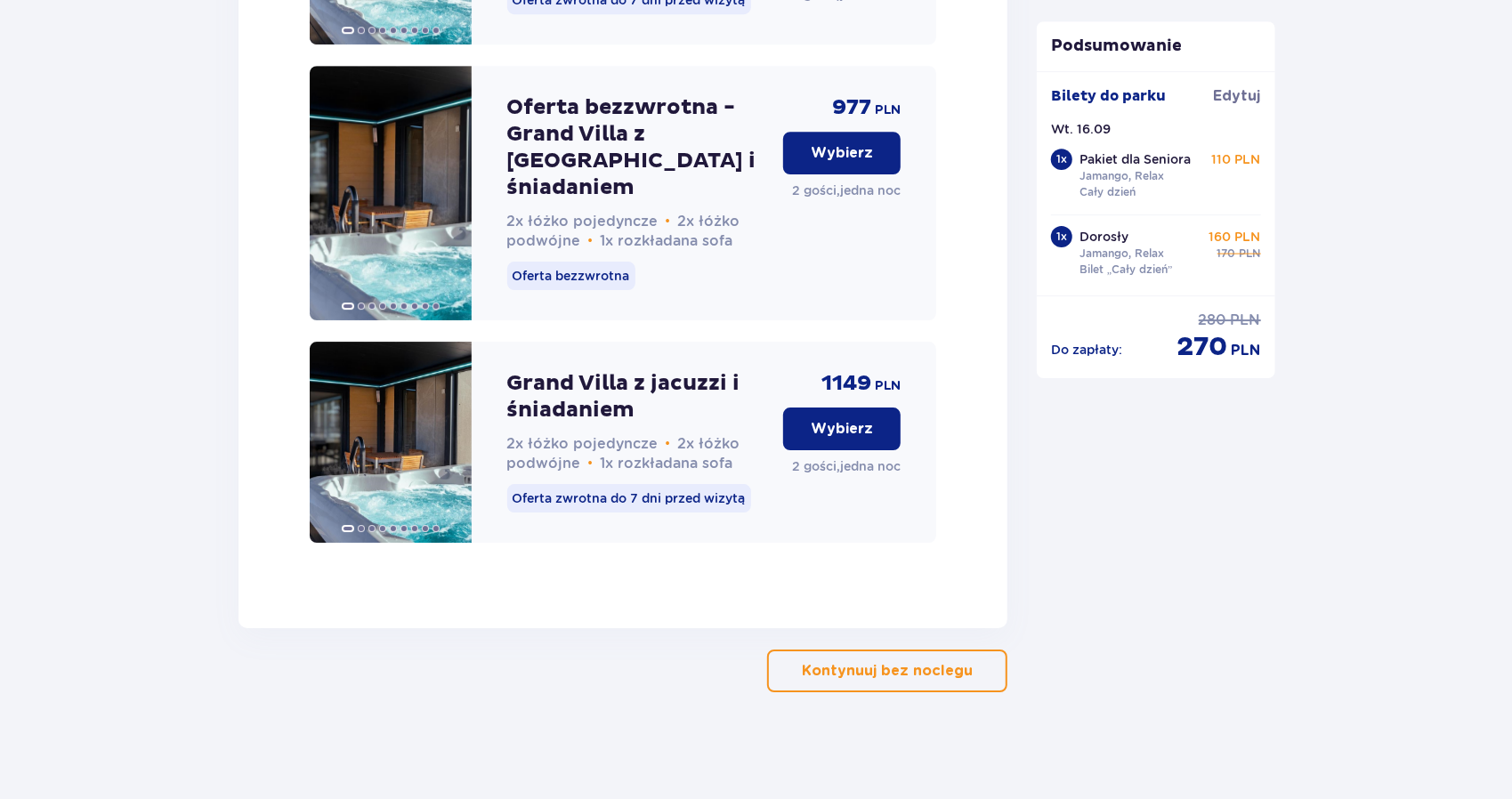
click at [826, 679] on p "Kontynuuj bez noclegu" at bounding box center [887, 671] width 171 height 20
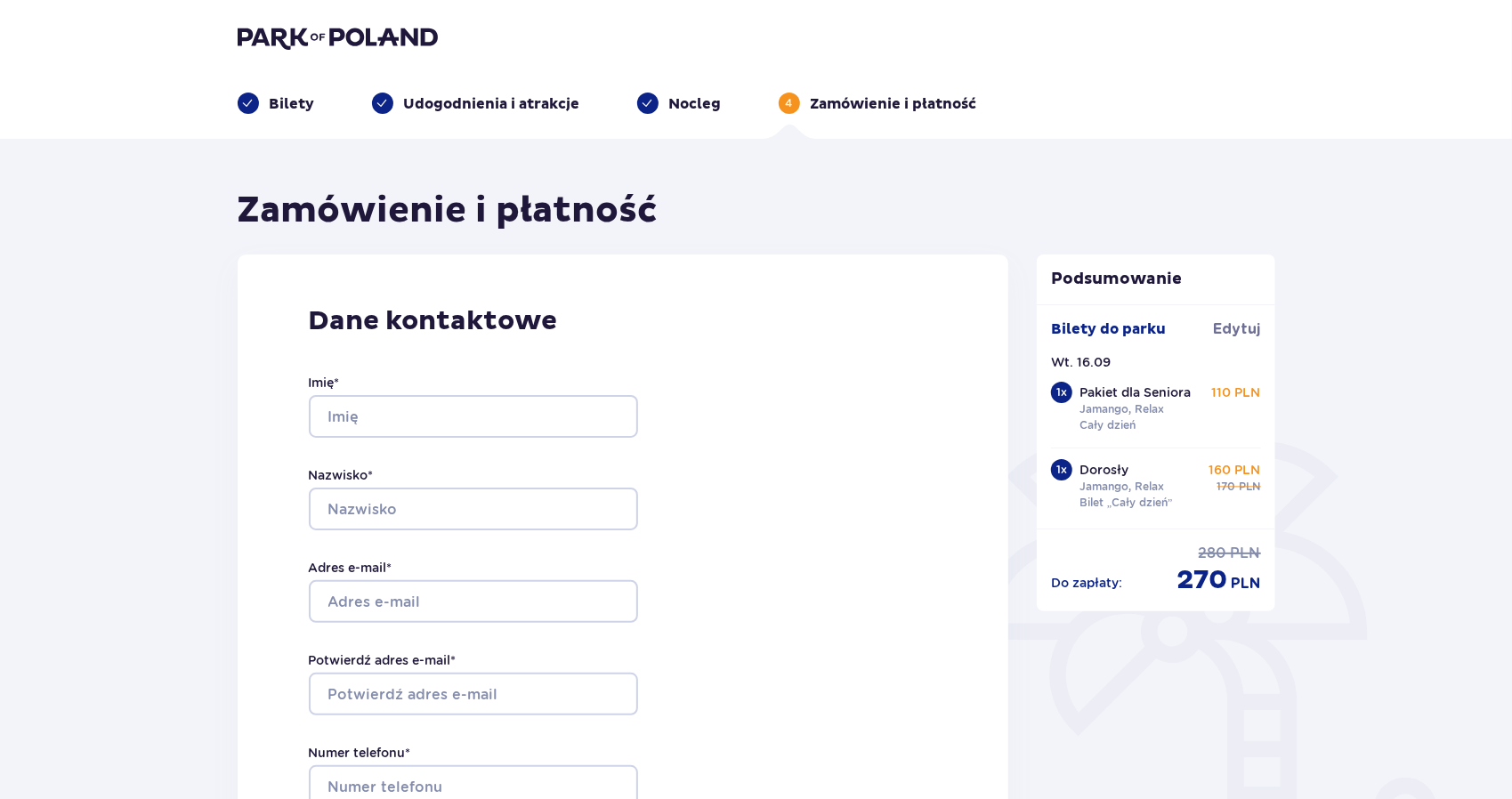
click at [296, 30] on img at bounding box center [338, 37] width 200 height 25
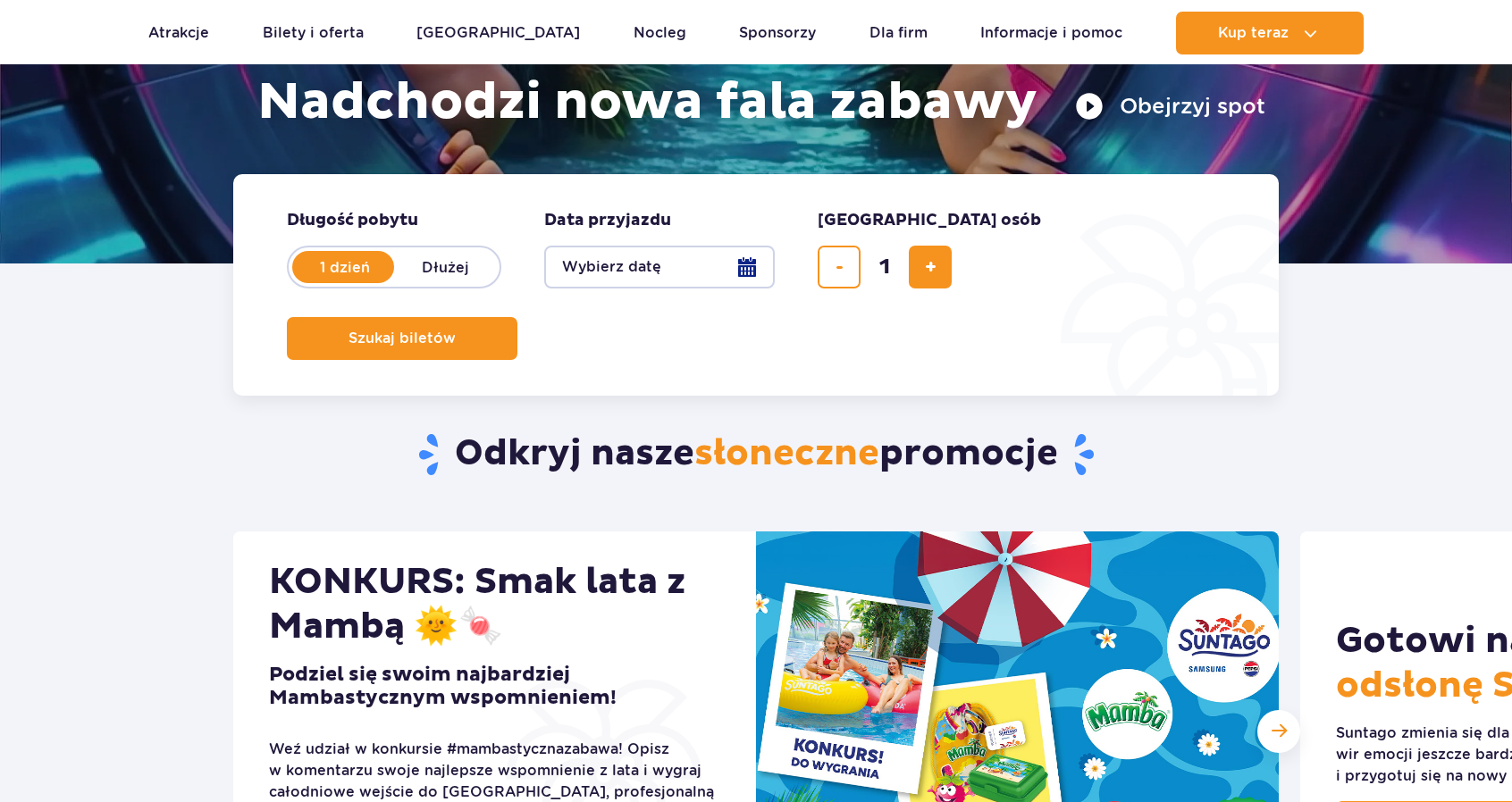
scroll to position [595, 0]
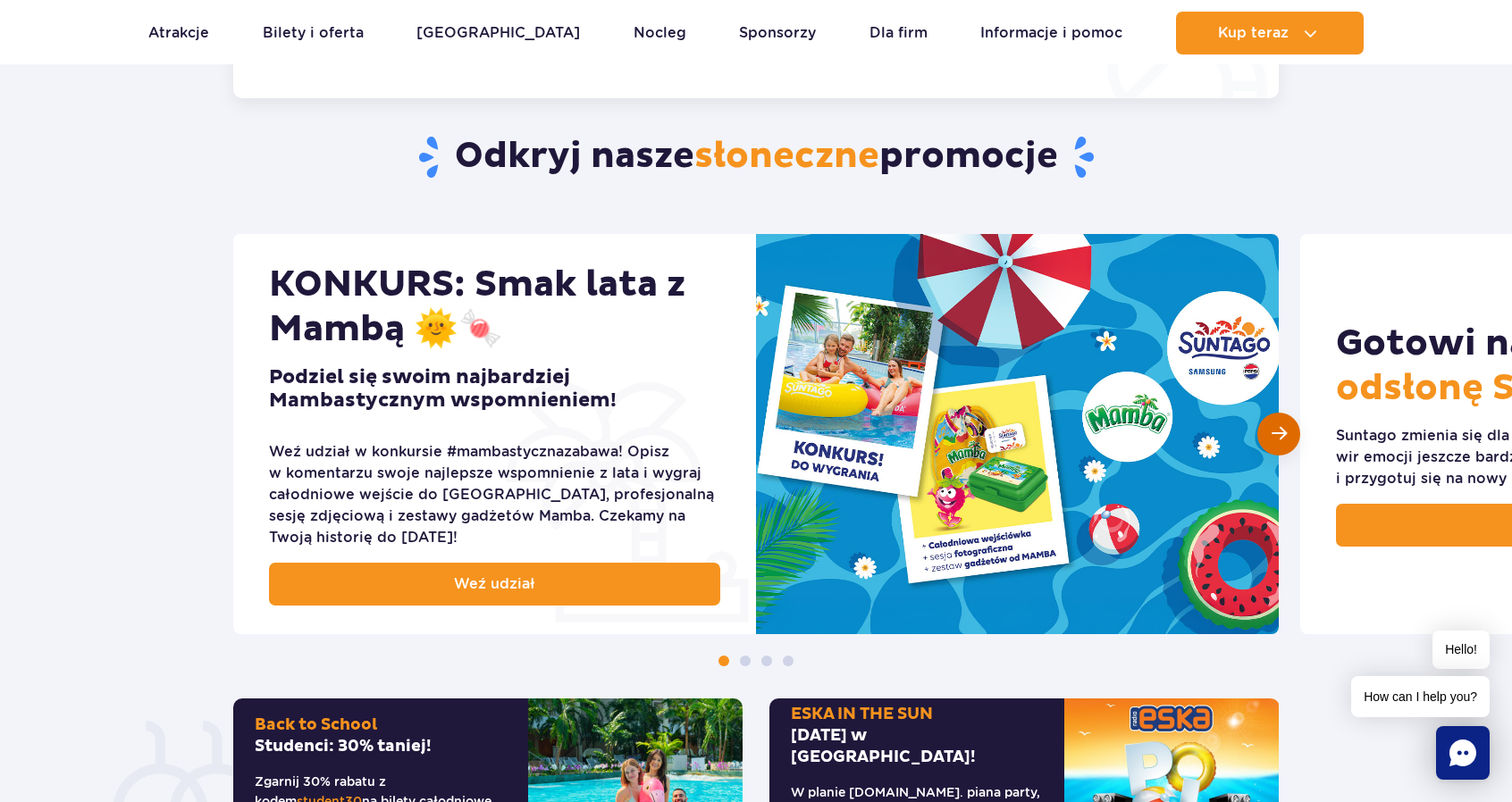
click at [1263, 434] on div "Następny slajd" at bounding box center [1278, 434] width 43 height 43
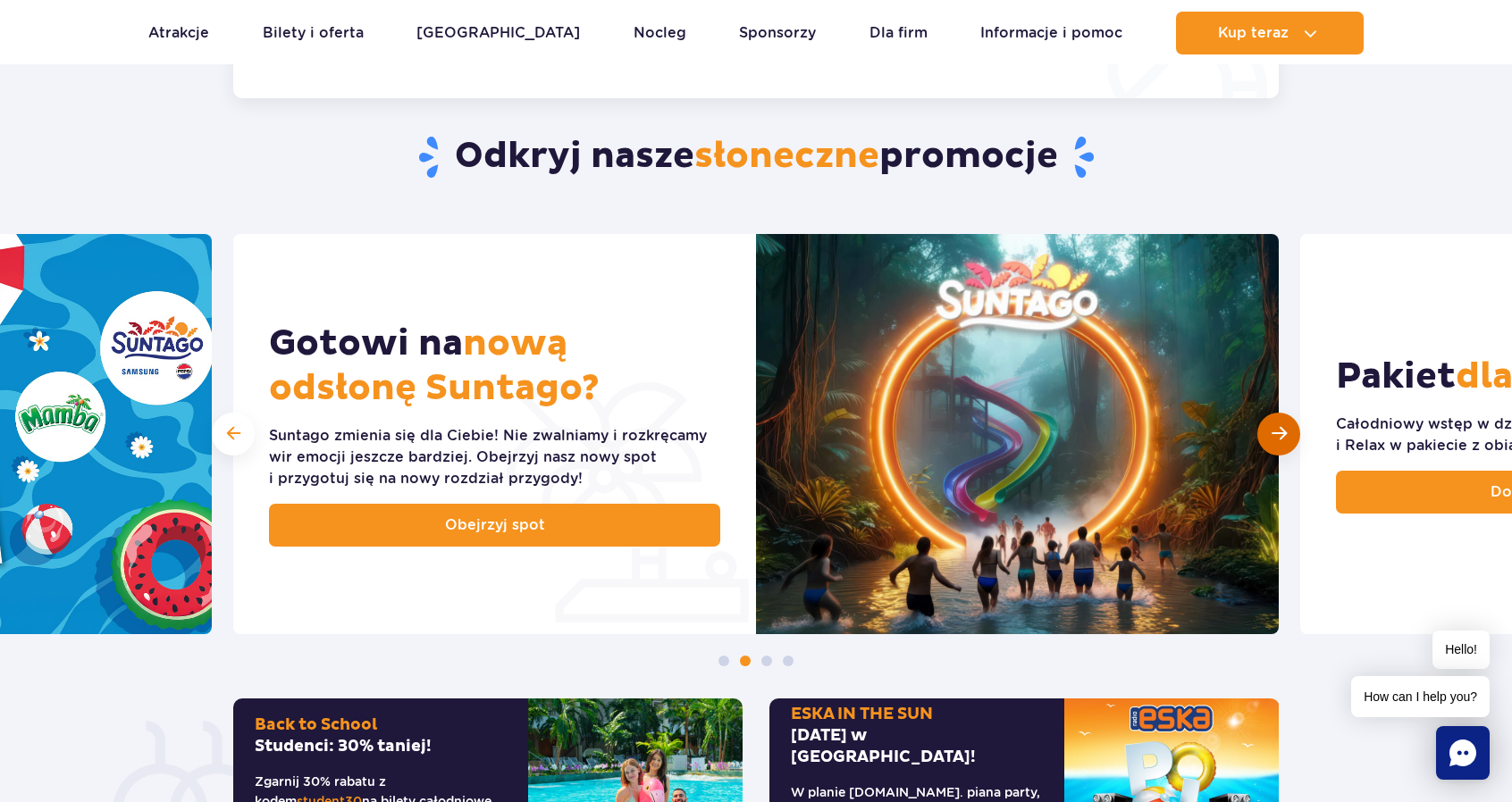
click at [1270, 434] on div "Następny slajd" at bounding box center [1278, 434] width 43 height 43
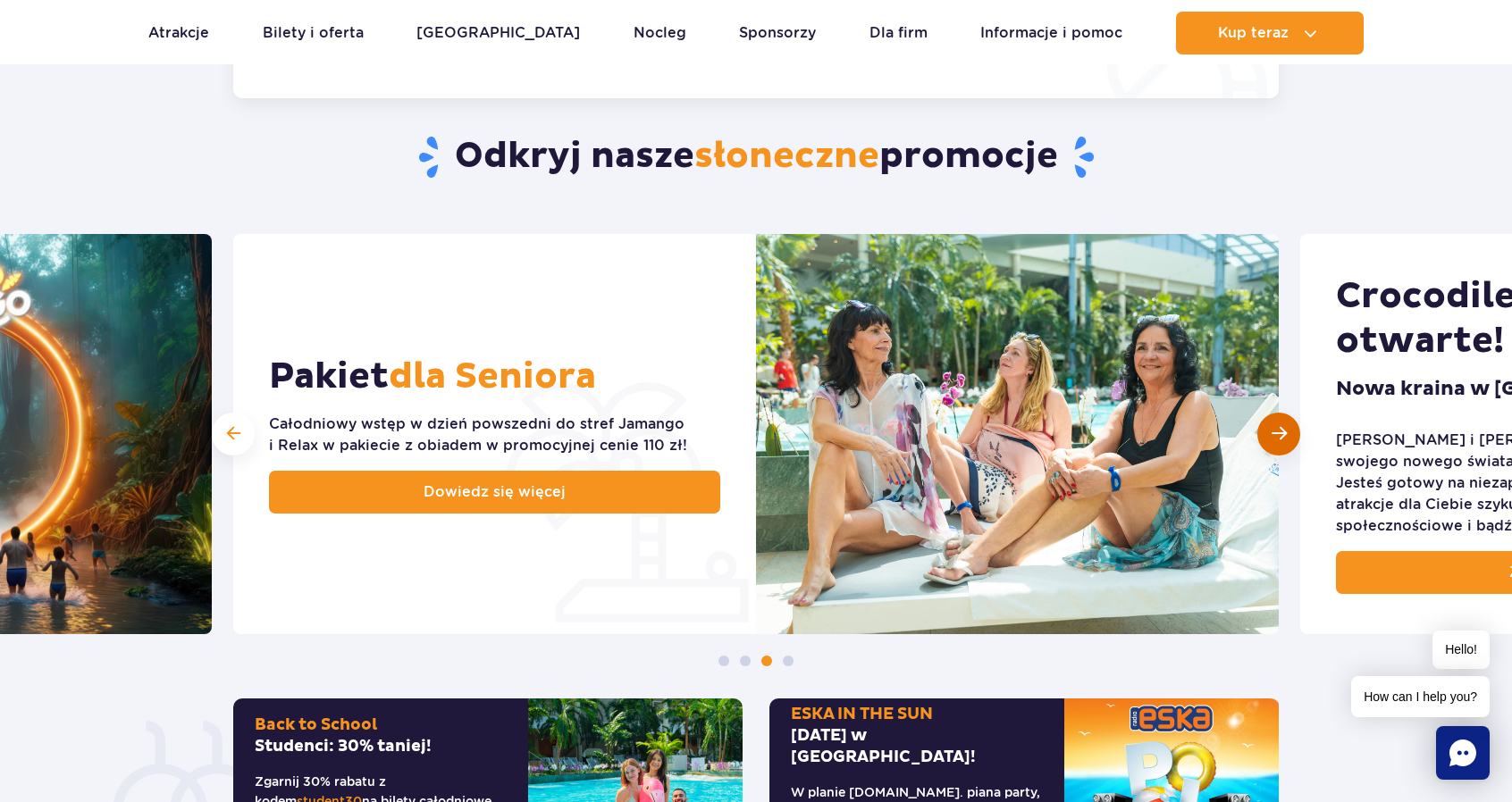
click at [1270, 434] on div "Następny slajd" at bounding box center [1278, 434] width 43 height 43
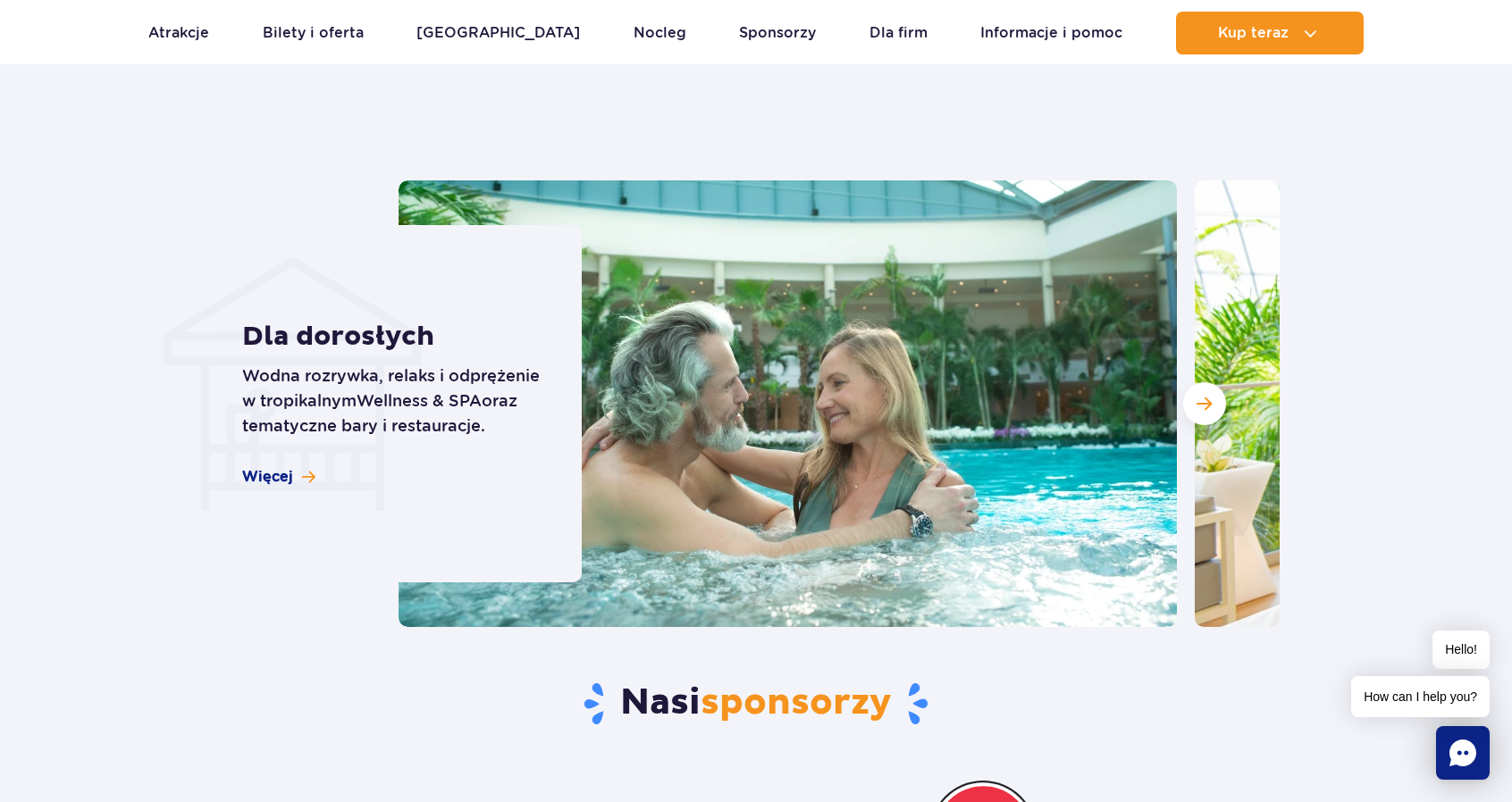
scroll to position [5359, 0]
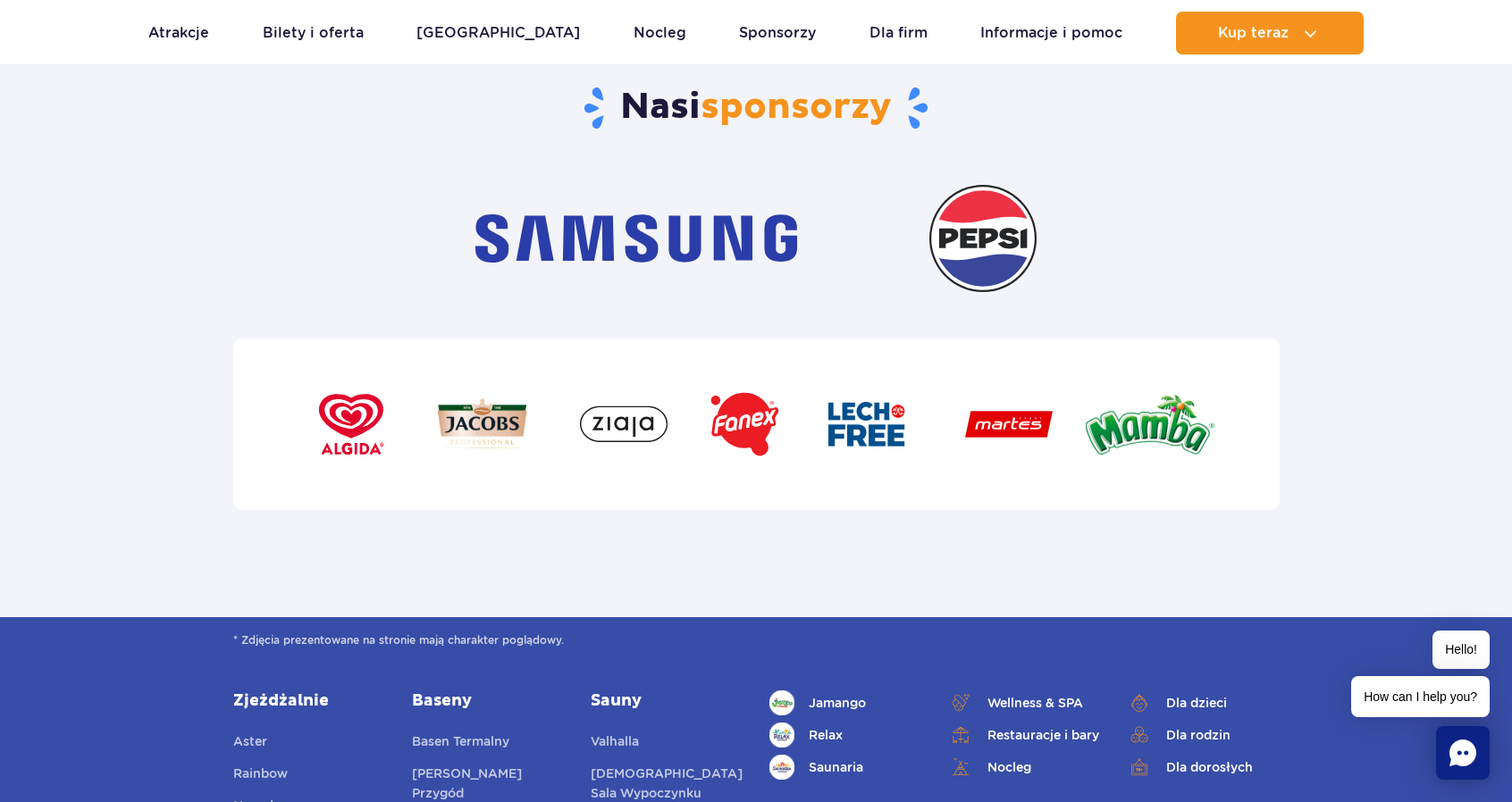
scroll to position [6253, 0]
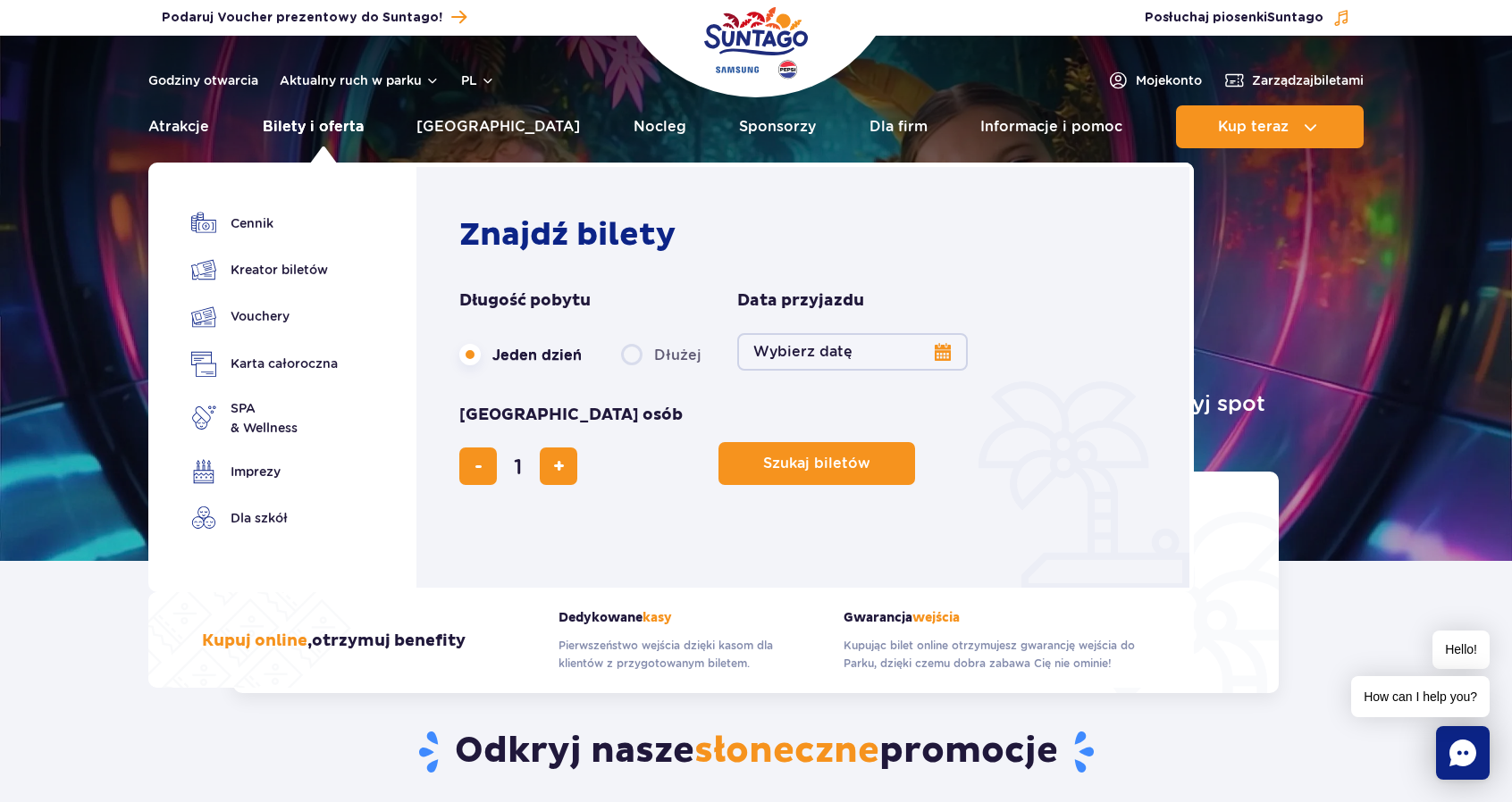
click at [302, 118] on link "Bilety i oferta" at bounding box center [313, 126] width 101 height 43
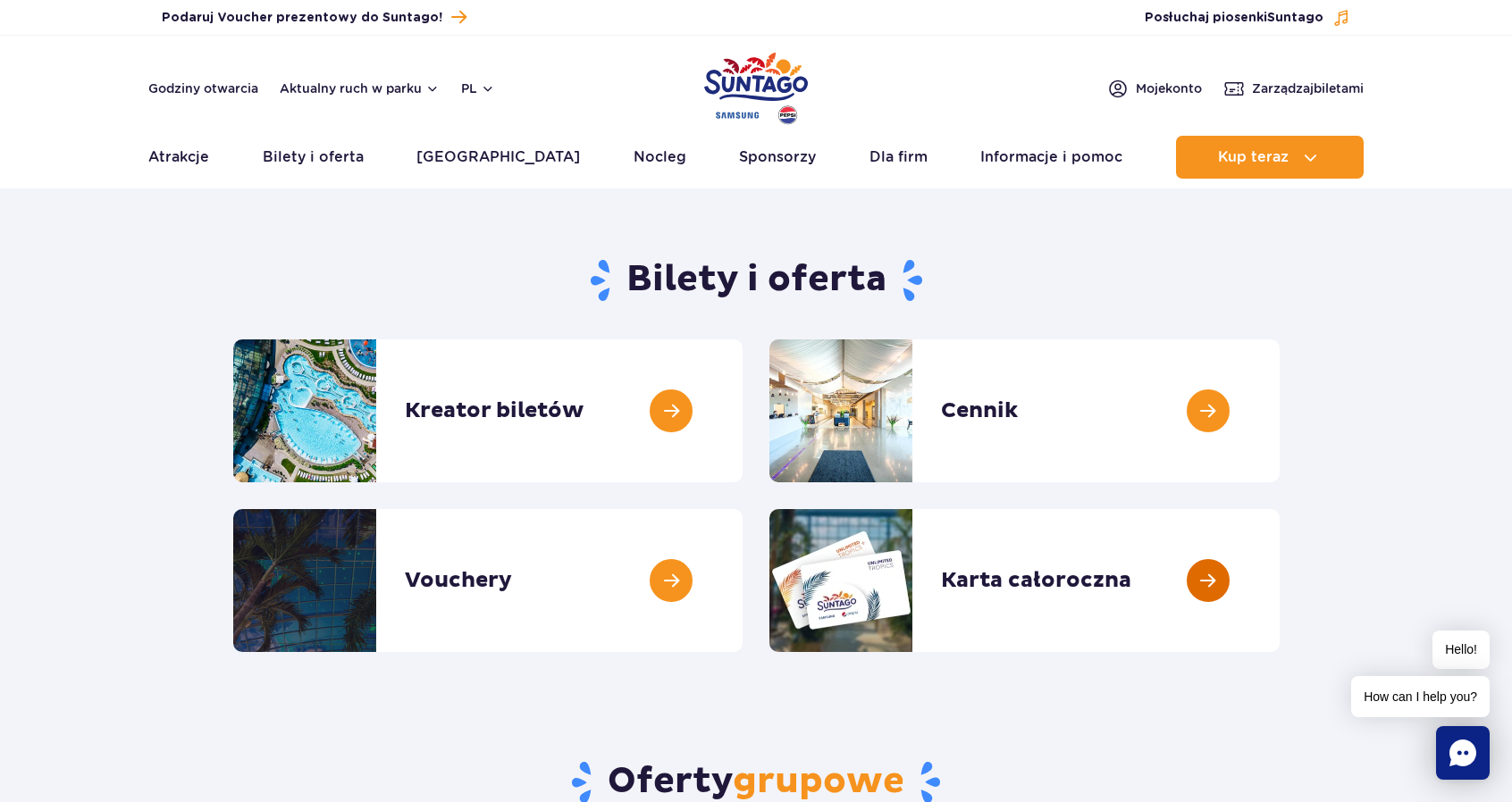
click at [1280, 620] on link at bounding box center [1280, 581] width 0 height 143
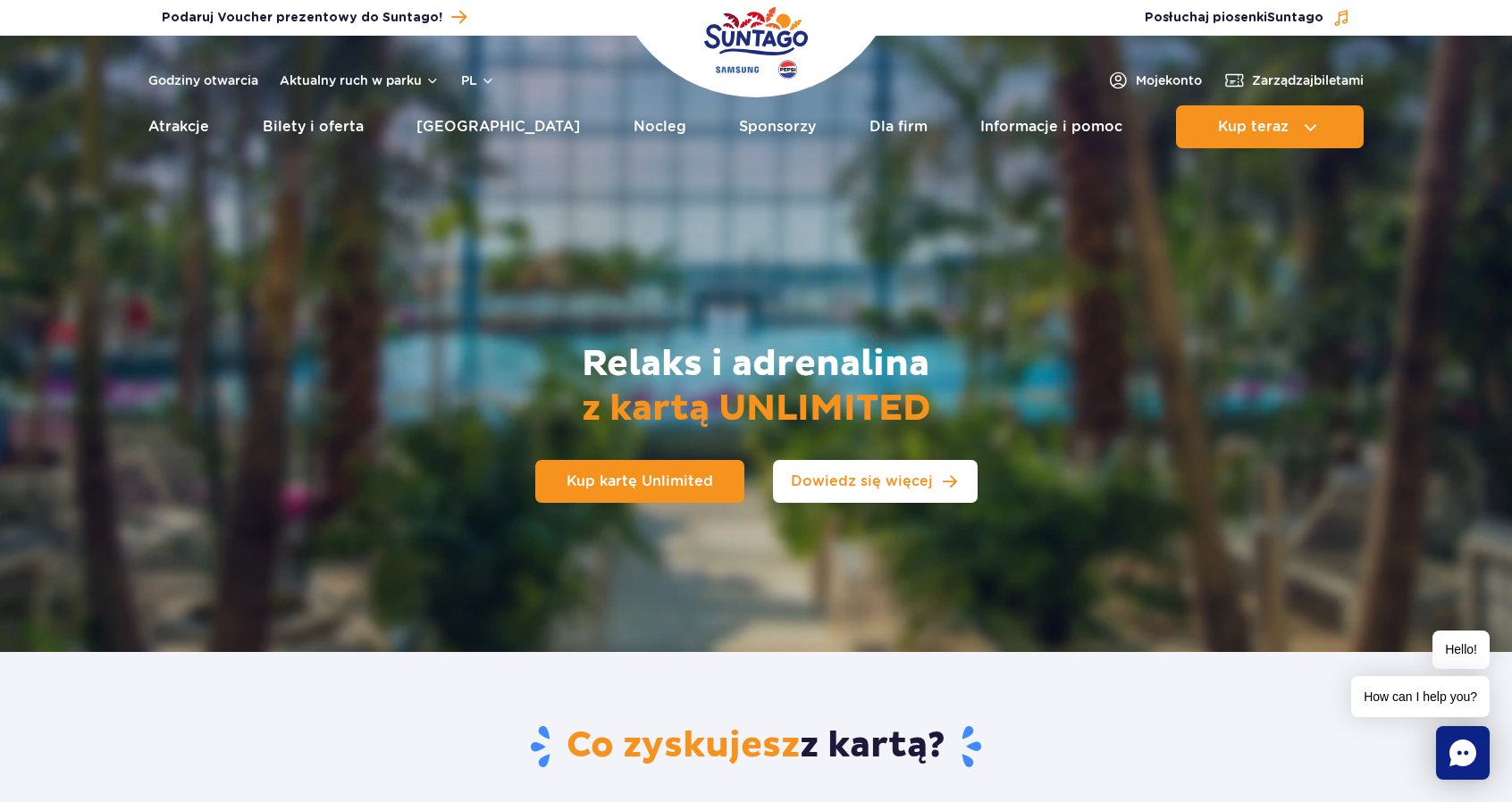
click at [820, 476] on span "Dowiedz się więcej" at bounding box center [861, 482] width 142 height 14
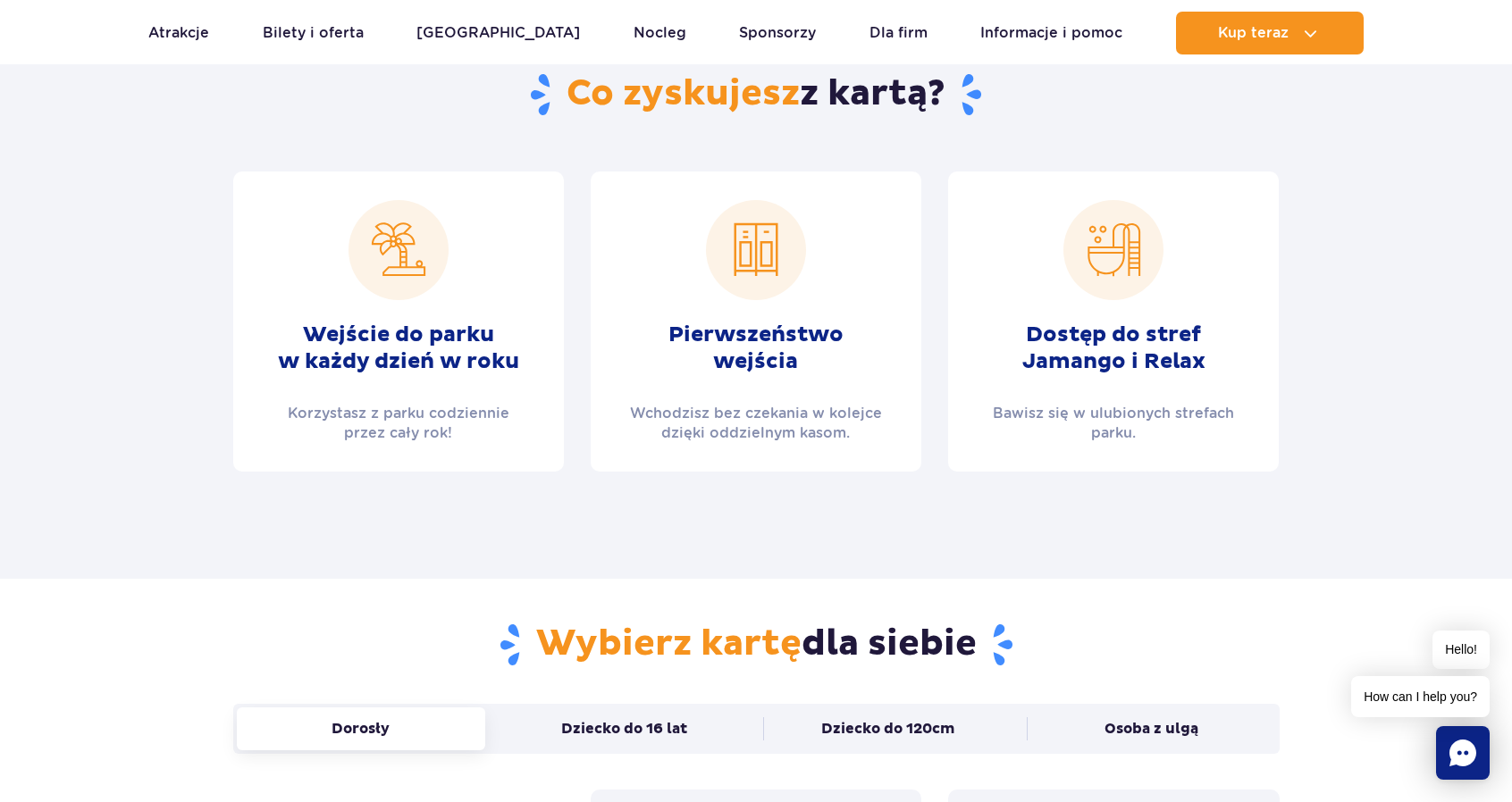
scroll to position [949, 0]
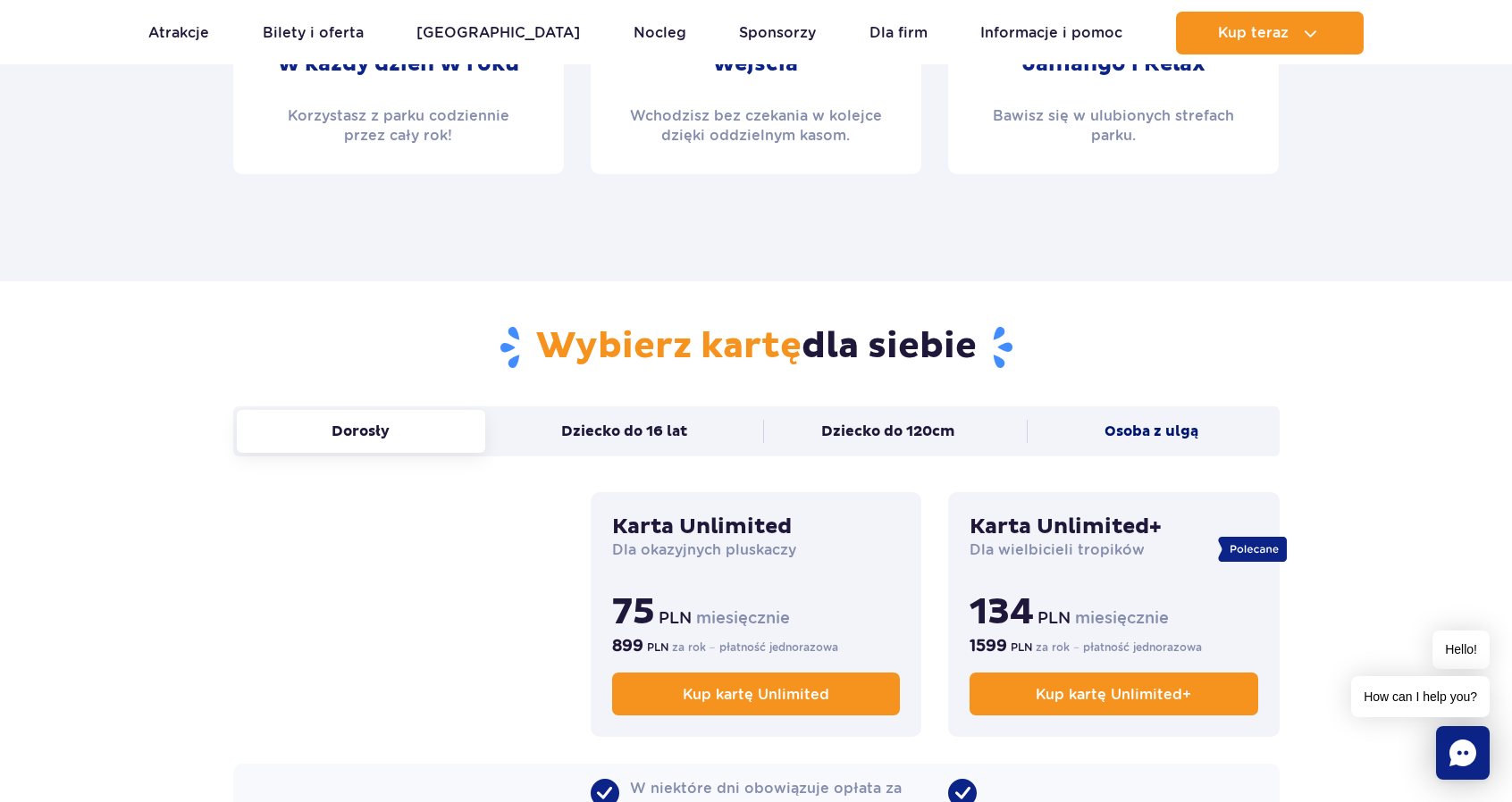
click at [1092, 428] on button "Osoba z ulgą" at bounding box center [1151, 431] width 249 height 43
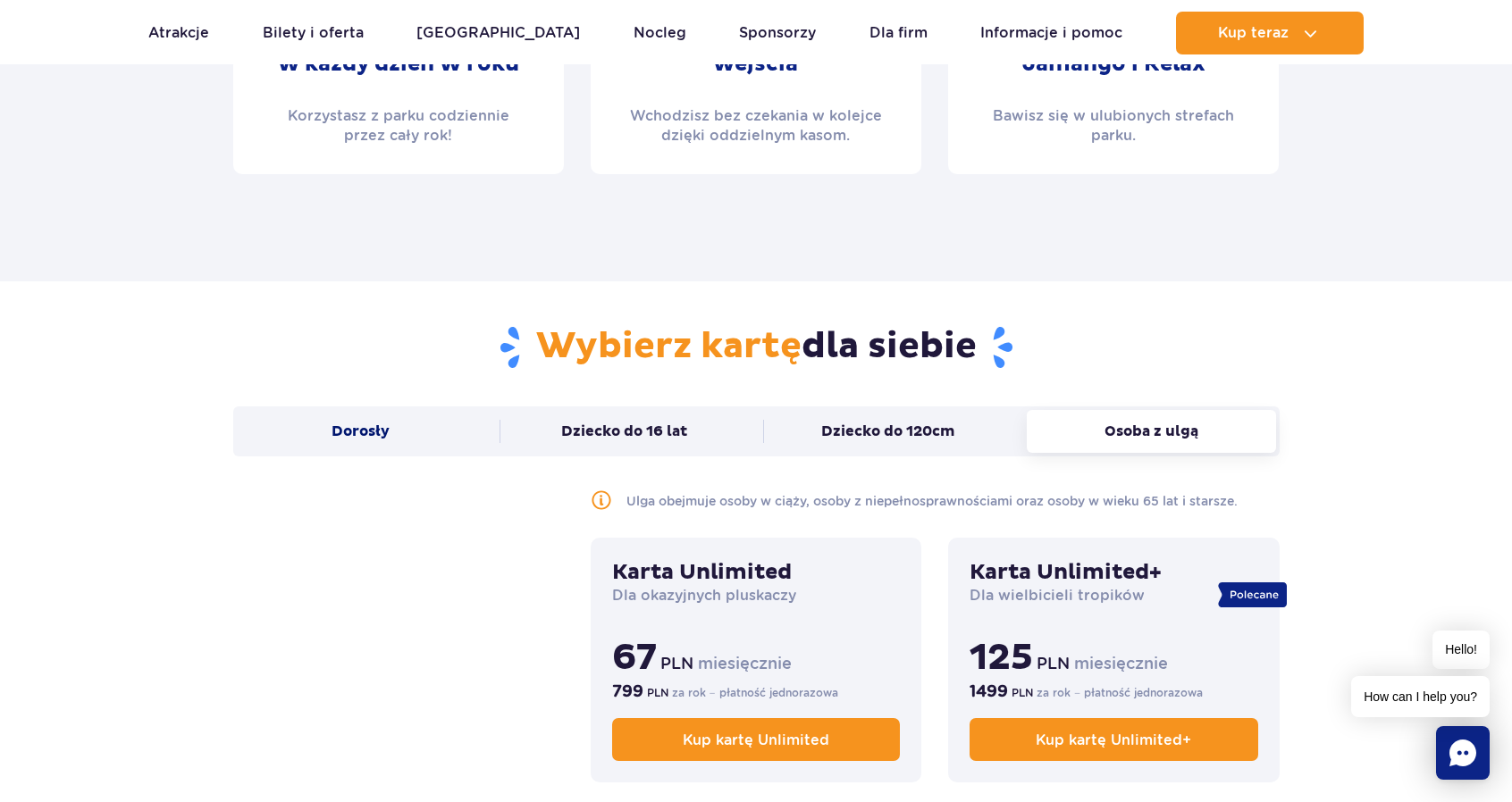
click at [394, 421] on button "Dorosły" at bounding box center [361, 431] width 249 height 43
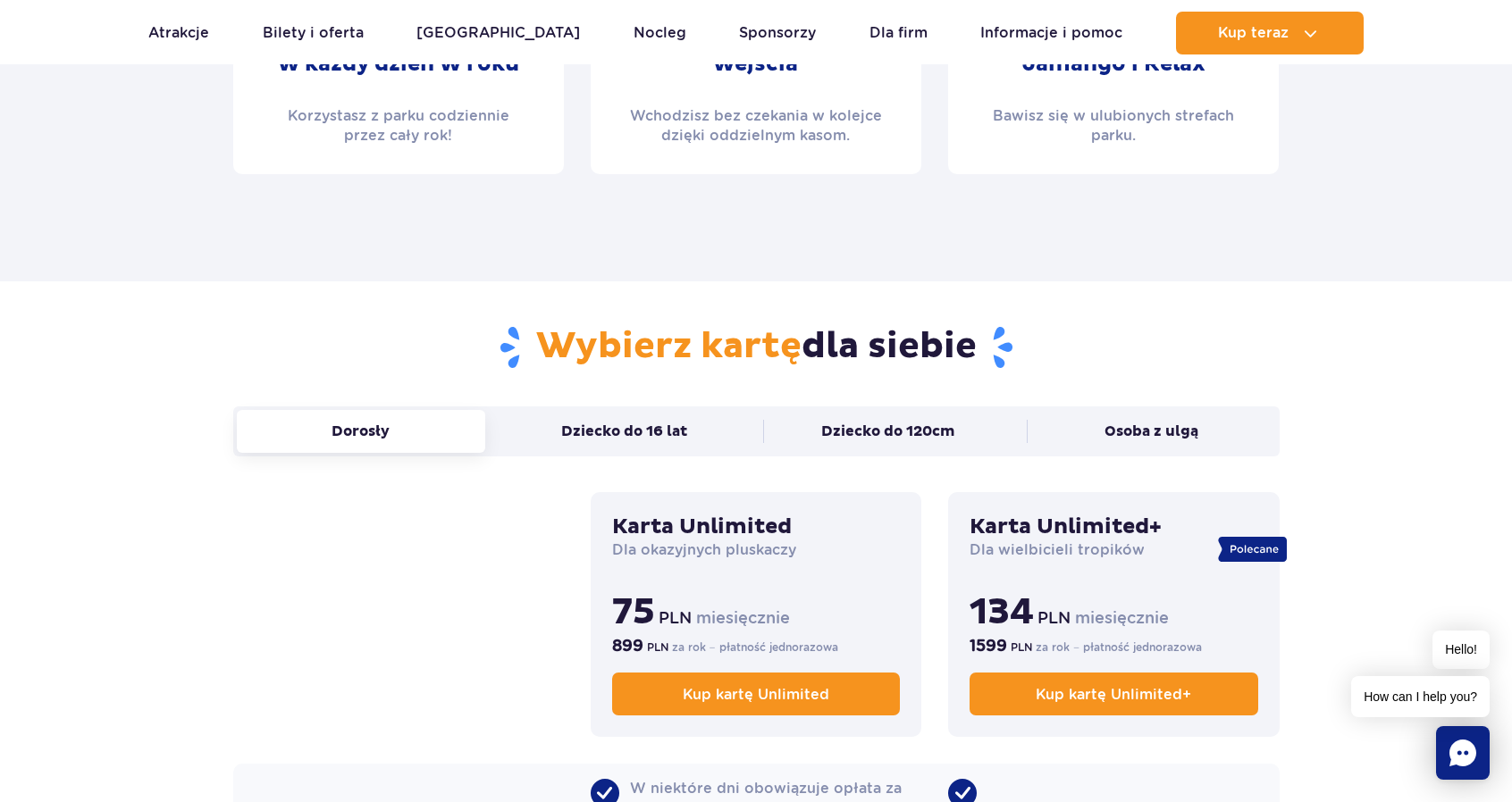
scroll to position [1247, 0]
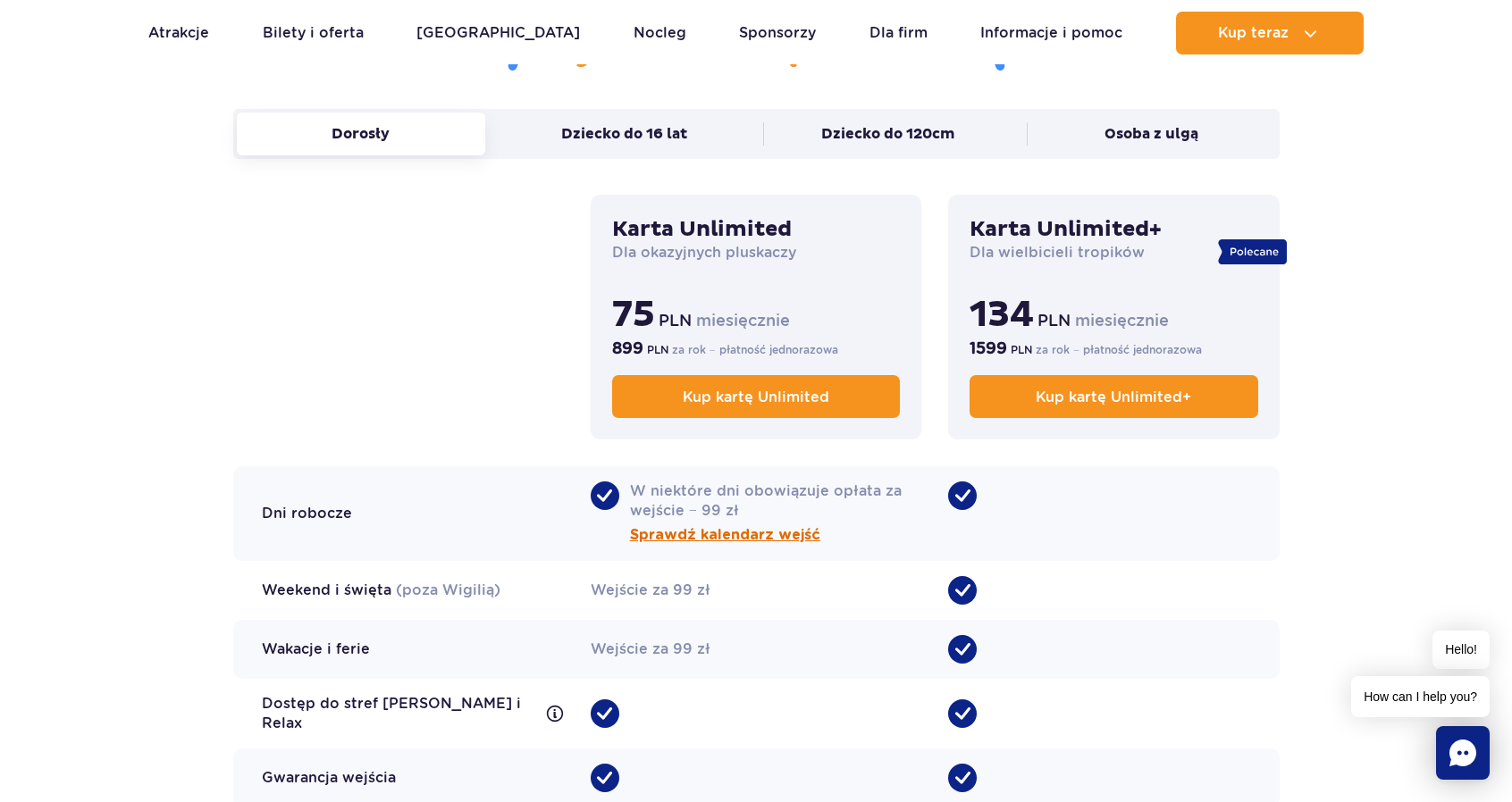
click at [756, 538] on span "Sprawdź kalendarz wejść" at bounding box center [725, 535] width 190 height 22
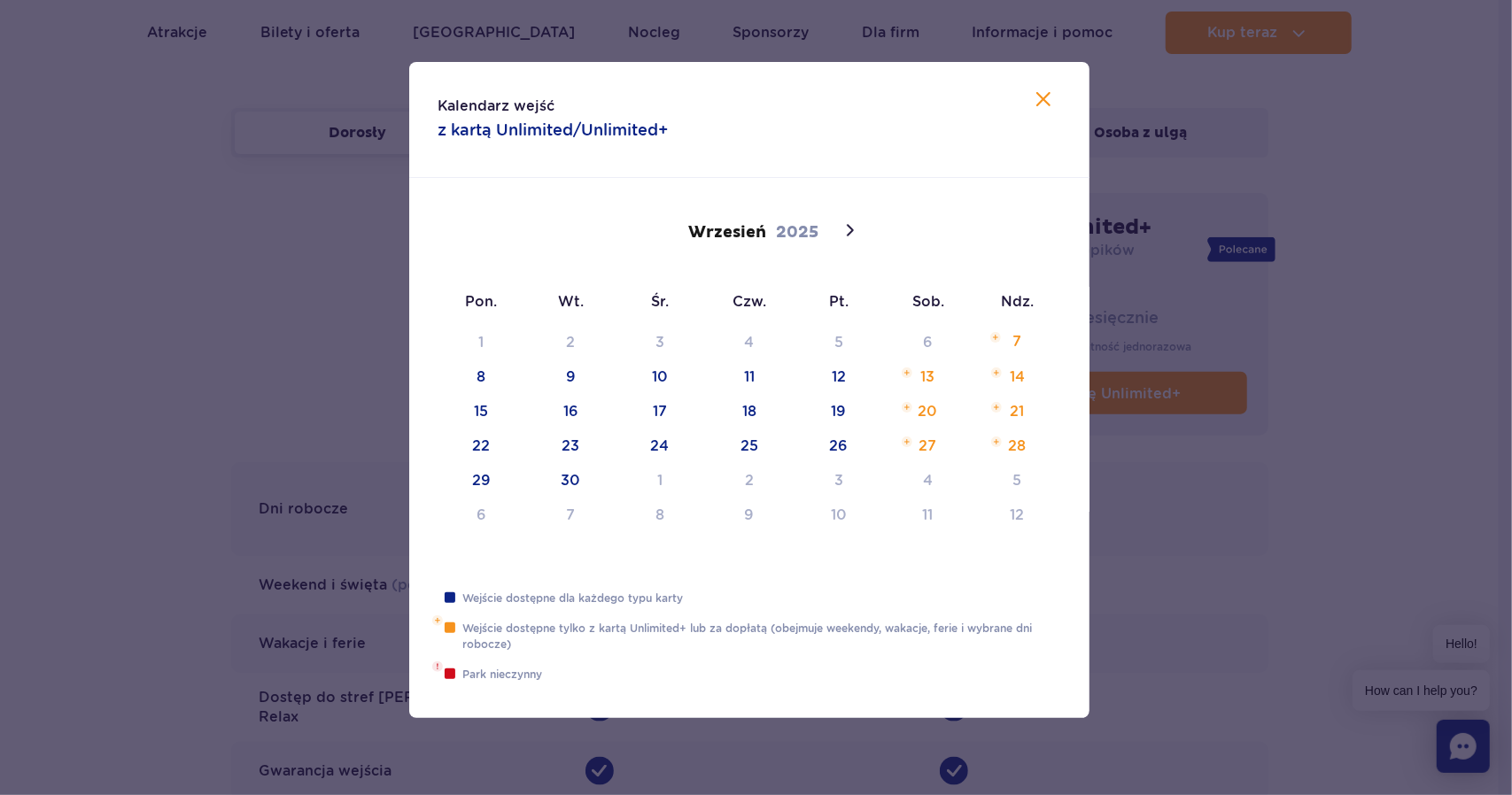
click at [927, 375] on div "1 2 3 4 5 6 7 8 9 10 11 12 13 14 15 16 17 18 19 20 21 22 23 24 25 26 27 28 29 3…" at bounding box center [750, 436] width 626 height 207
click at [912, 375] on div "1 2 3 4 5 6 7 8 9 10 11 12 13 14 15 16 17 18 19 20 21 22 23 24 25 26 27 28 29 3…" at bounding box center [750, 436] width 626 height 207
click at [859, 221] on icon at bounding box center [850, 231] width 22 height 22
click at [758, 352] on div "29 30 1 2 3 4 5 6 7 8 9 10 11 12 13 14 15 16 17 18 19 20 21 22 23 24 25 26 27 2…" at bounding box center [750, 436] width 626 height 207
click at [747, 337] on div "29 30 1 2 3 4 5 6 7 8 9 10 11 12 13 14 15 16 17 18 19 20 21 22 23 24 25 26 27 2…" at bounding box center [750, 436] width 626 height 207
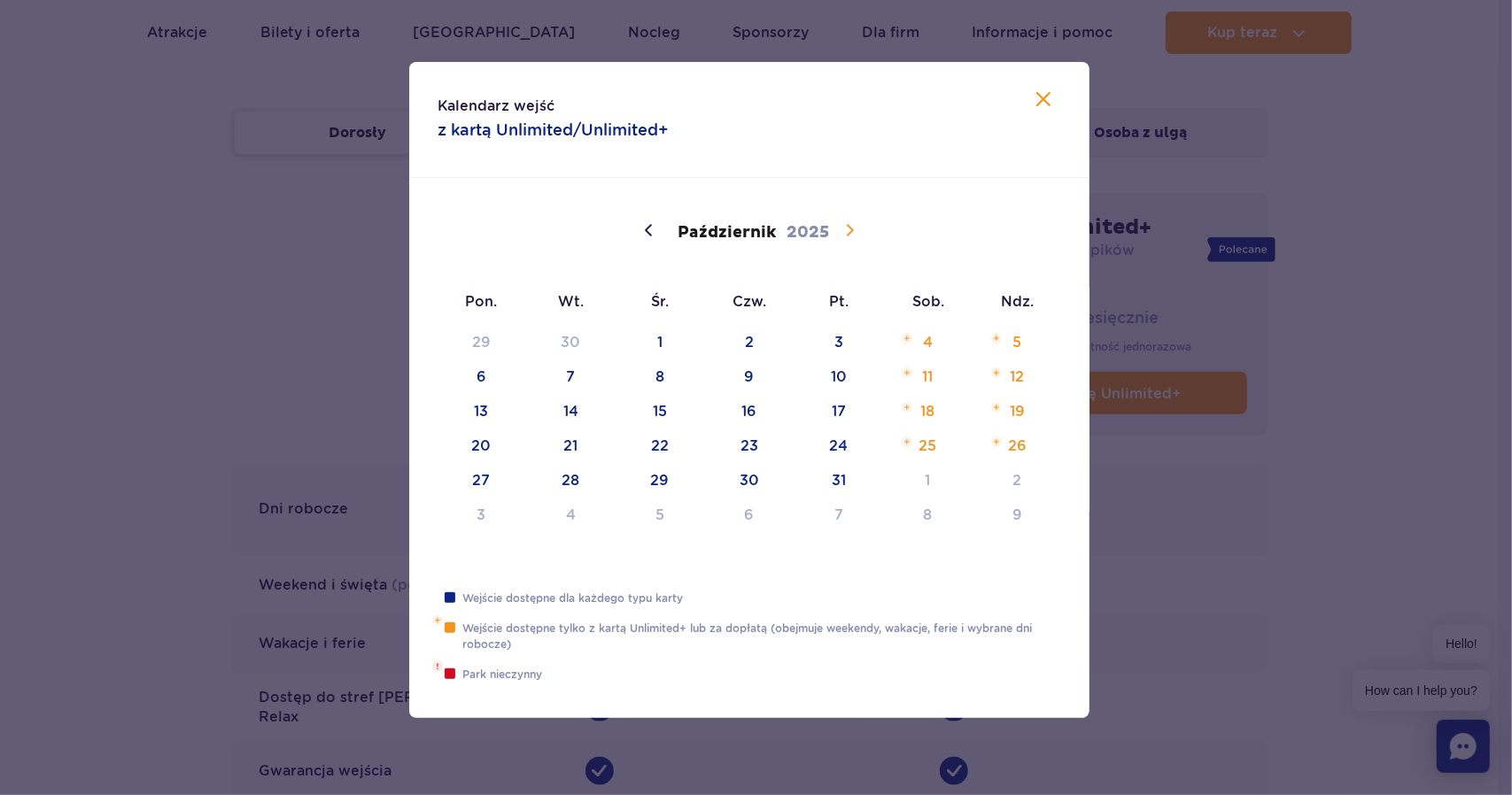
click at [849, 228] on icon at bounding box center [850, 231] width 22 height 22
click at [643, 229] on icon at bounding box center [649, 231] width 22 height 22
click at [13, 316] on div at bounding box center [756, 398] width 1512 height 795
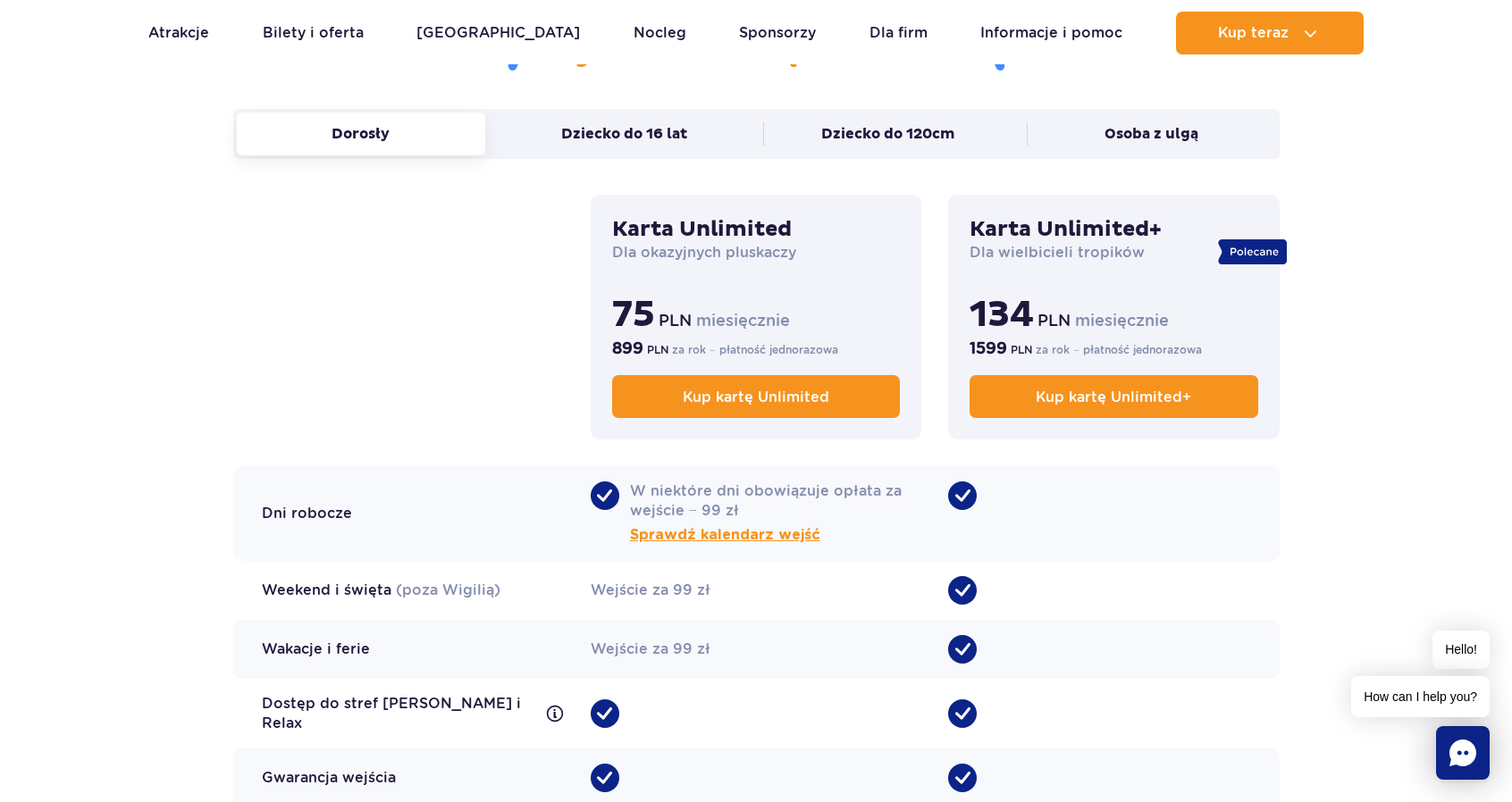
scroll to position [1843, 0]
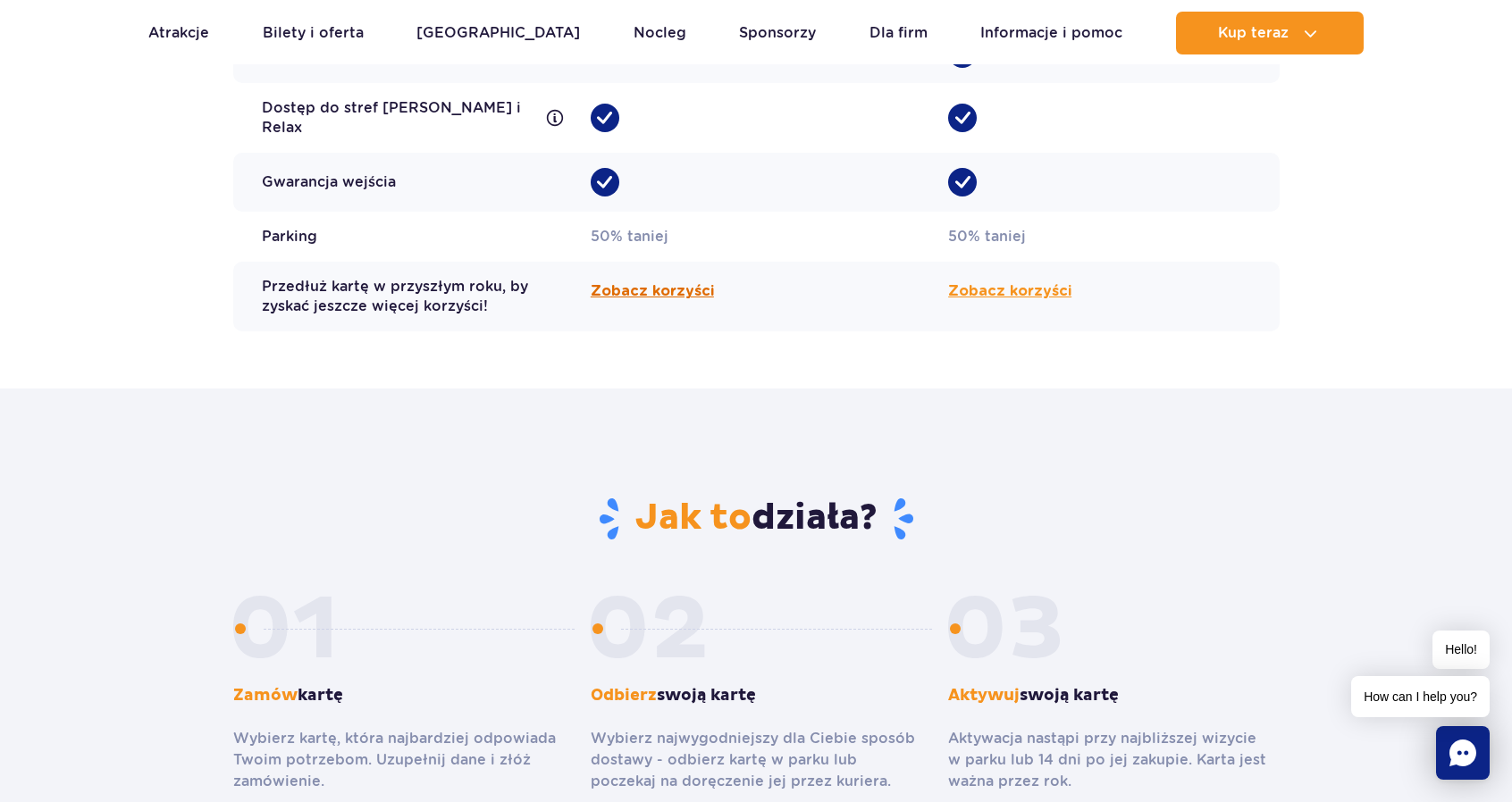
click at [651, 281] on span "Zobacz korzyści" at bounding box center [652, 292] width 123 height 22
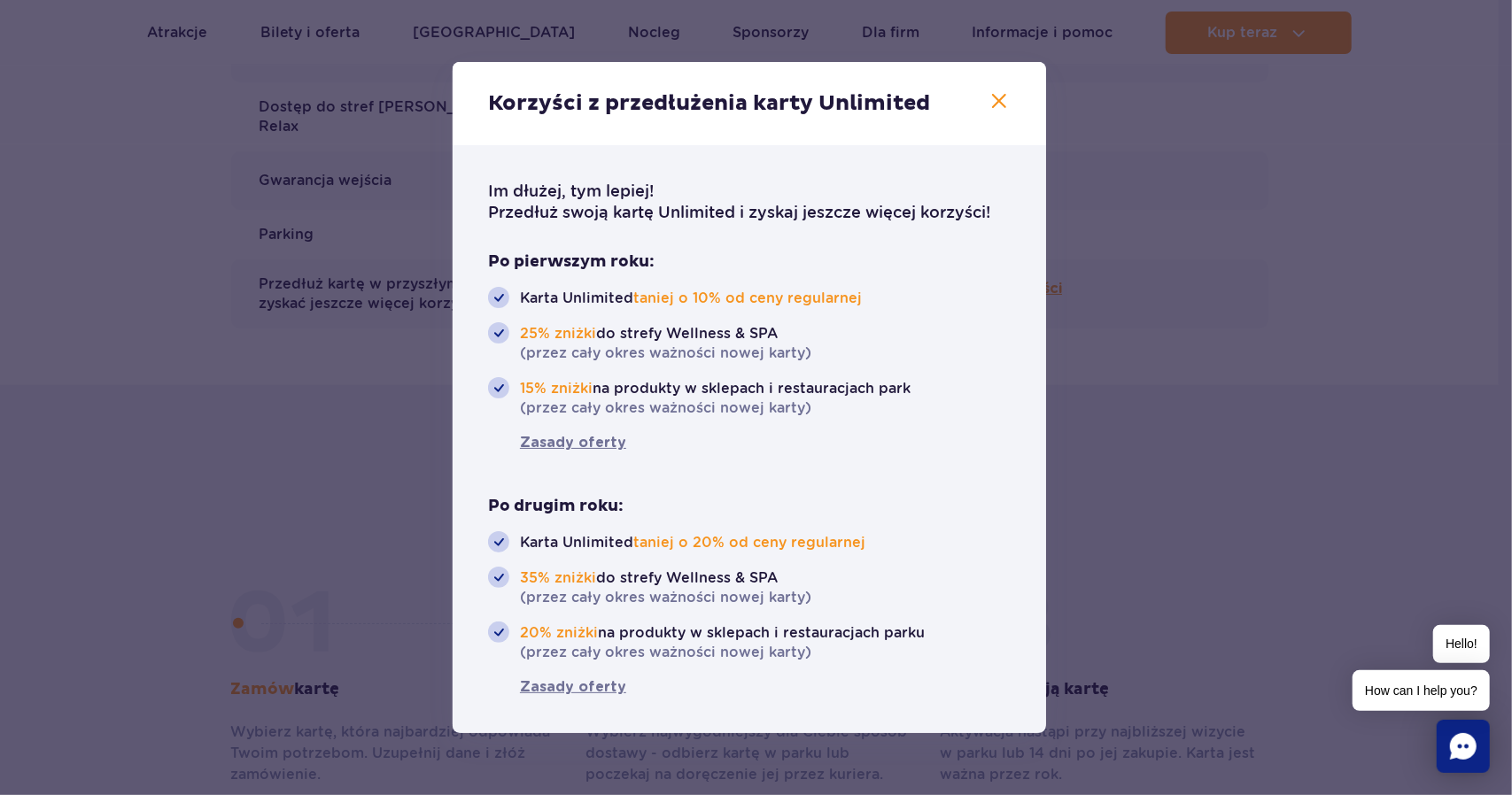
click at [176, 339] on div at bounding box center [756, 398] width 1512 height 795
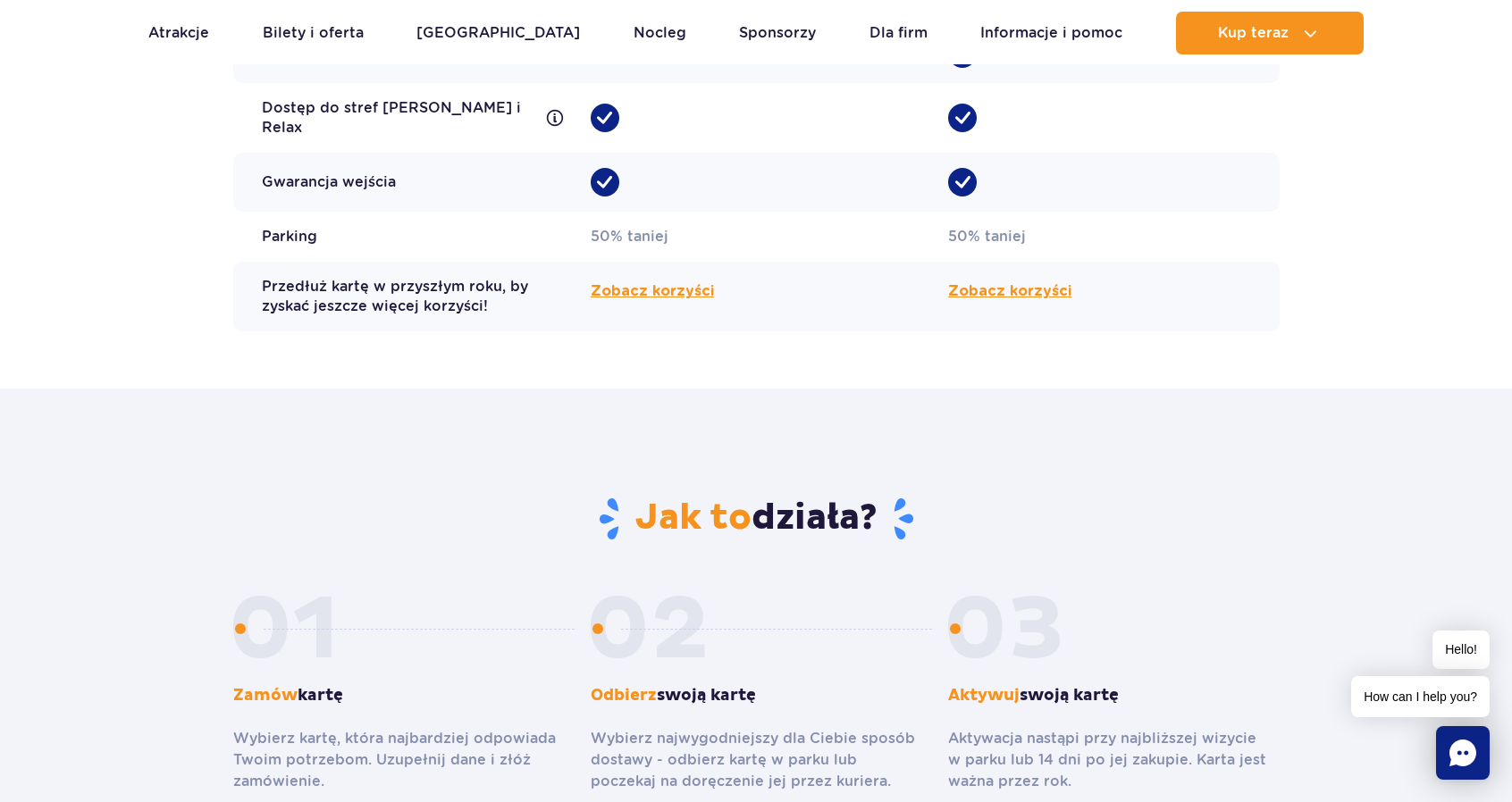
scroll to position [1545, 0]
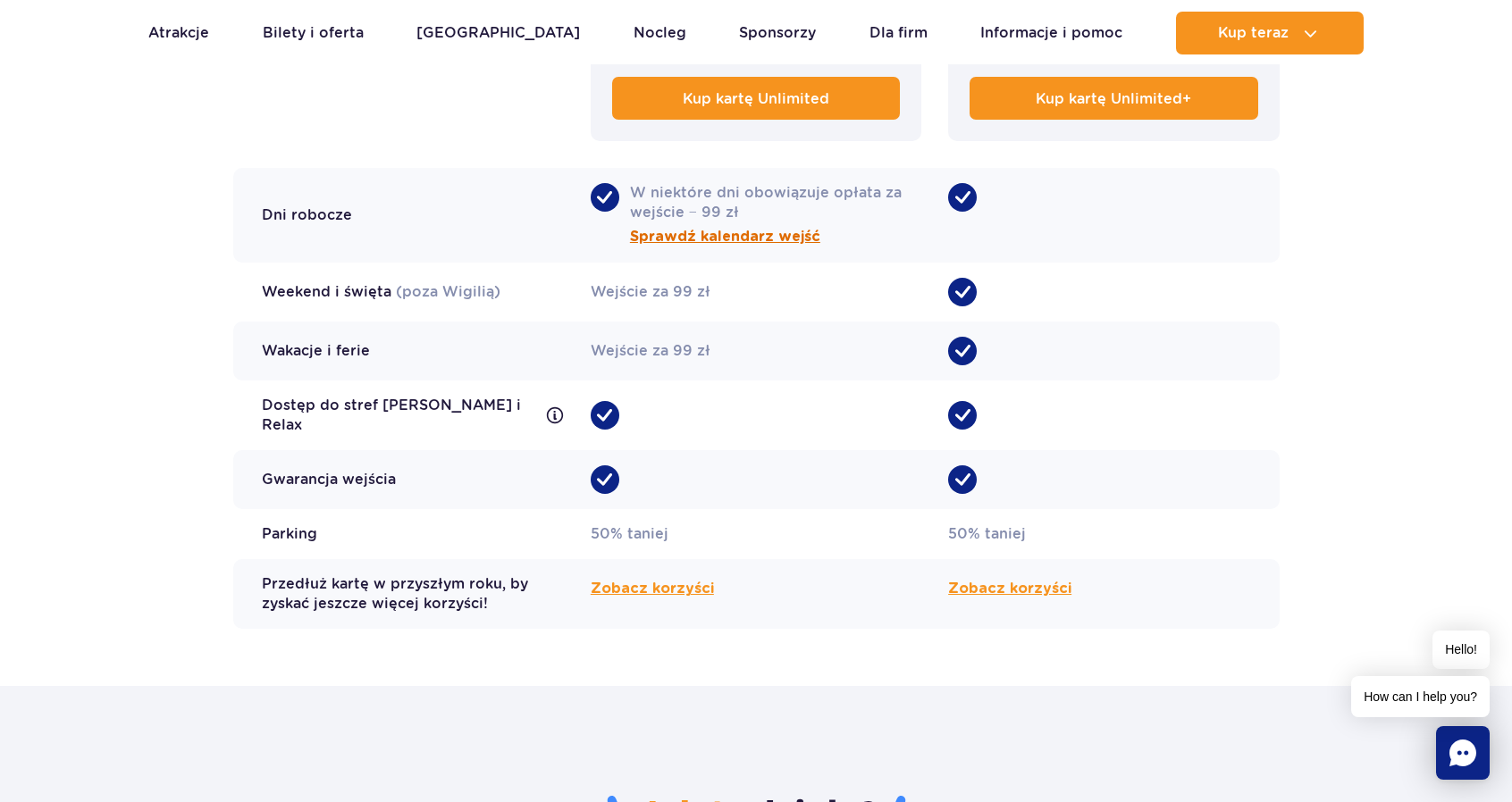
click at [683, 240] on span "Sprawdź kalendarz wejść" at bounding box center [725, 237] width 190 height 22
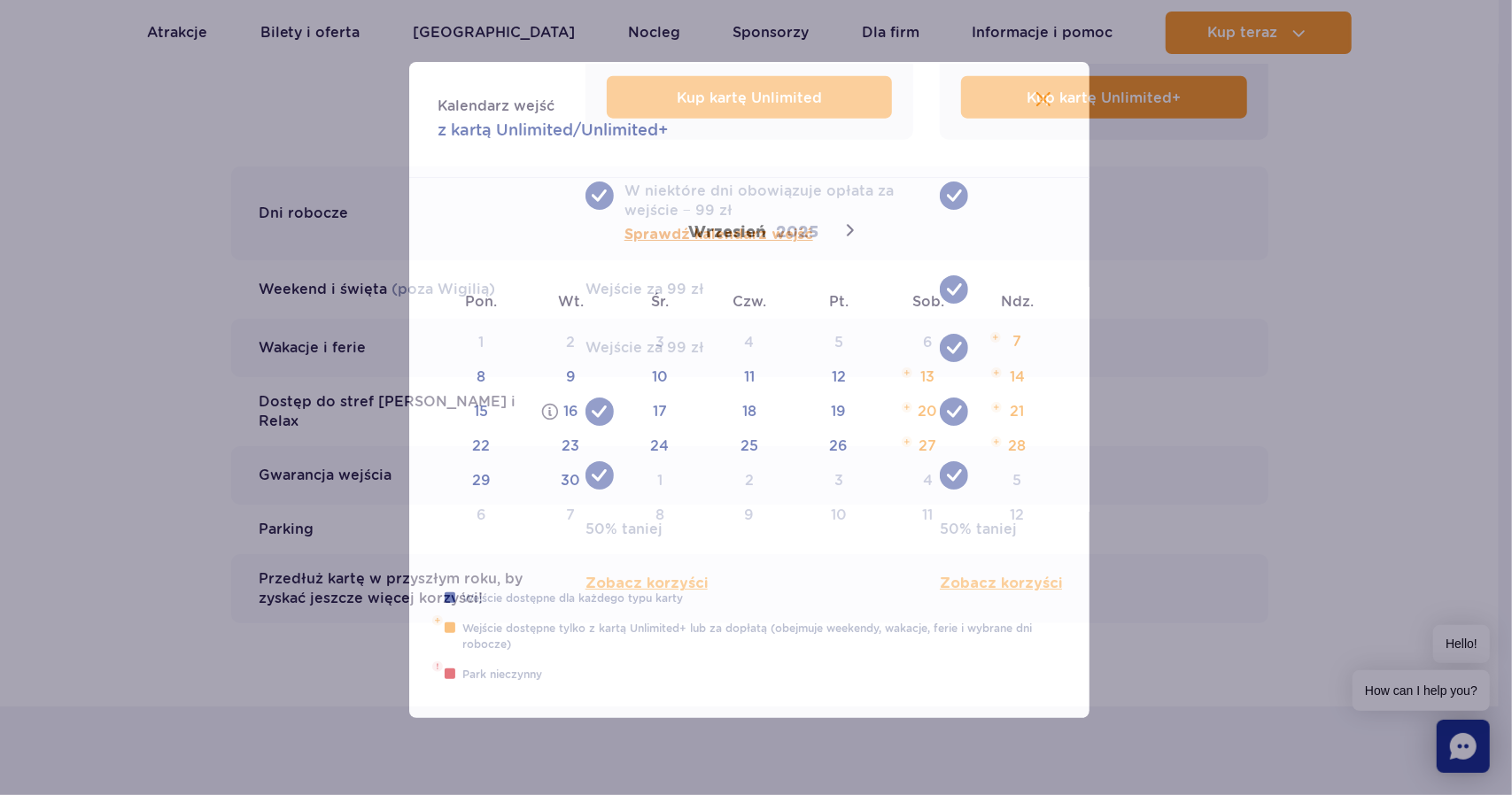
click at [677, 238] on div "Wrzesień 2025" at bounding box center [755, 230] width 185 height 31
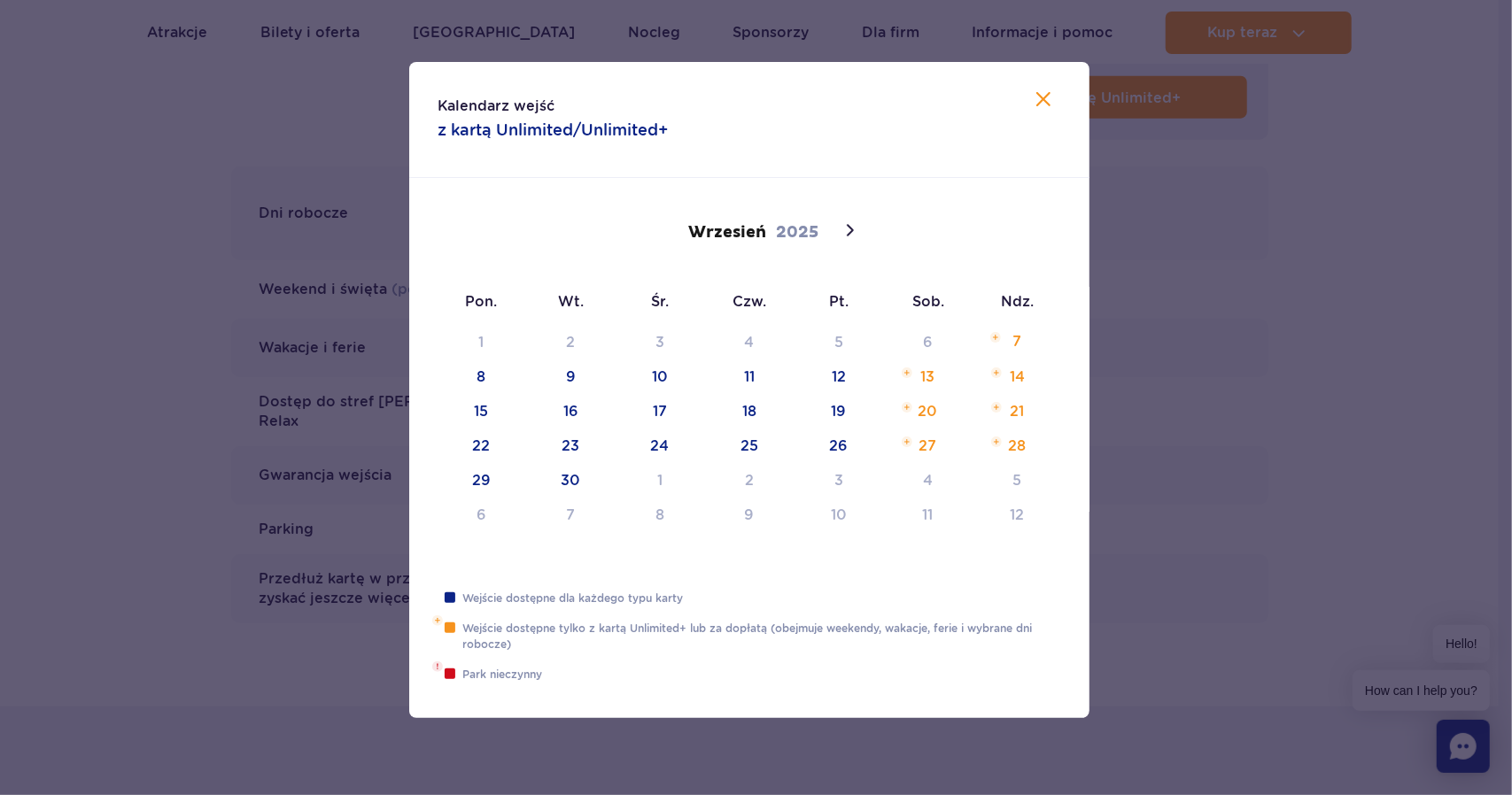
click at [0, 253] on div at bounding box center [756, 398] width 1512 height 795
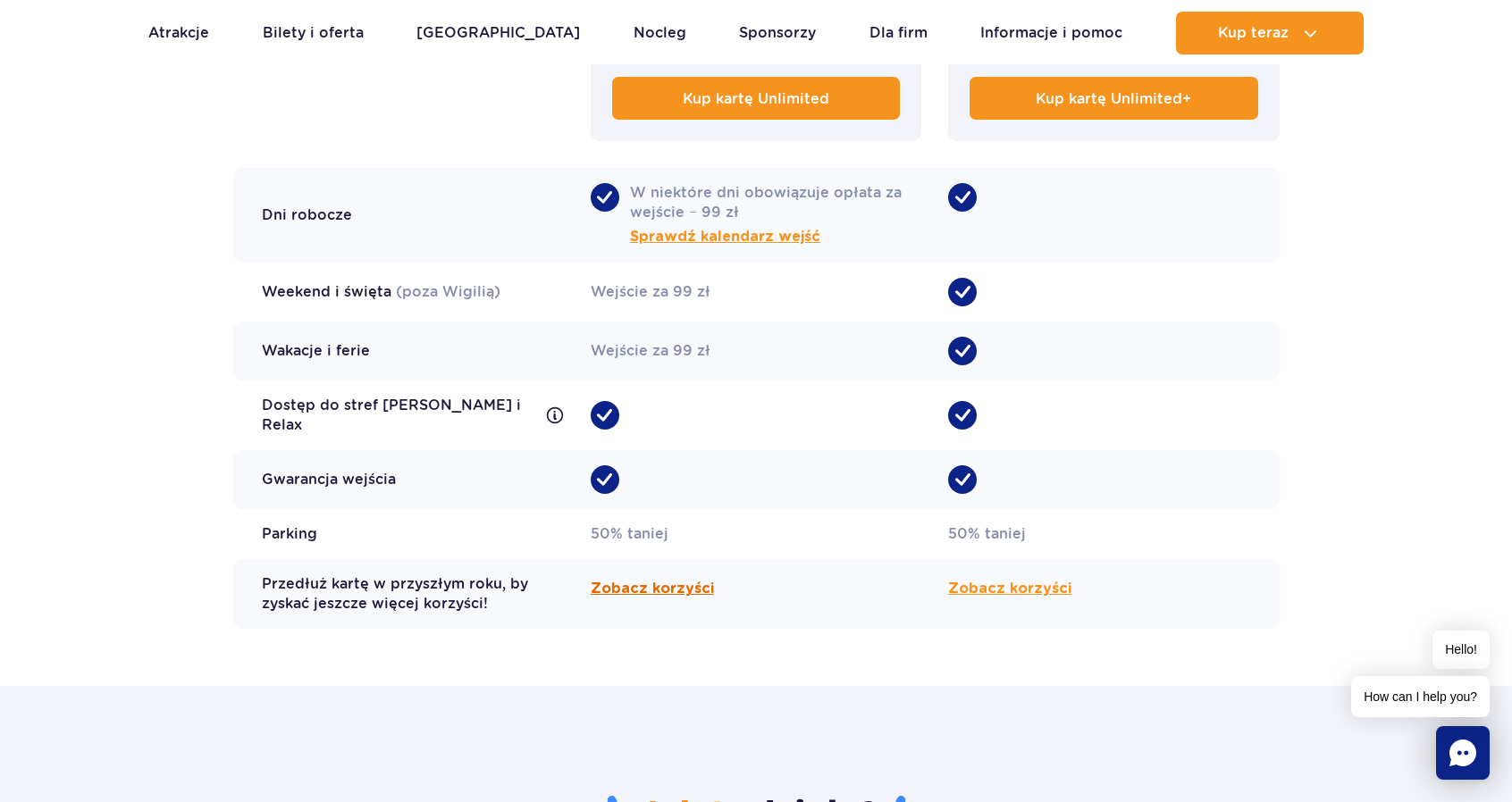
click at [632, 580] on span "Zobacz korzyści" at bounding box center [652, 589] width 123 height 22
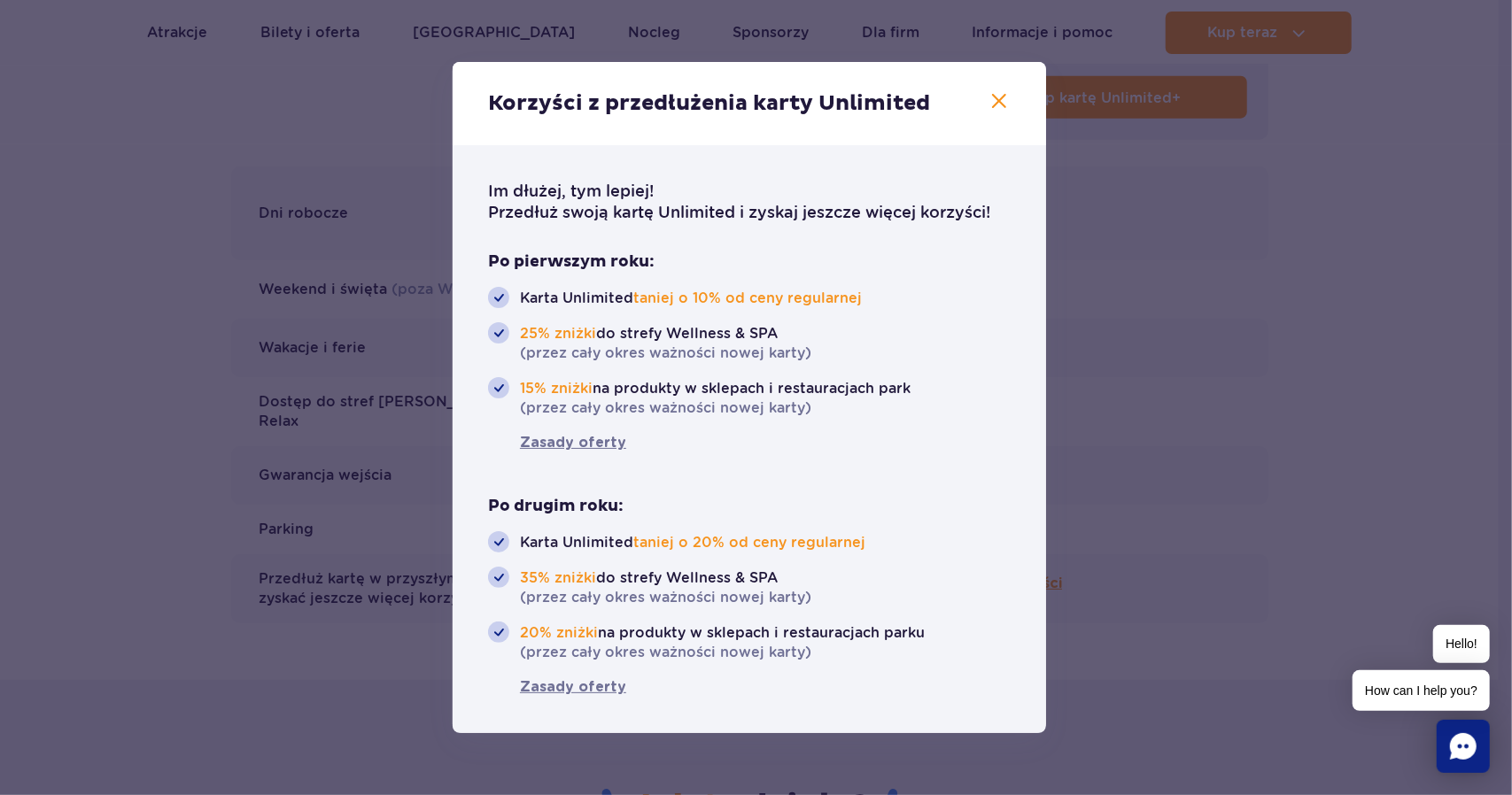
click at [85, 207] on div at bounding box center [756, 398] width 1512 height 795
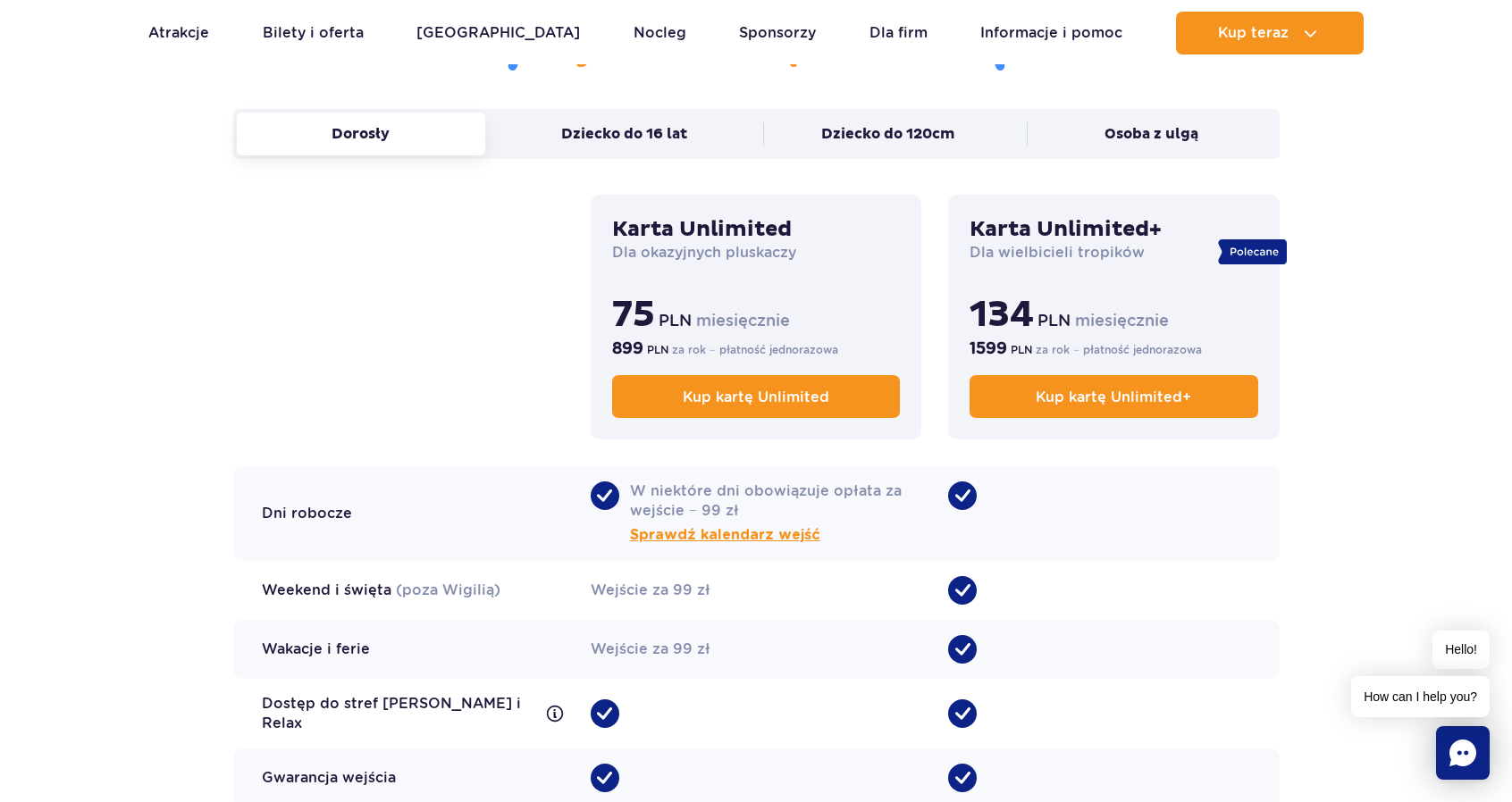
scroll to position [949, 0]
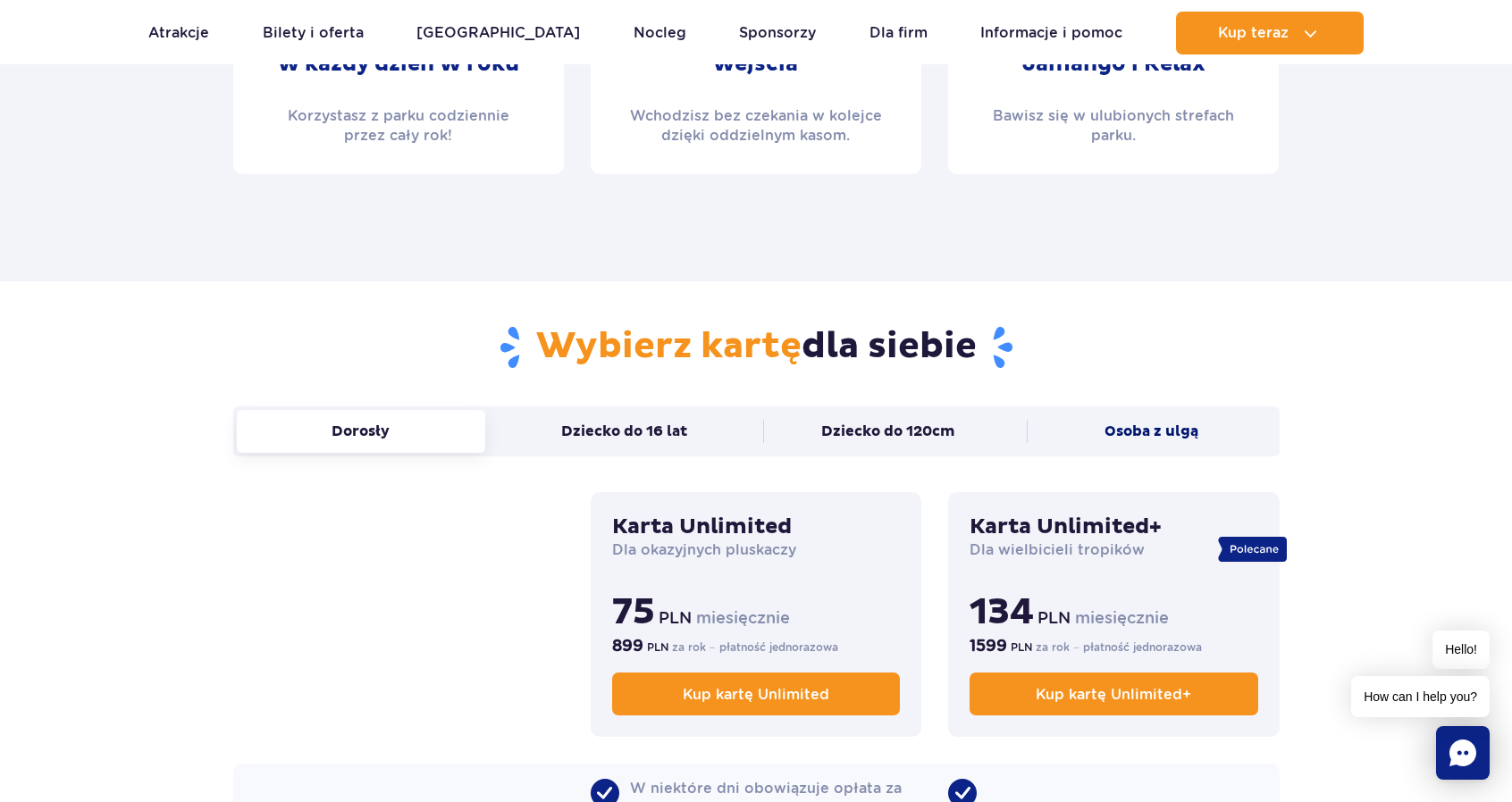
click at [1176, 432] on button "Osoba z ulgą" at bounding box center [1151, 431] width 249 height 43
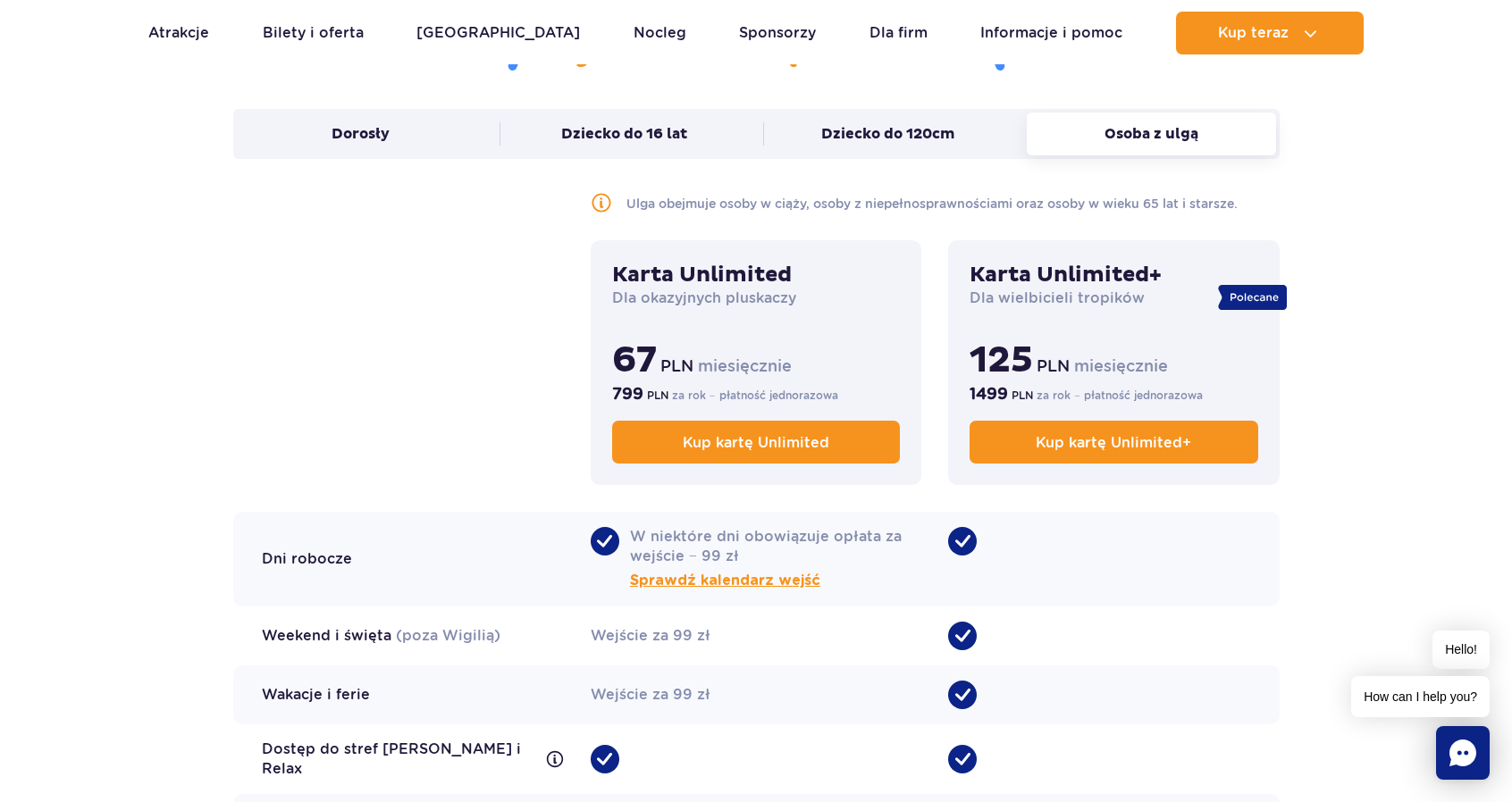
scroll to position [2140, 0]
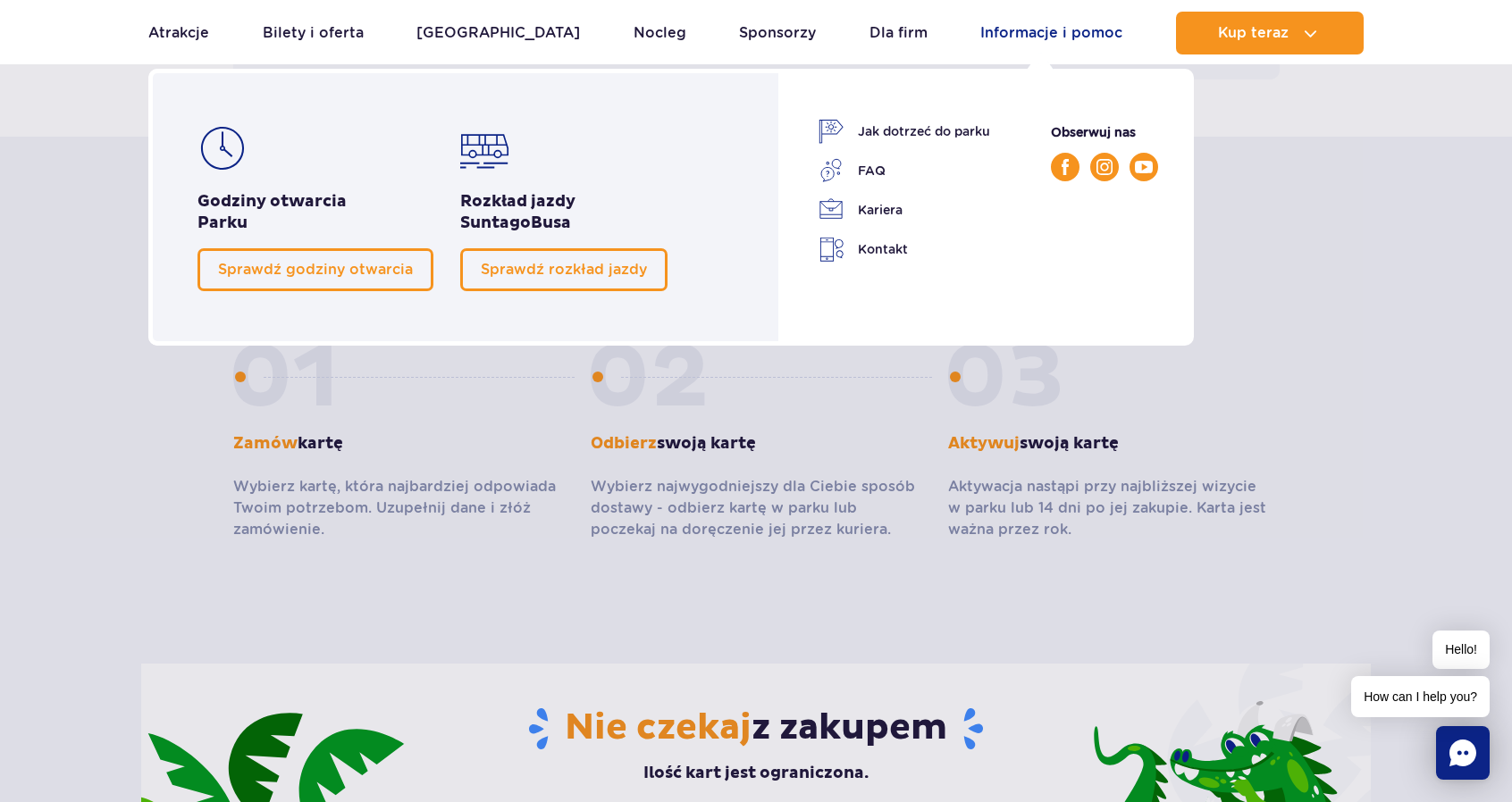
click at [1020, 28] on link "Informacje i pomoc" at bounding box center [1051, 33] width 142 height 43
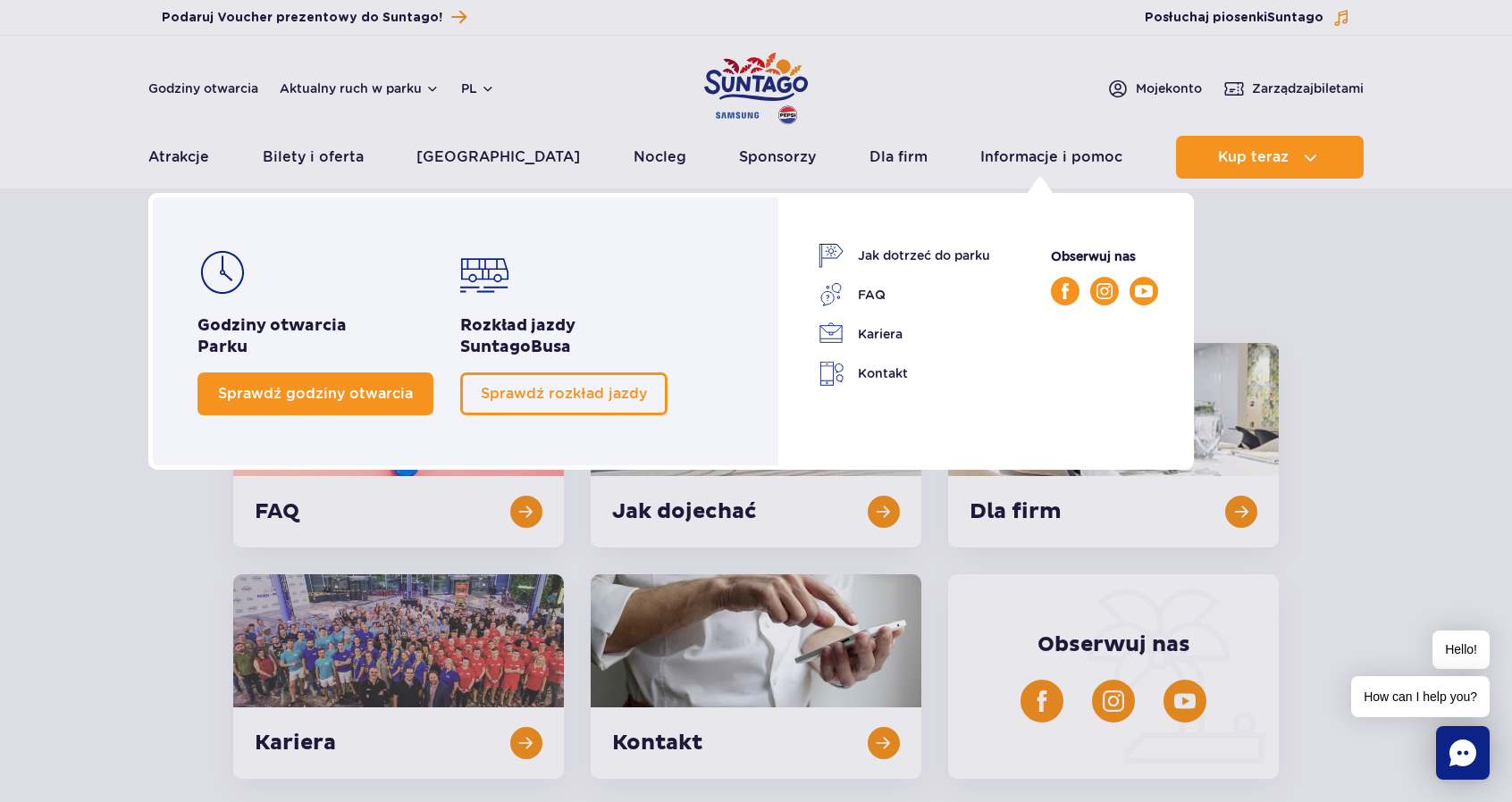
click at [284, 385] on span "Sprawdź godziny otwarcia" at bounding box center [316, 393] width 195 height 17
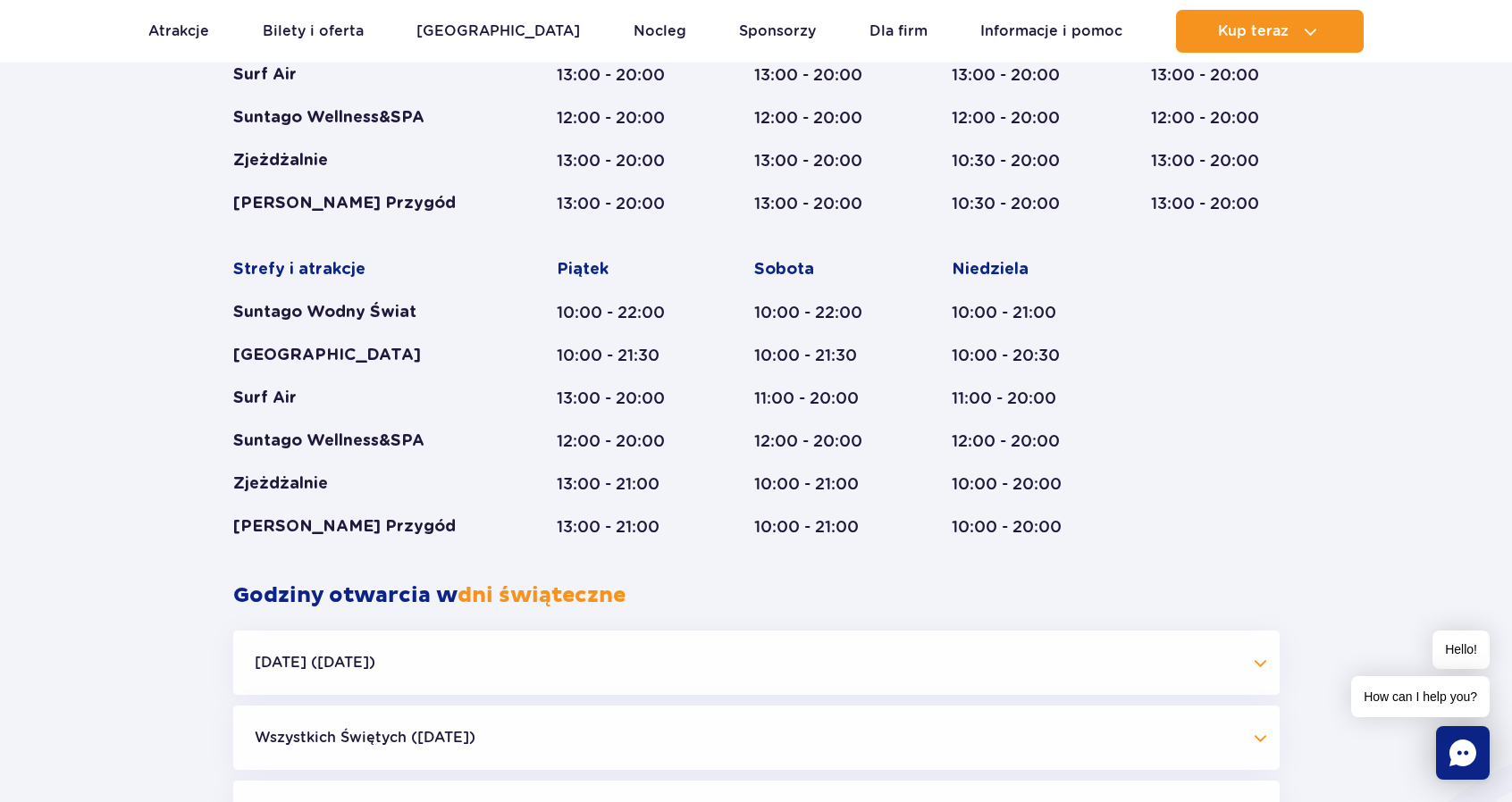
scroll to position [143, 0]
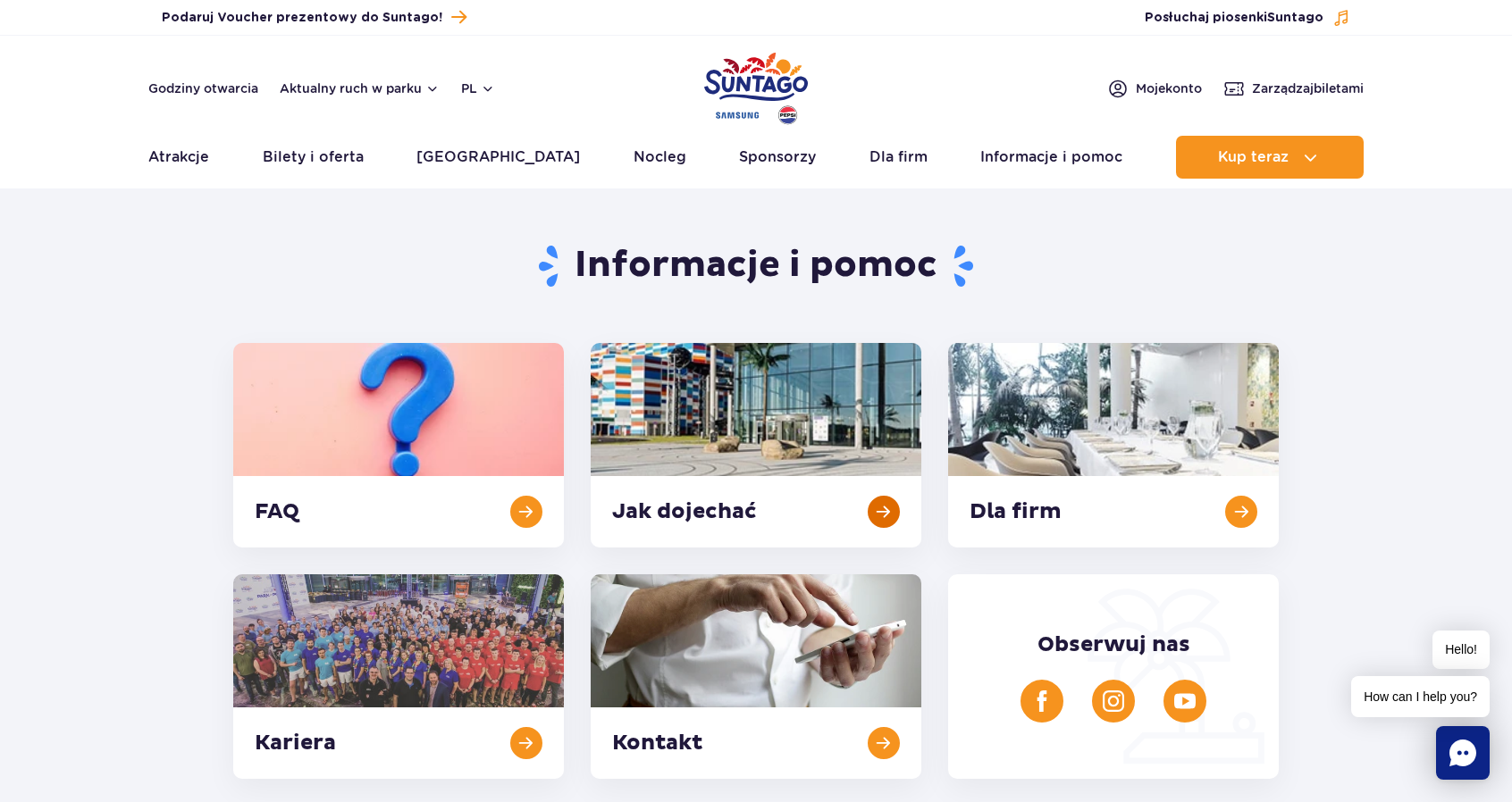
click at [692, 424] on link at bounding box center [756, 446] width 330 height 205
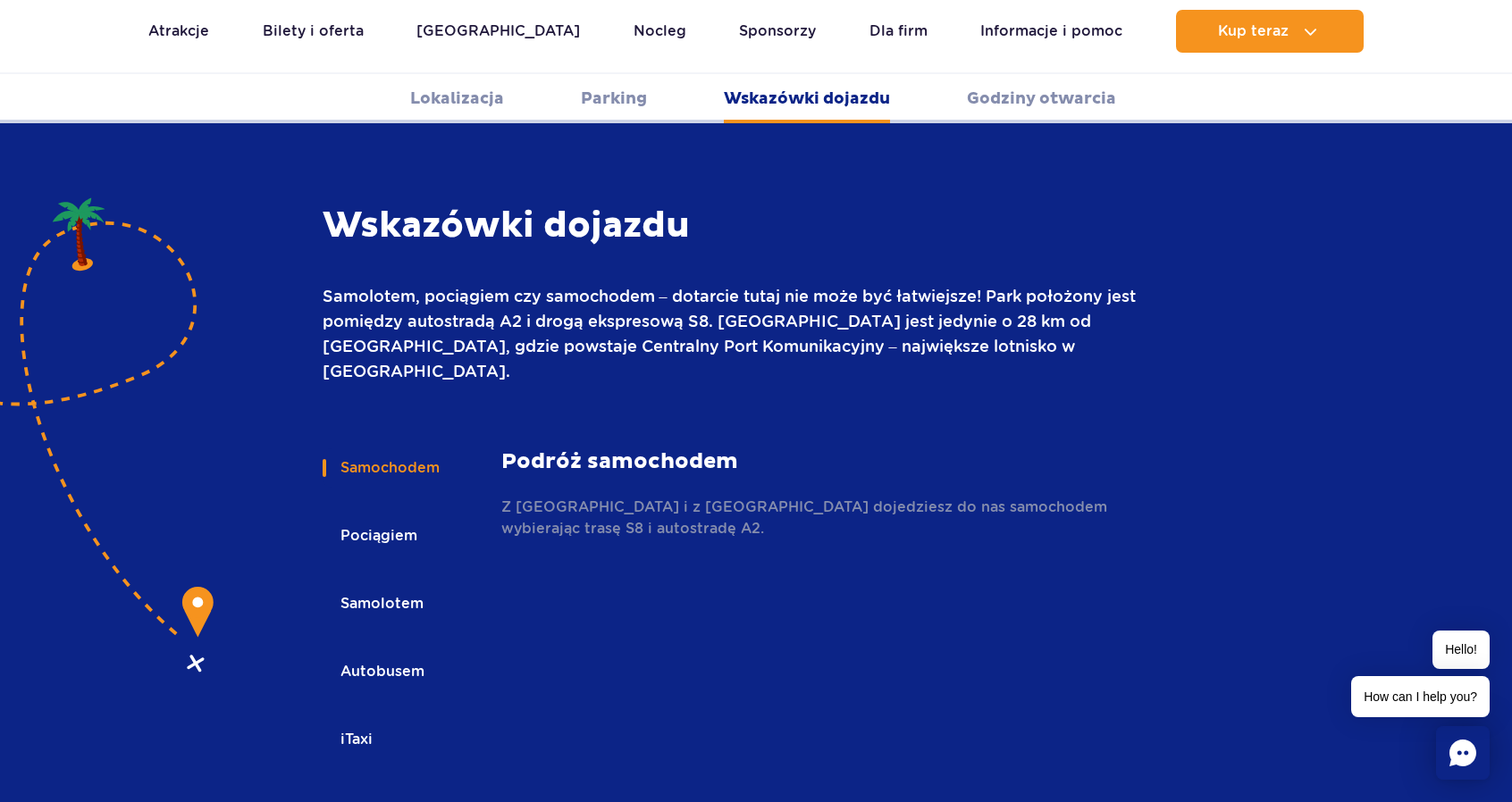
click at [388, 516] on button "Pociągiem" at bounding box center [377, 535] width 109 height 39
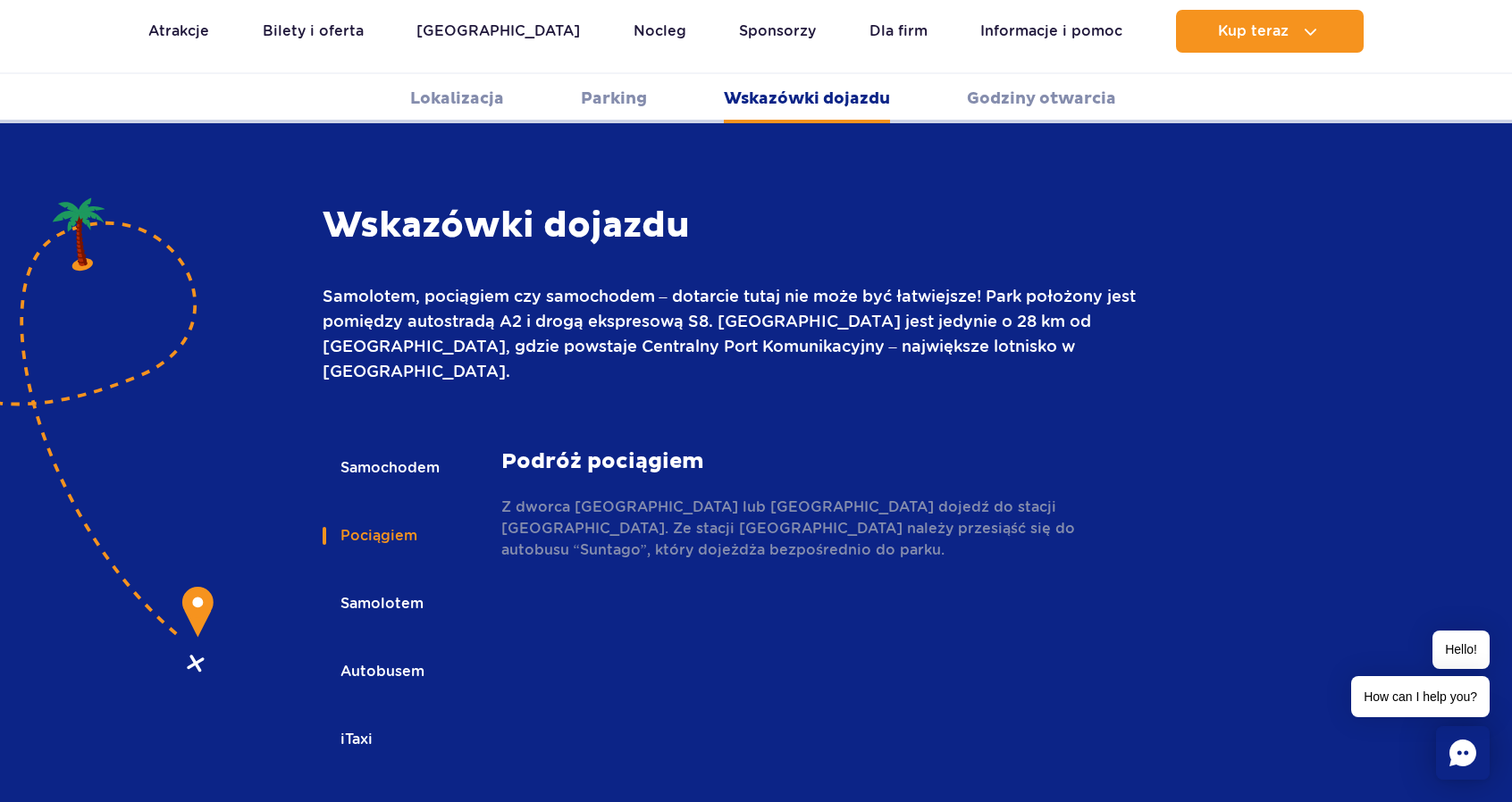
click at [388, 584] on button "Samolotem" at bounding box center [380, 603] width 116 height 39
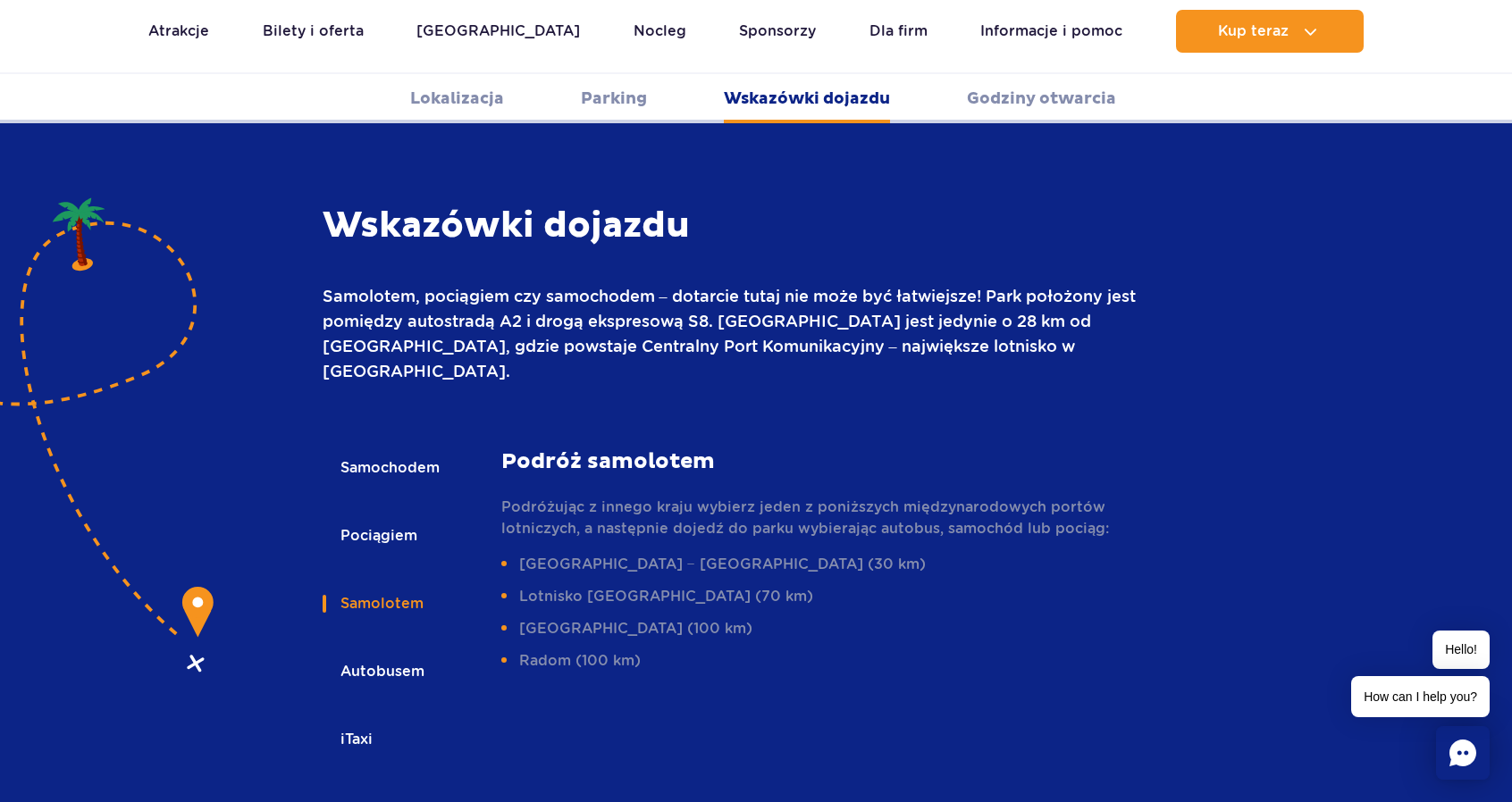
click at [362, 652] on button "Autobusem" at bounding box center [381, 671] width 117 height 39
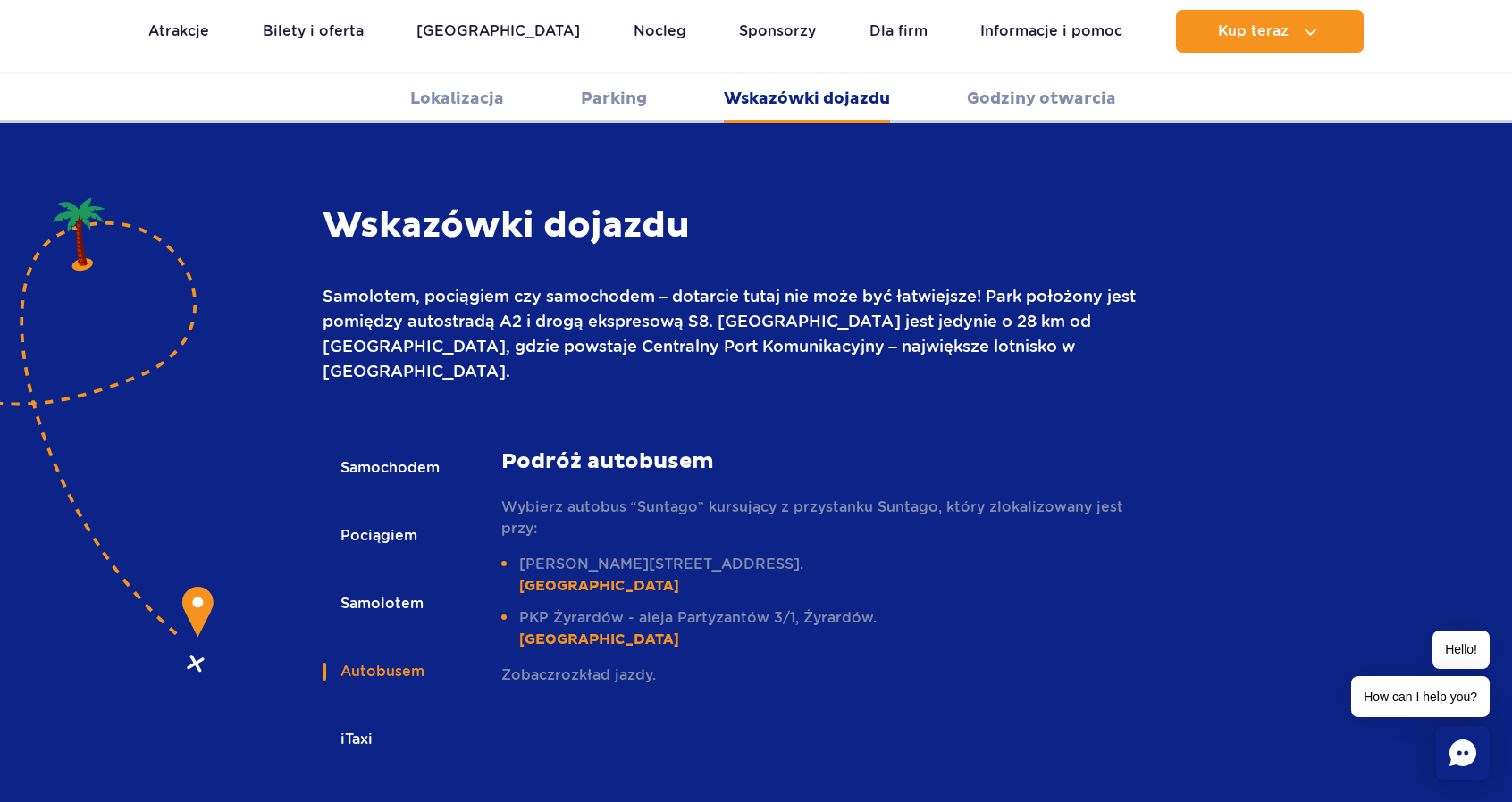
click at [366, 720] on button "iTaxi" at bounding box center [355, 739] width 66 height 39
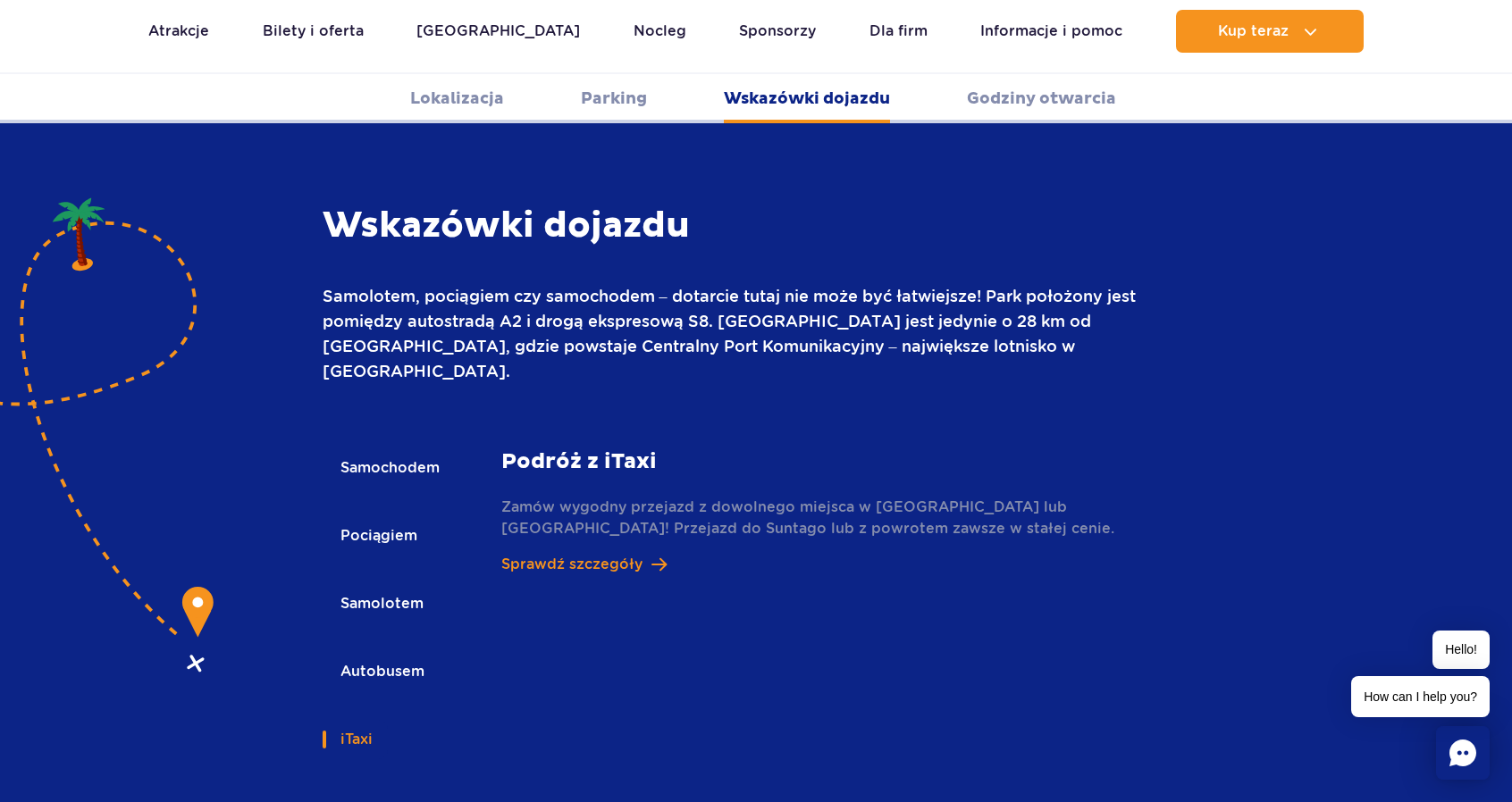
click at [366, 652] on button "Autobusem" at bounding box center [381, 671] width 117 height 39
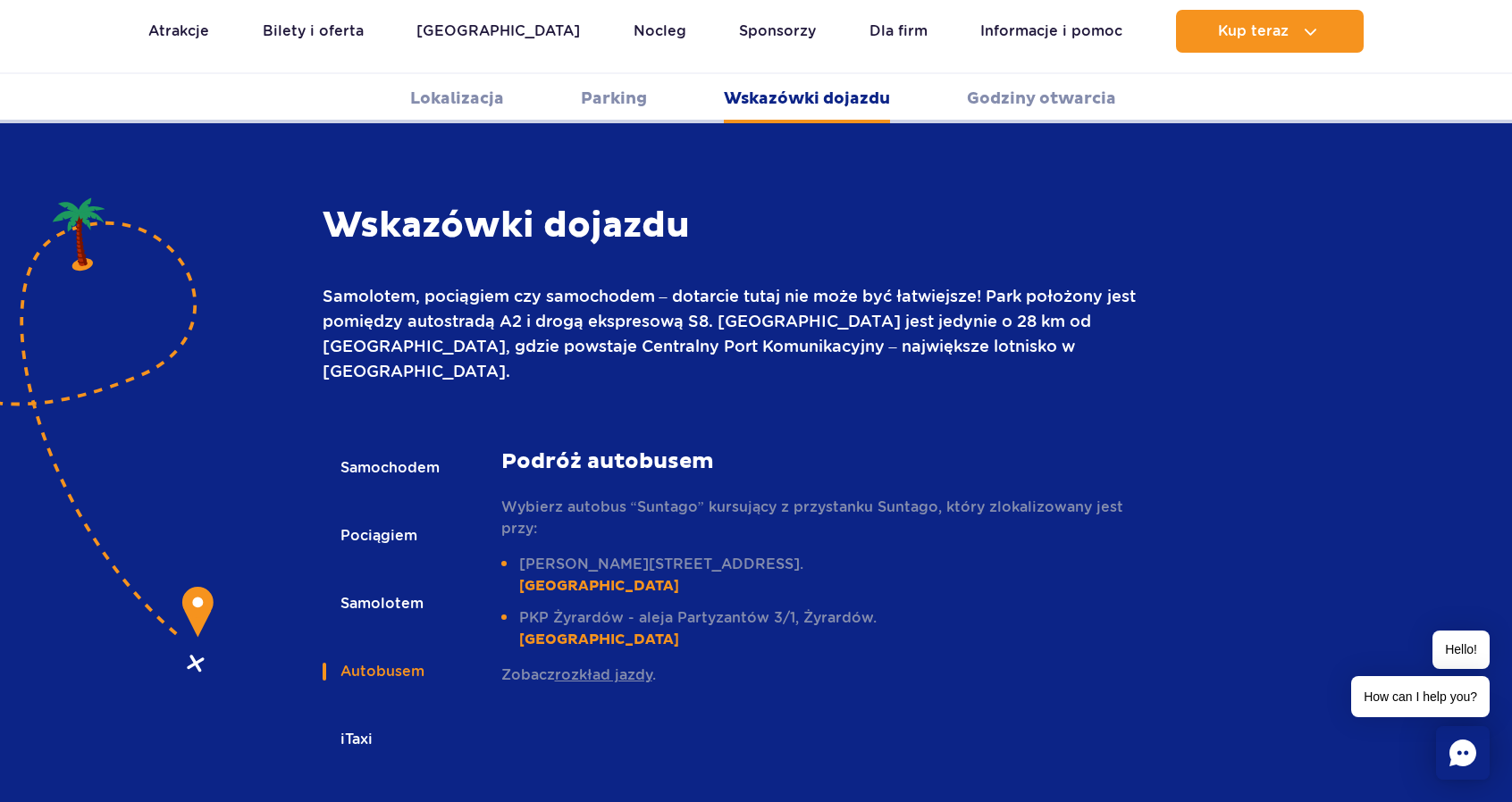
click at [404, 449] on button "Samochodem" at bounding box center [388, 468] width 132 height 39
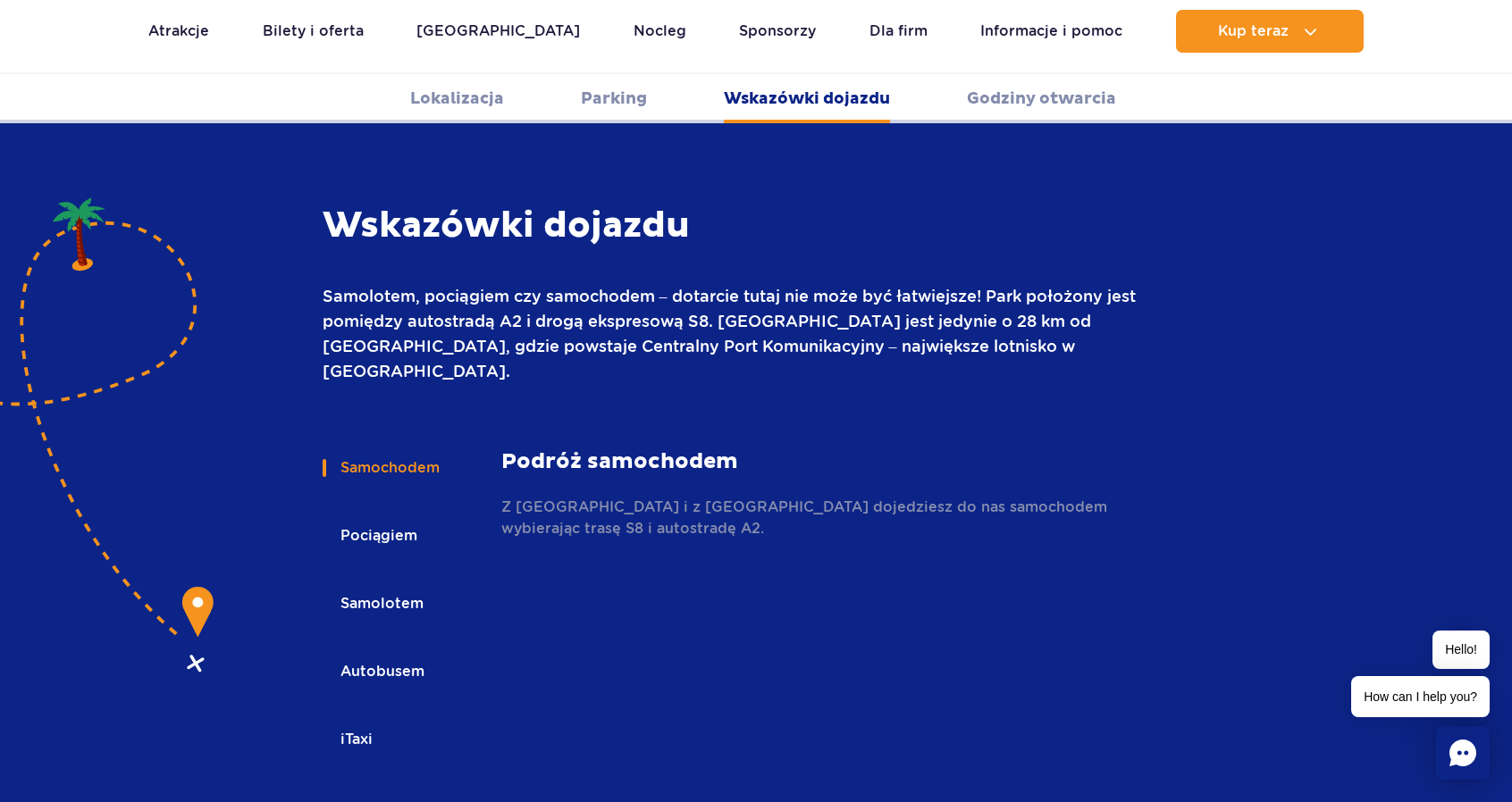
click at [1021, 104] on link "Godziny otwarcia" at bounding box center [1041, 99] width 149 height 49
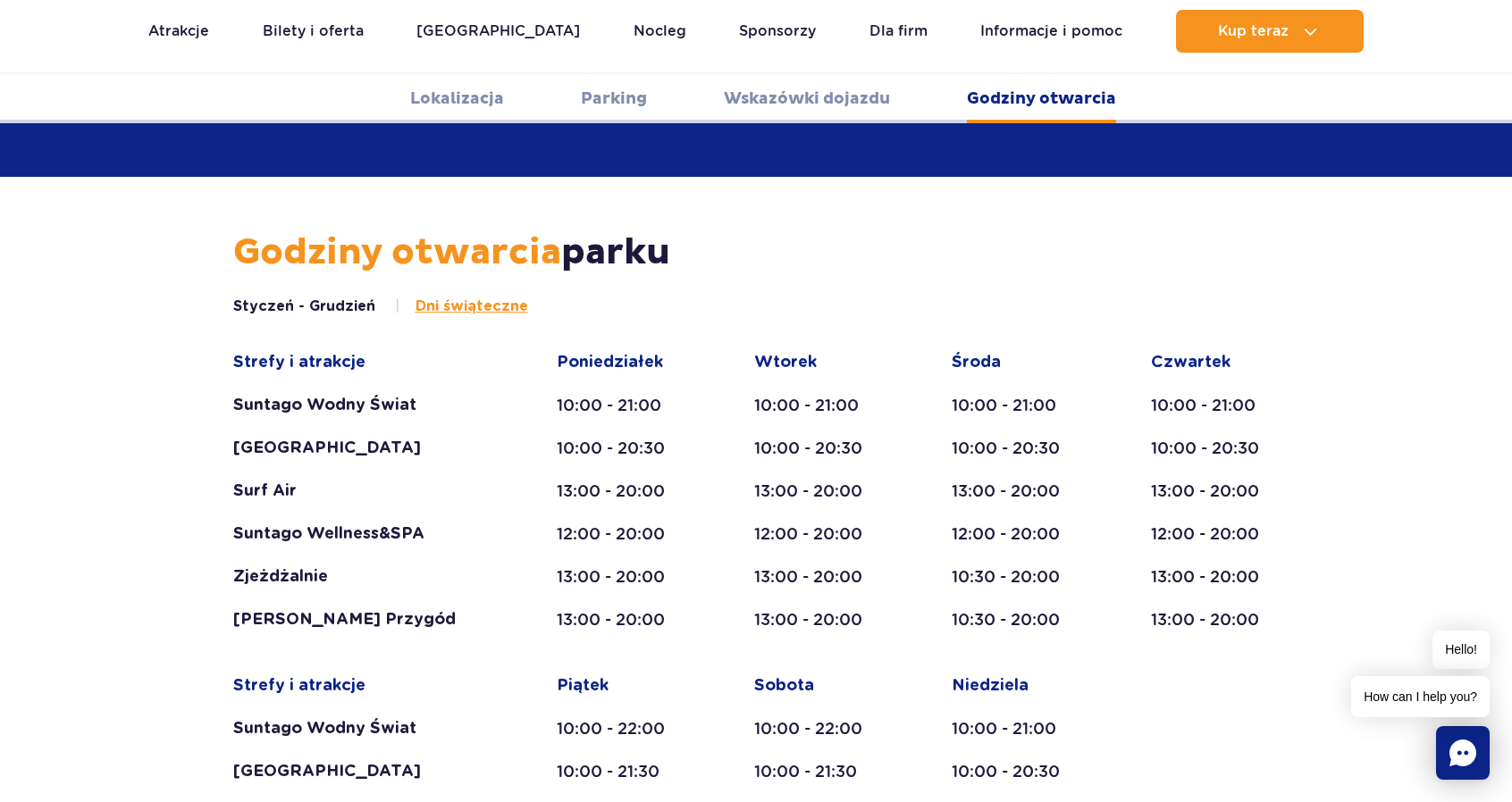
click at [841, 106] on link "Wskazówki dojazdu" at bounding box center [806, 99] width 166 height 49
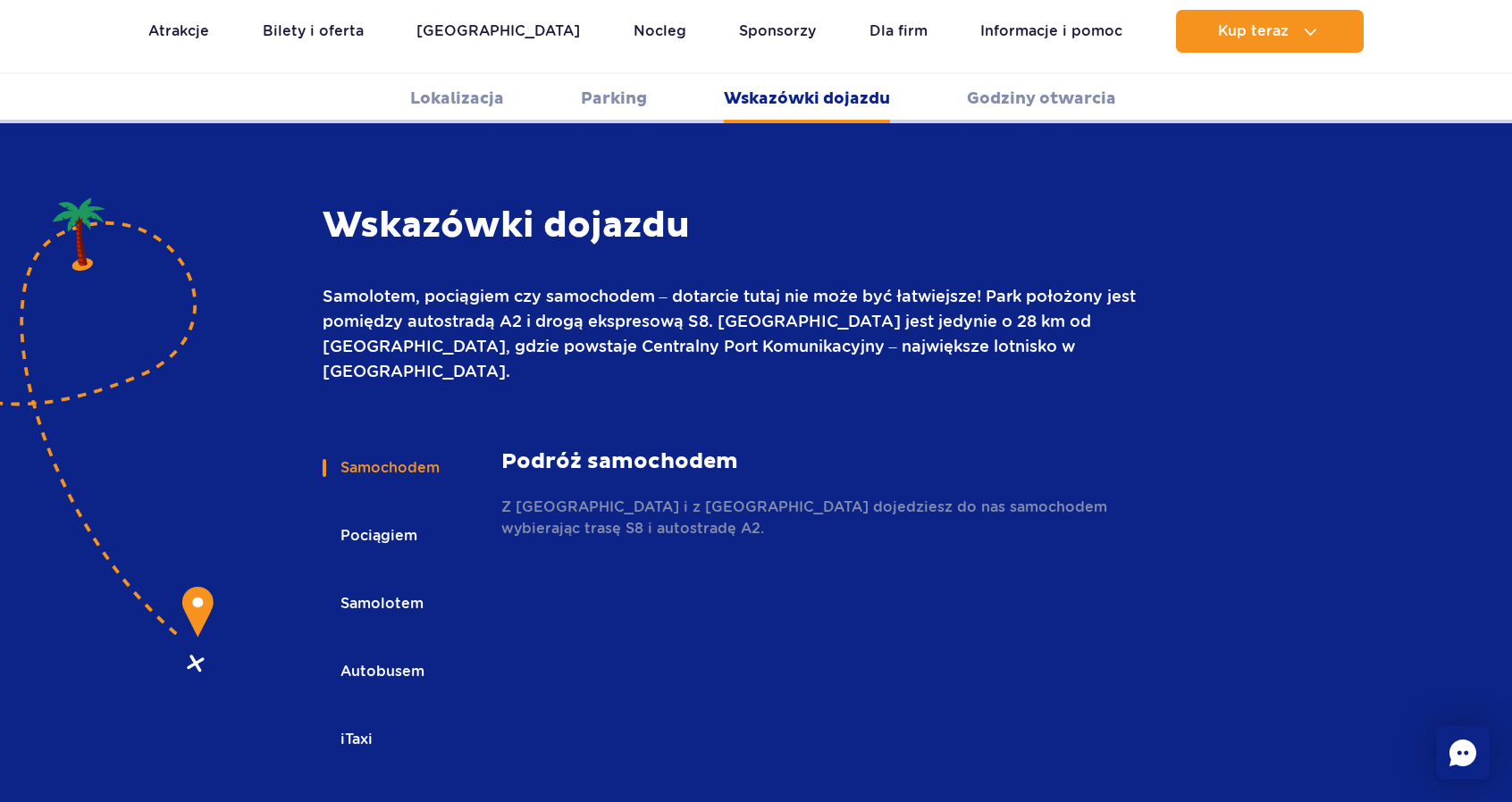
click at [618, 102] on link "Parking" at bounding box center [614, 99] width 66 height 49
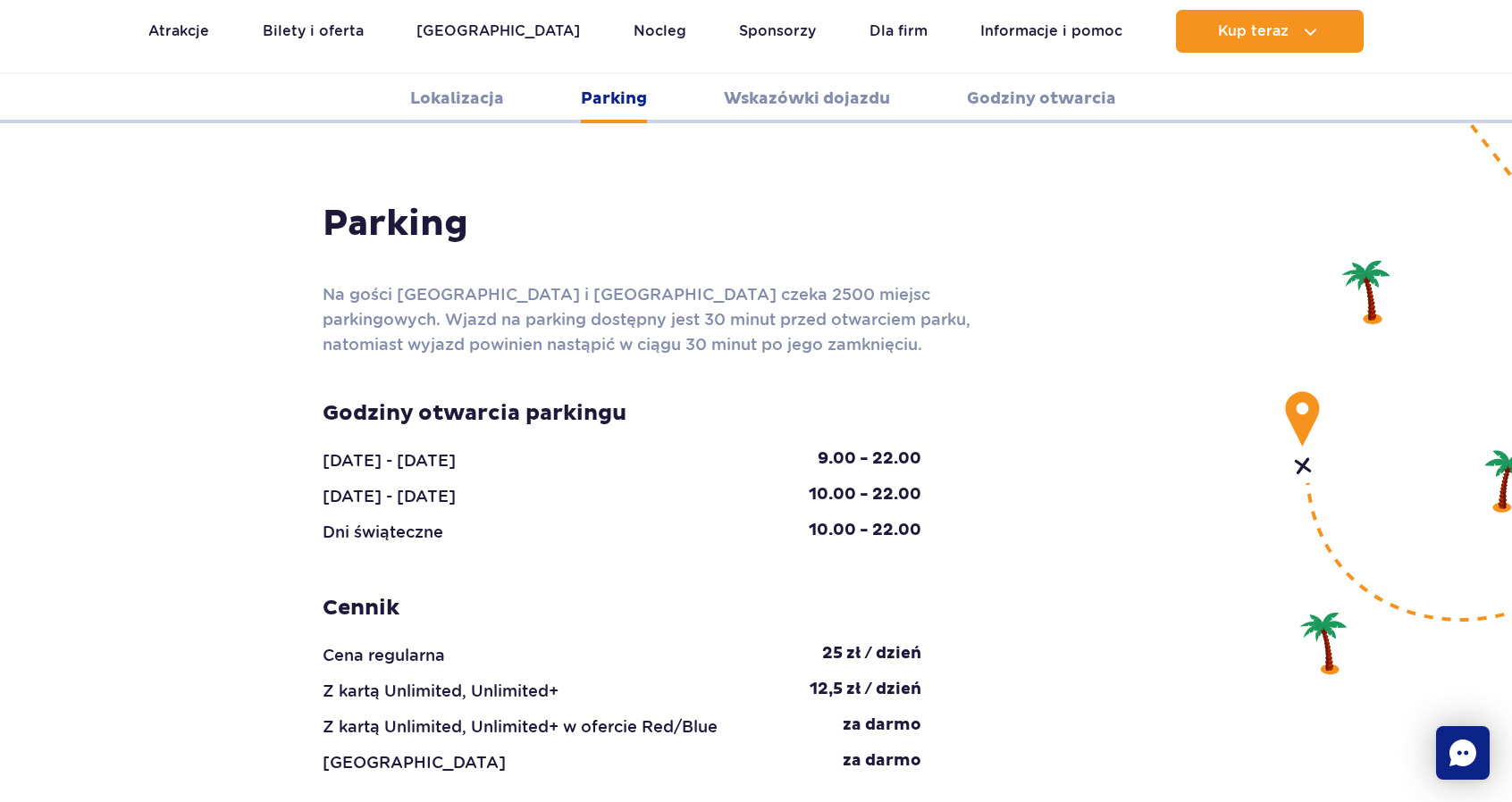
click at [456, 102] on link "Lokalizacja" at bounding box center [457, 99] width 94 height 49
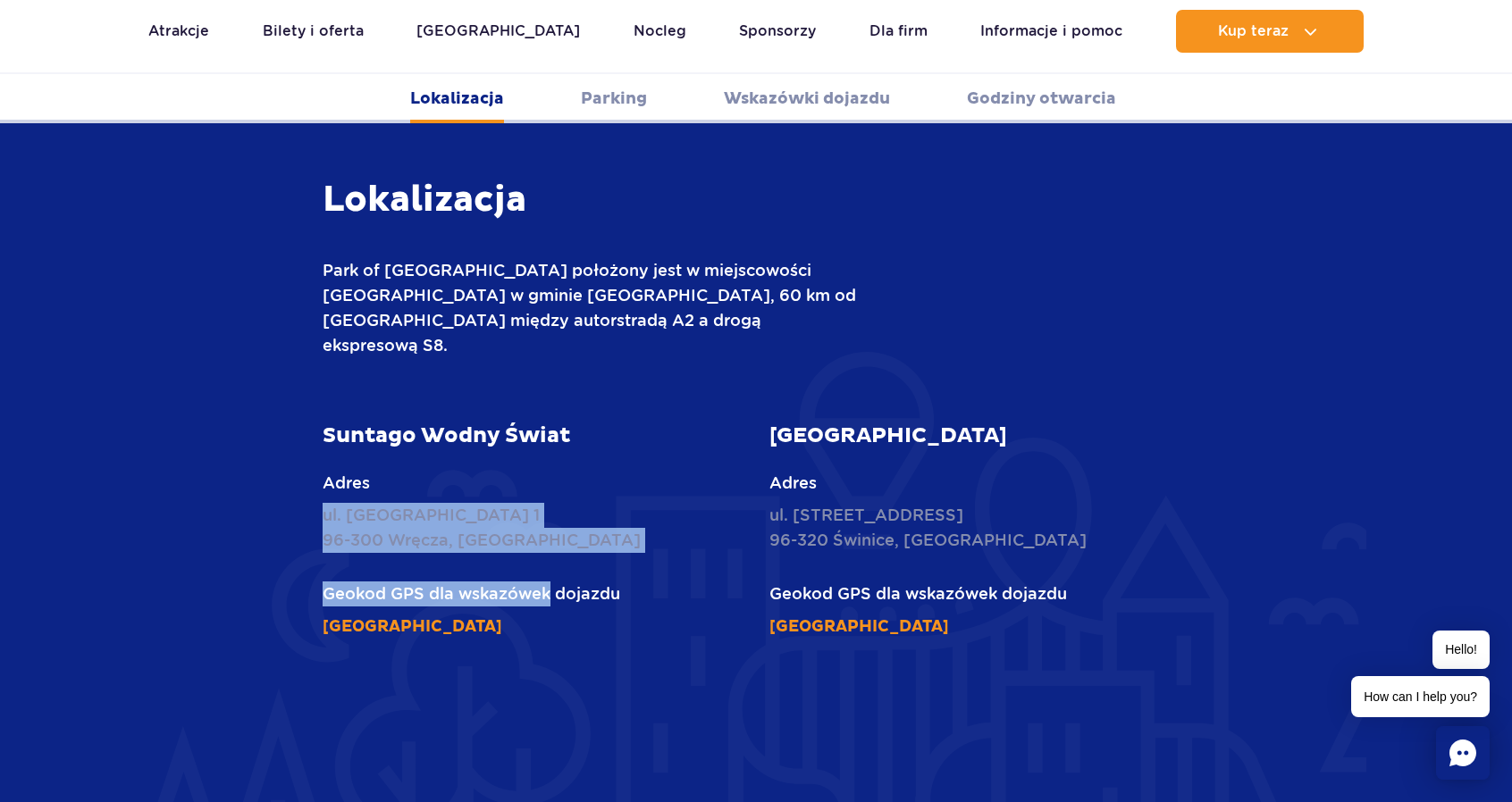
drag, startPoint x: 343, startPoint y: 471, endPoint x: 549, endPoint y: 510, distance: 209.7
click at [549, 510] on div "Lokalizacja Park of [GEOGRAPHIC_DATA] położony jest w miejscowości [GEOGRAPHIC_…" at bounding box center [756, 645] width 1073 height 934
click at [508, 502] on p "ul. [STREET_ADDRESS]" at bounding box center [533, 527] width 421 height 50
click at [547, 502] on p "ul. [STREET_ADDRESS]" at bounding box center [533, 527] width 421 height 50
drag, startPoint x: 547, startPoint y: 495, endPoint x: 313, endPoint y: 476, distance: 234.8
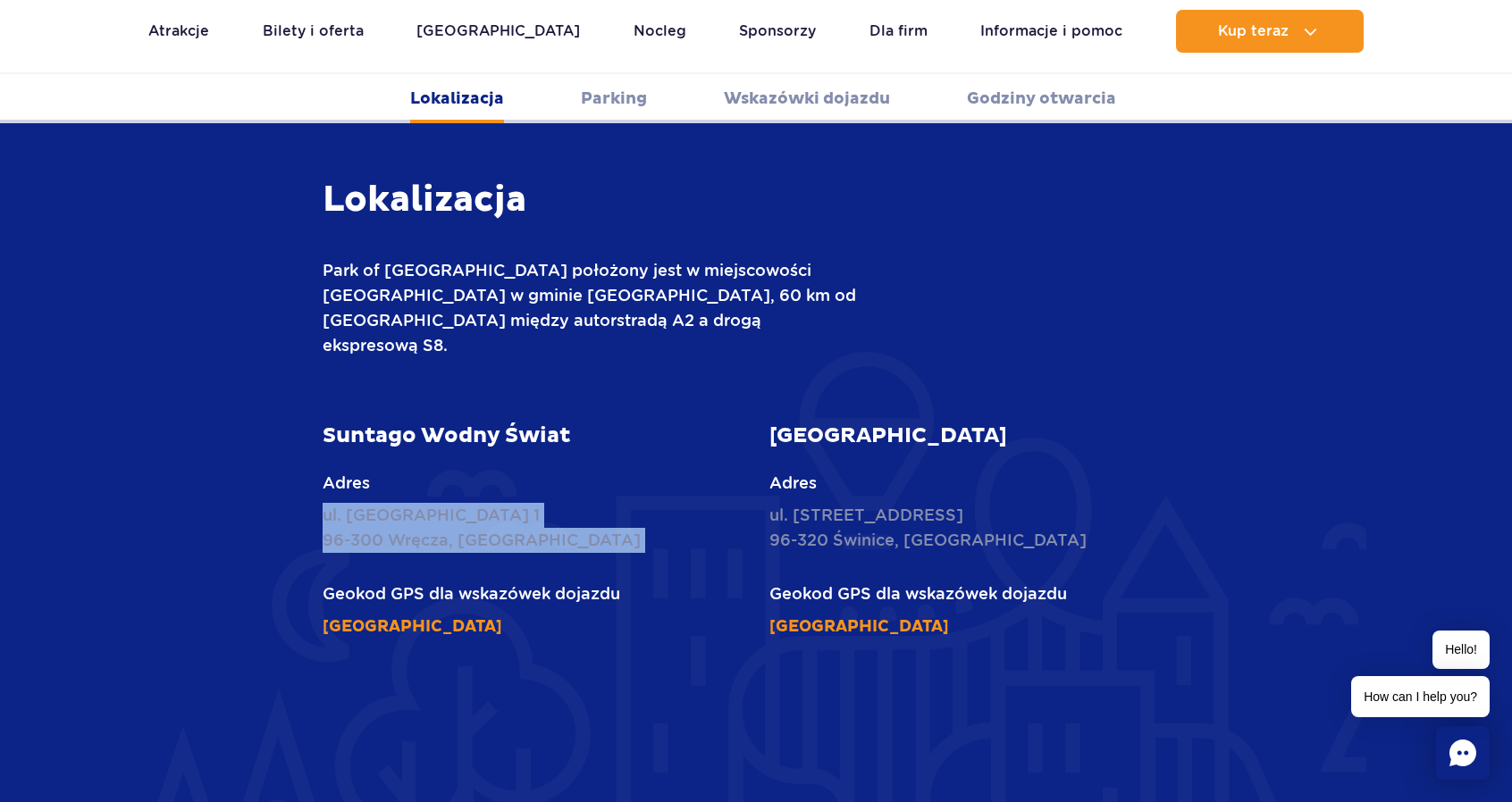
click at [313, 476] on div "Suntago Wodny Świat Adres ul. [STREET_ADDRESS] Geokod GPS dla wskazówek dojazdu…" at bounding box center [534, 530] width 448 height 216
